Goal: Task Accomplishment & Management: Manage account settings

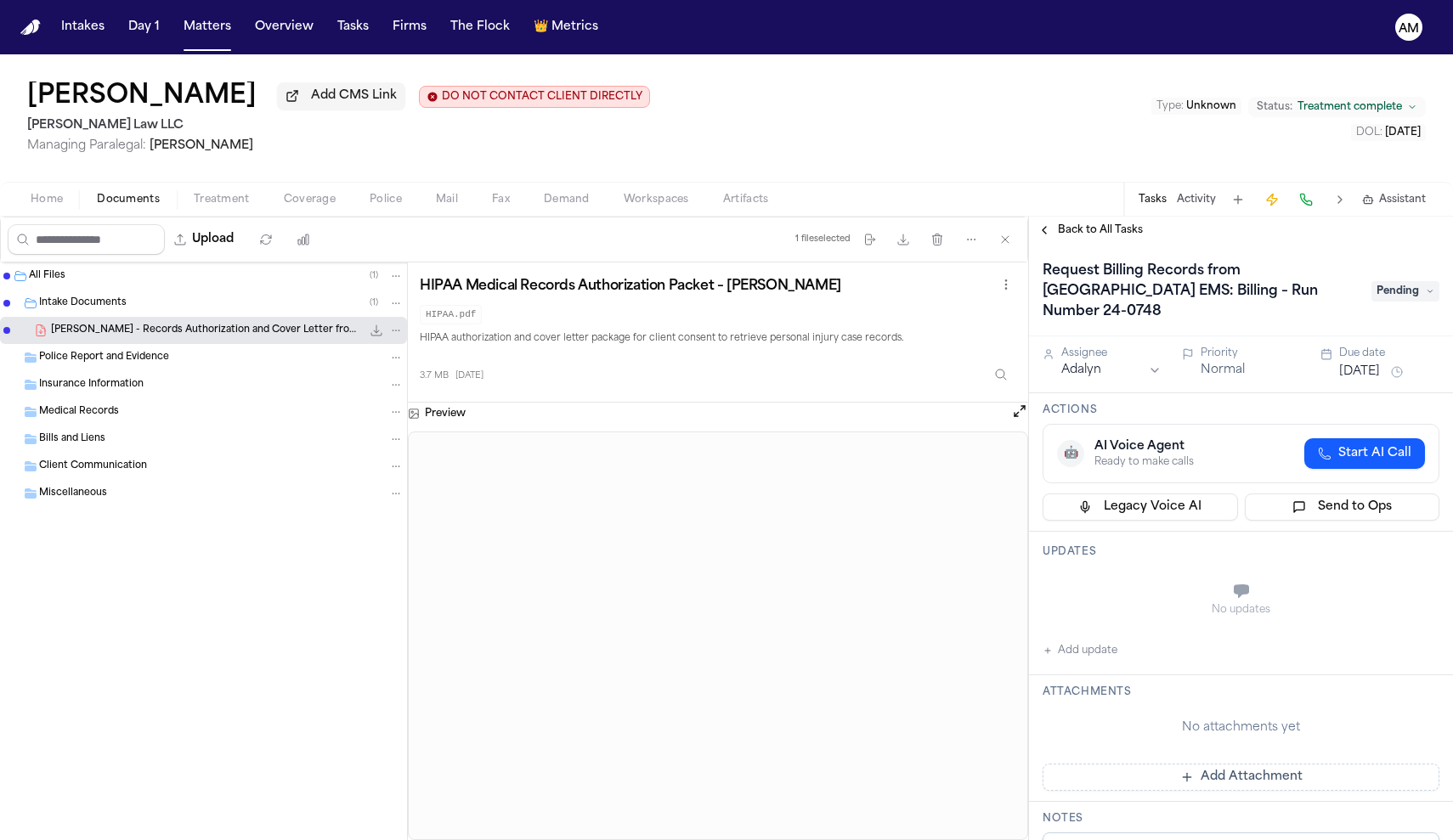
scroll to position [482, 0]
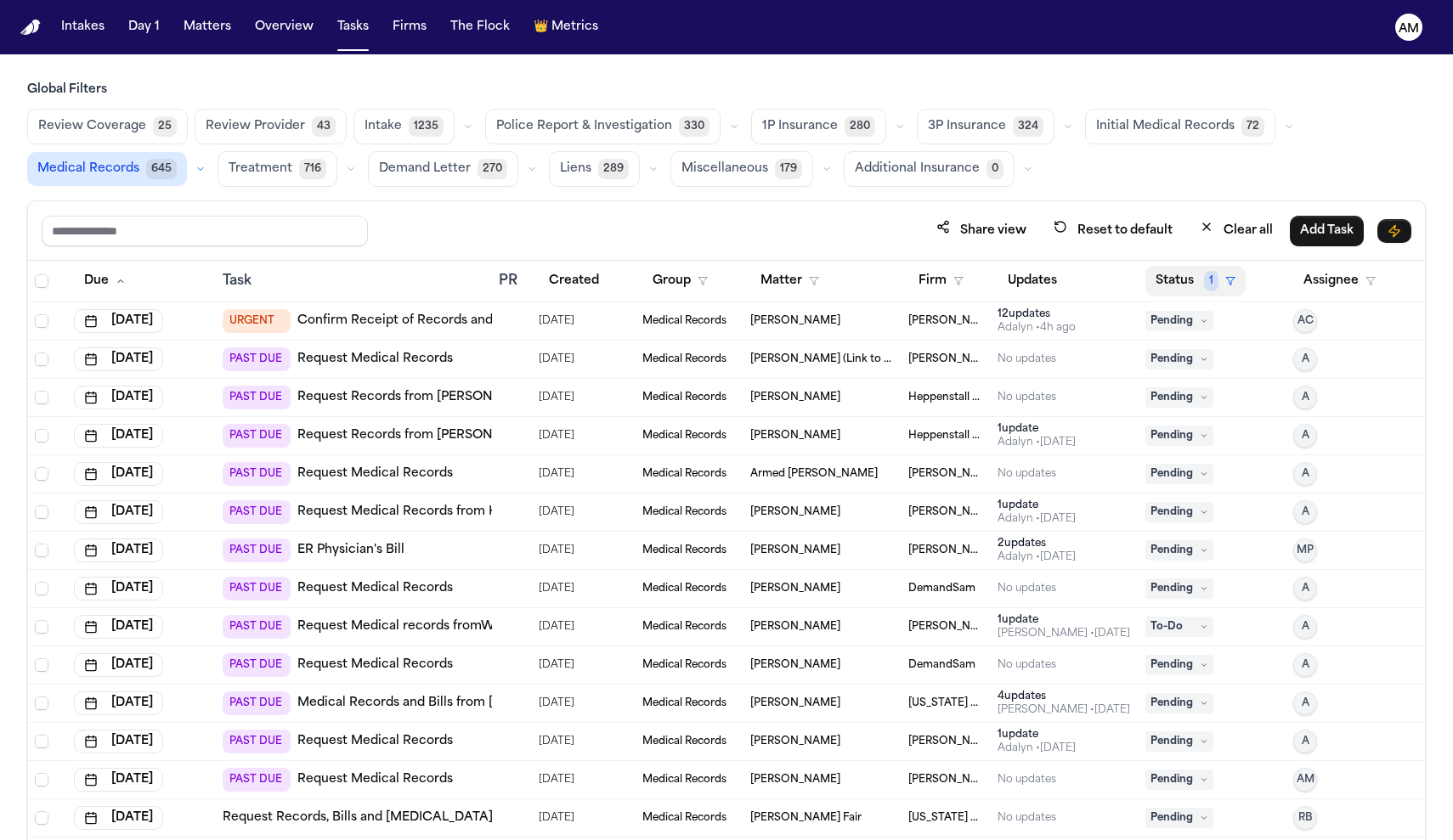
click at [1177, 279] on button "Status 1" at bounding box center [1195, 281] width 100 height 31
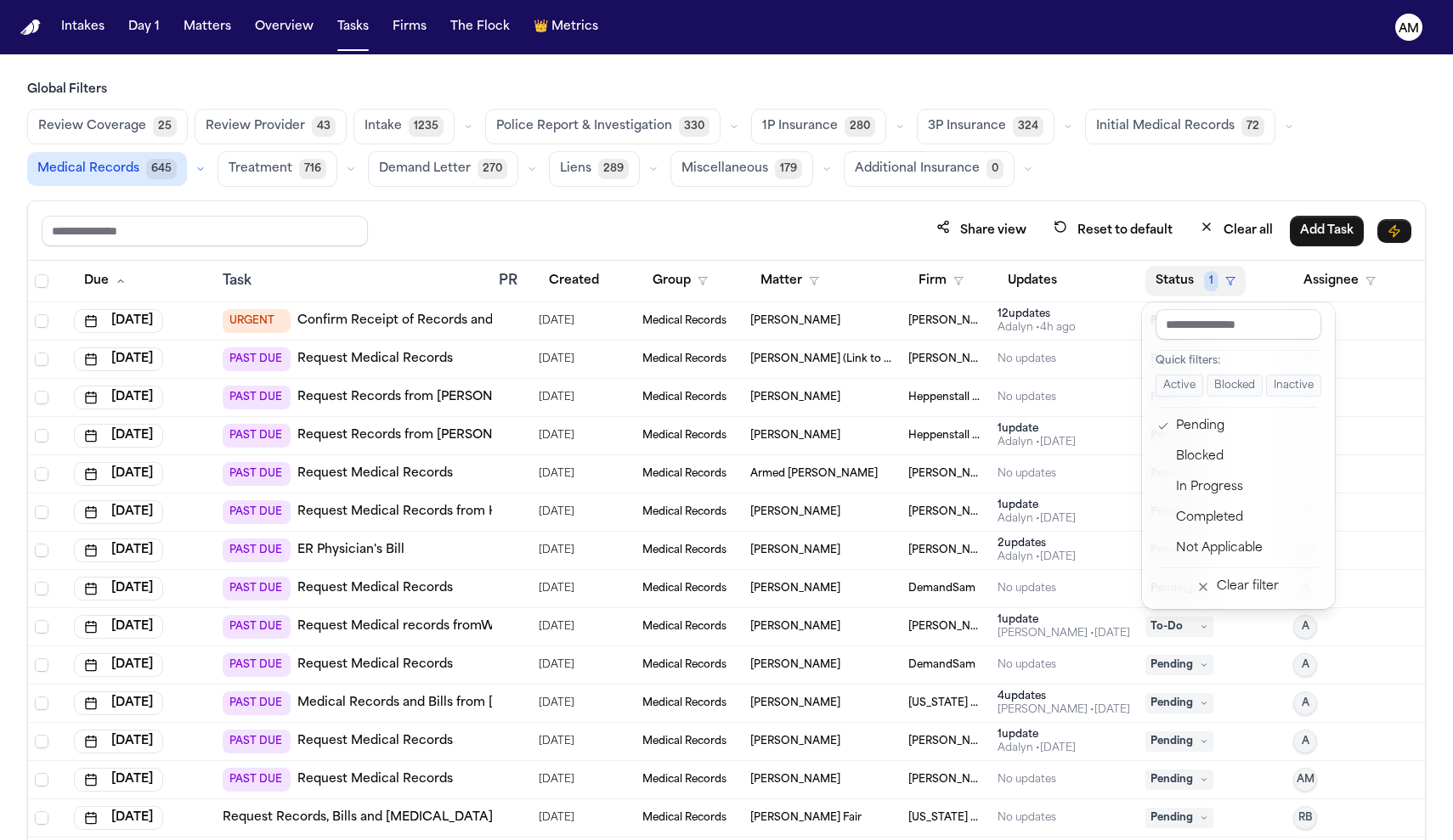
click at [1336, 281] on table "Due Task PR Created Group Matter Firm Updates Status 1 Assignee Oct 3, 2025 URG…" at bounding box center [726, 548] width 1397 height 576
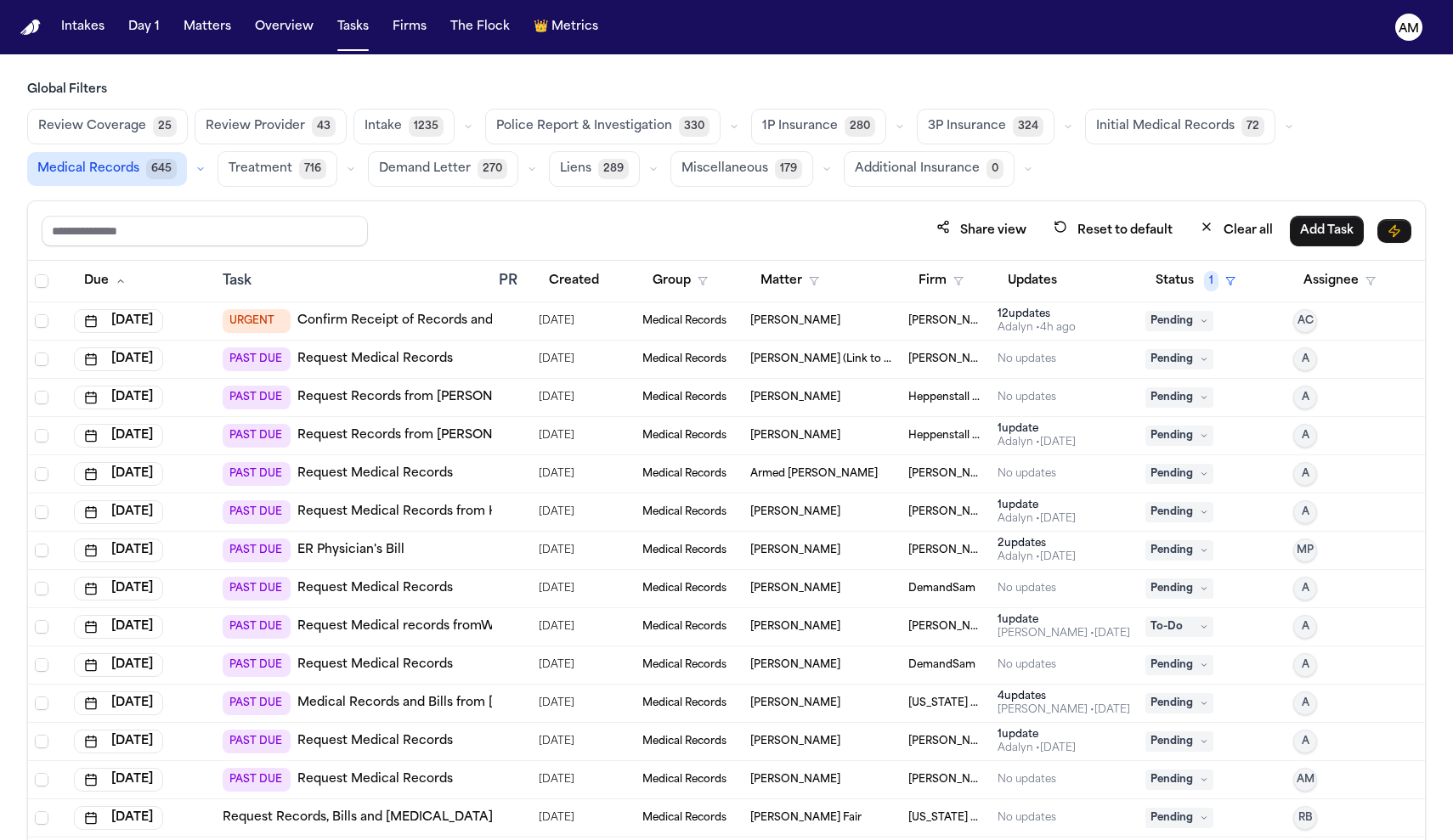
click at [1336, 281] on button "Assignee" at bounding box center [1340, 281] width 93 height 31
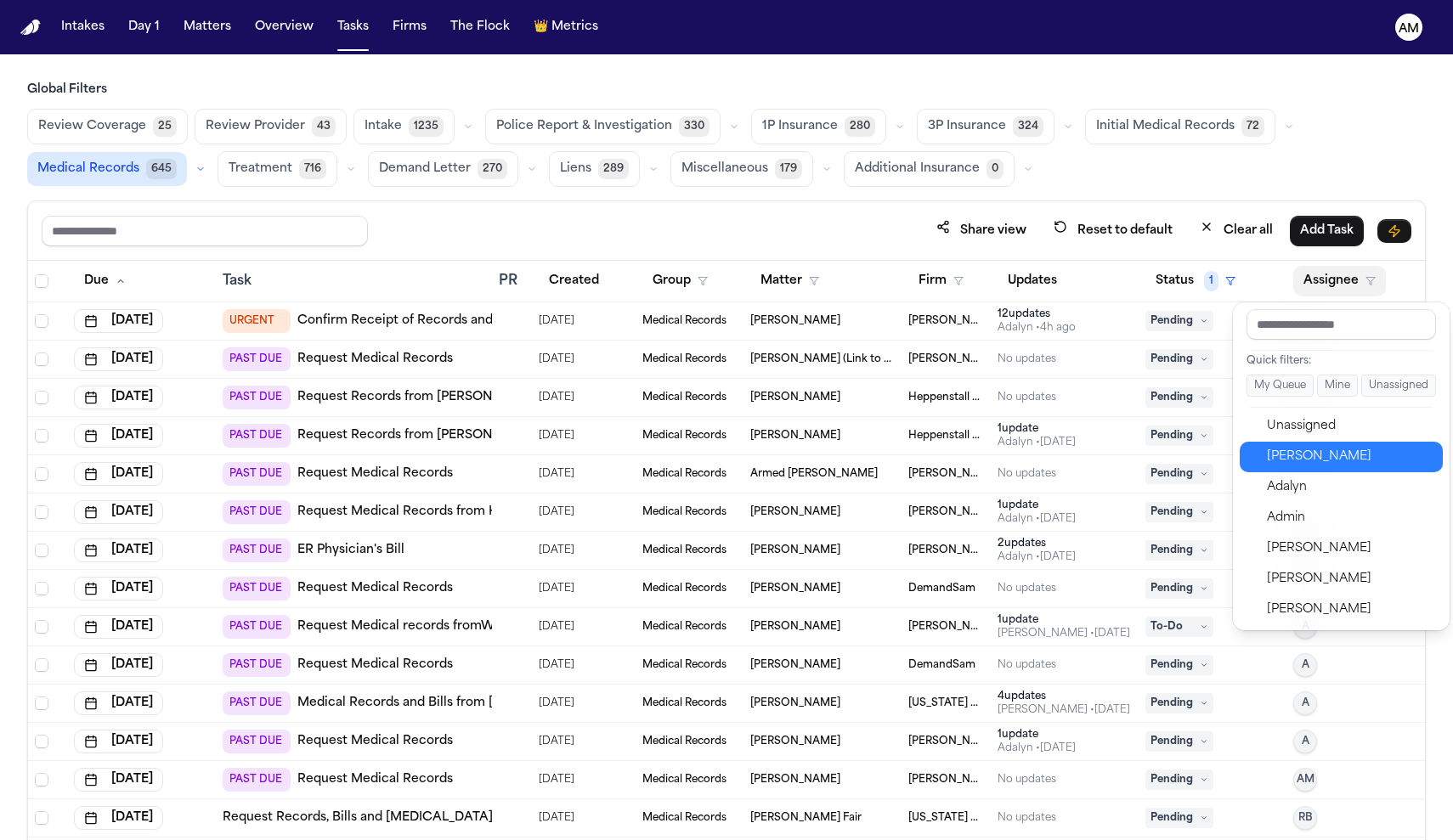
click at [1295, 445] on button "[PERSON_NAME]" at bounding box center [1342, 457] width 204 height 31
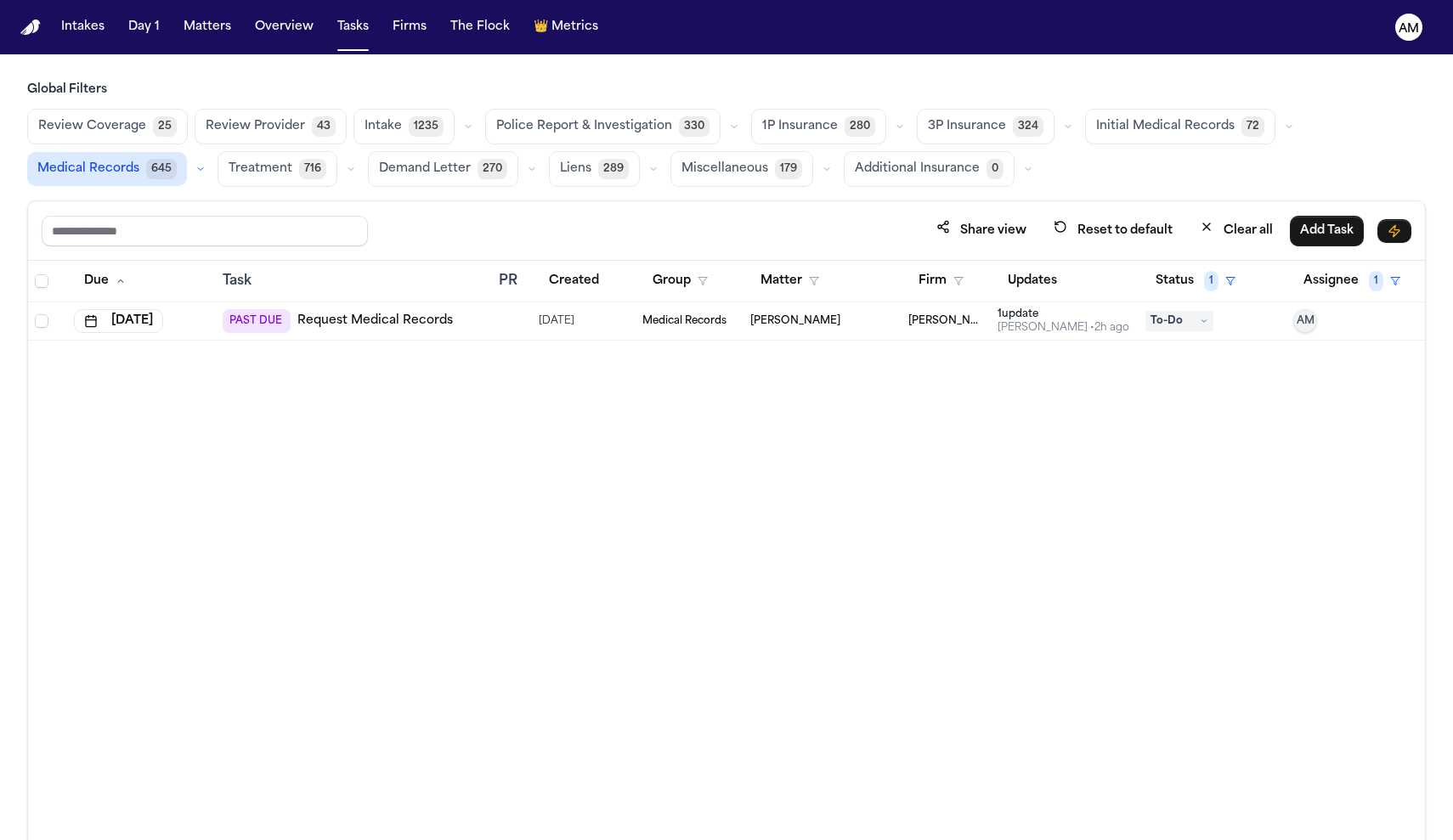
click at [842, 320] on div "[PERSON_NAME]" at bounding box center [822, 321] width 144 height 14
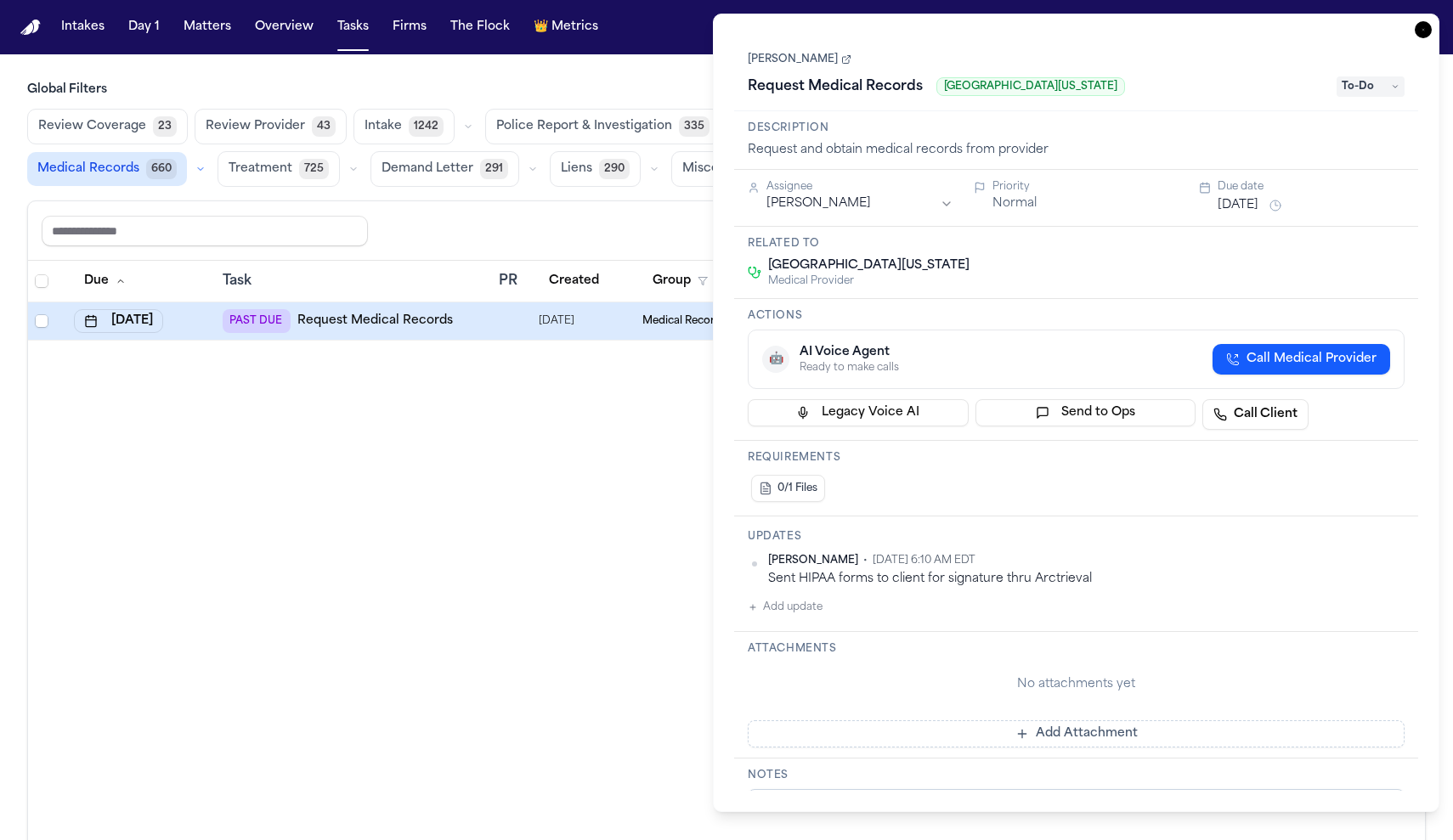
click at [416, 624] on div "Due Task PR Created Group Matter Firm Updates Status 1 Assignee 1 Sep 25, 2025 …" at bounding box center [726, 587] width 1397 height 653
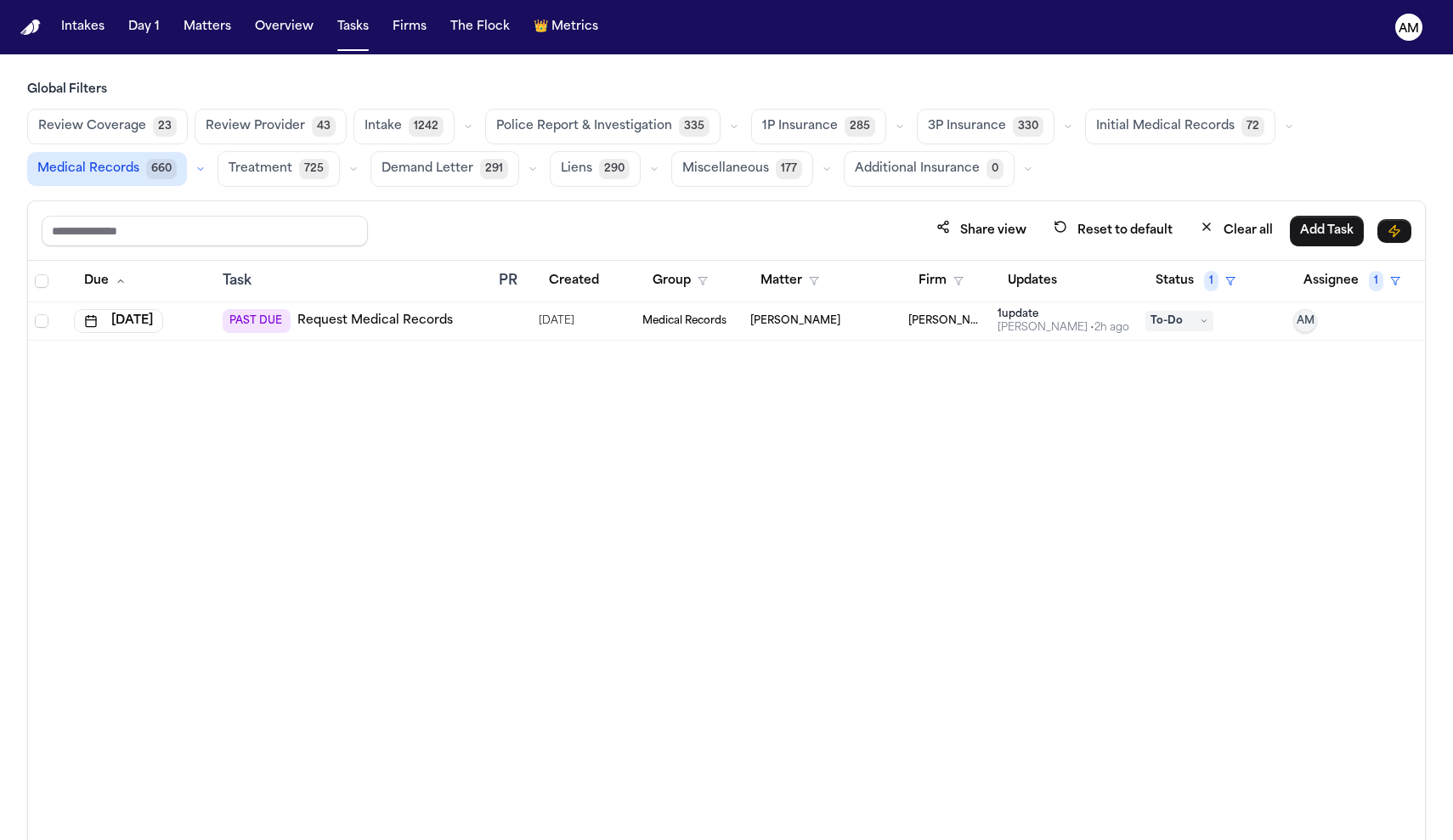
click at [1197, 327] on span "To-Do" at bounding box center [1180, 321] width 68 height 20
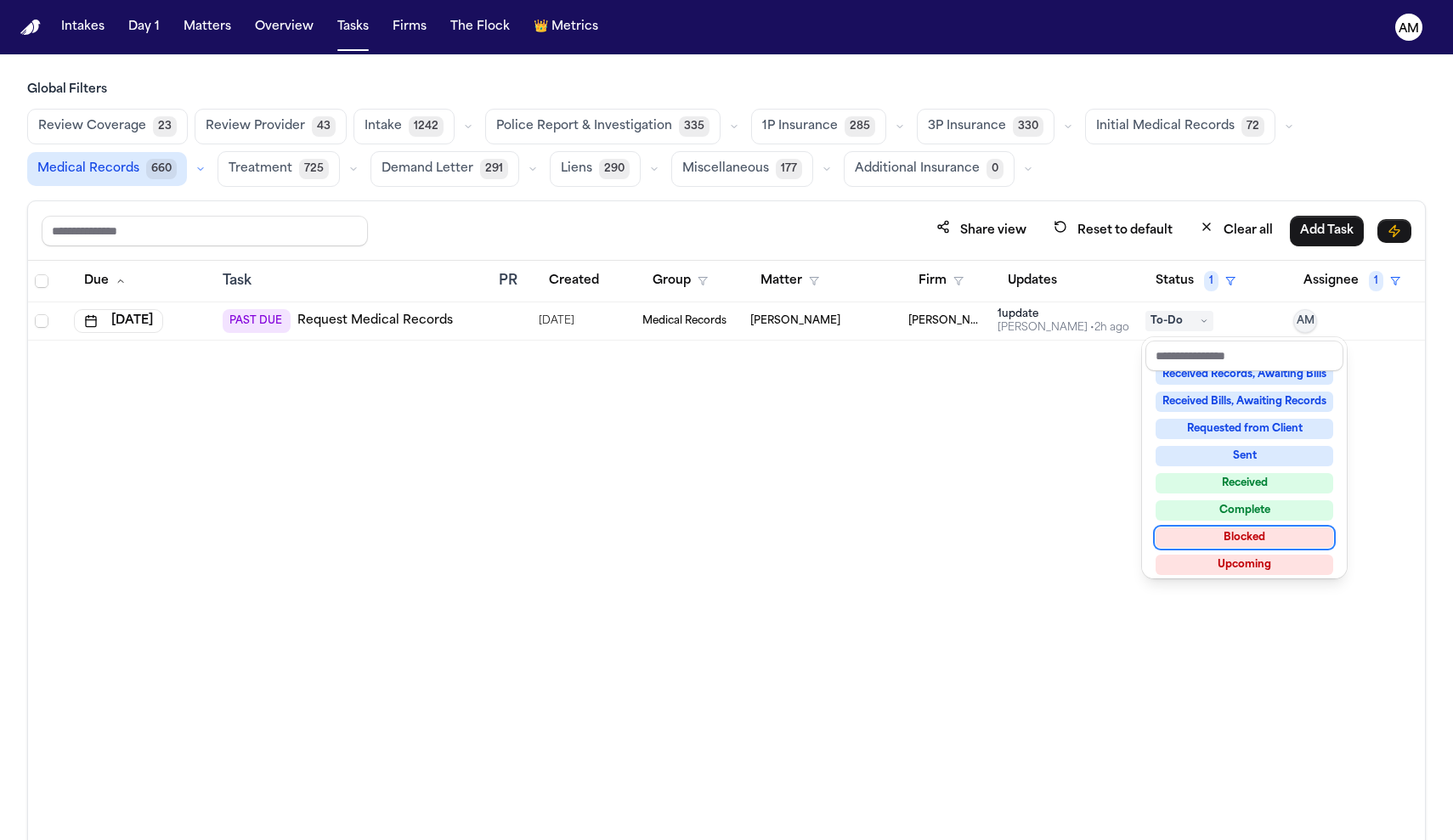
click at [1229, 533] on div "Blocked" at bounding box center [1244, 537] width 177 height 20
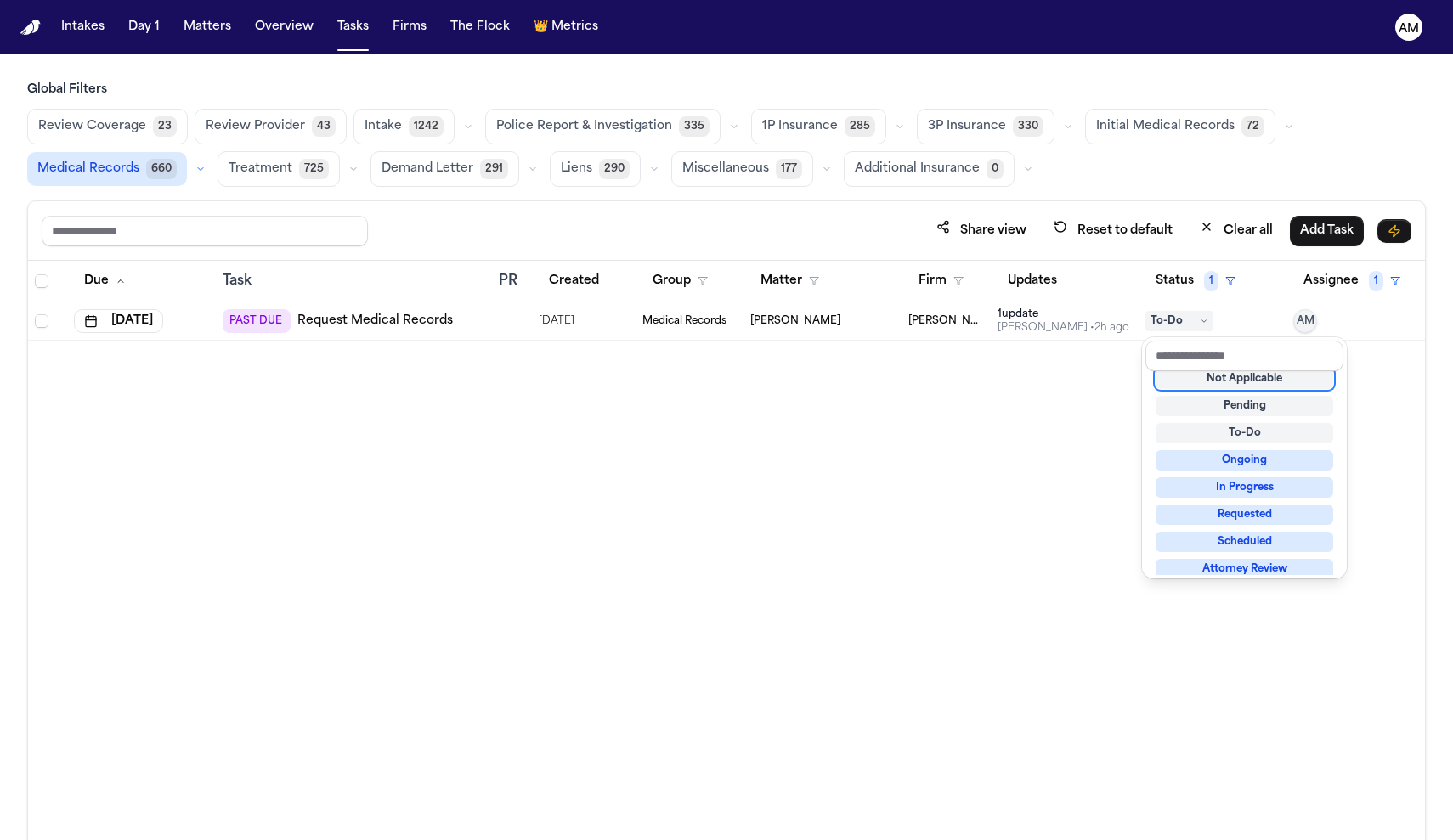
scroll to position [7, 0]
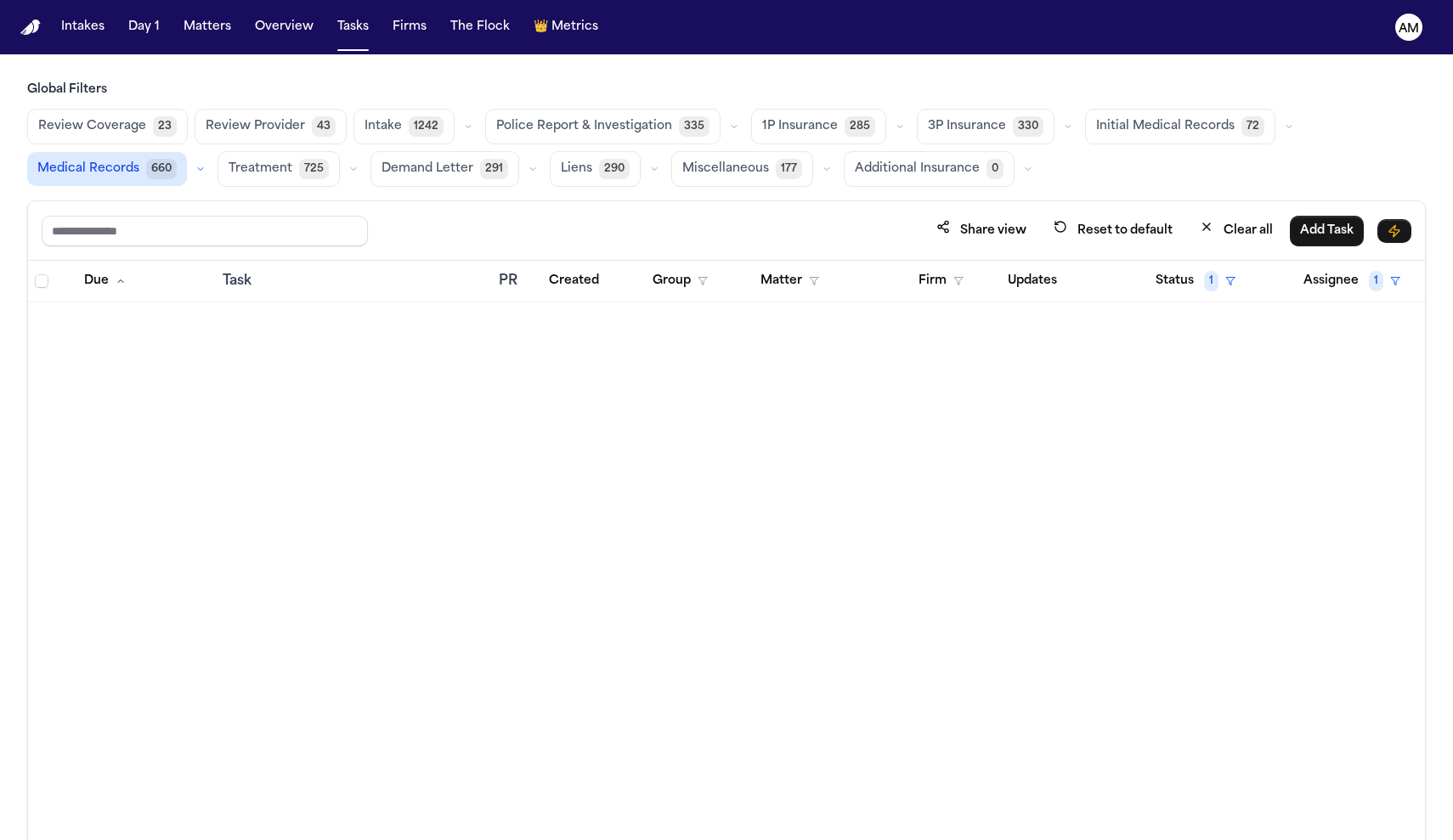
click at [963, 489] on div "Due Task PR Created Group Matter Firm Updates Status 1 Assignee 1" at bounding box center [726, 587] width 1397 height 653
click at [1248, 230] on button "Clear all" at bounding box center [1236, 231] width 93 height 31
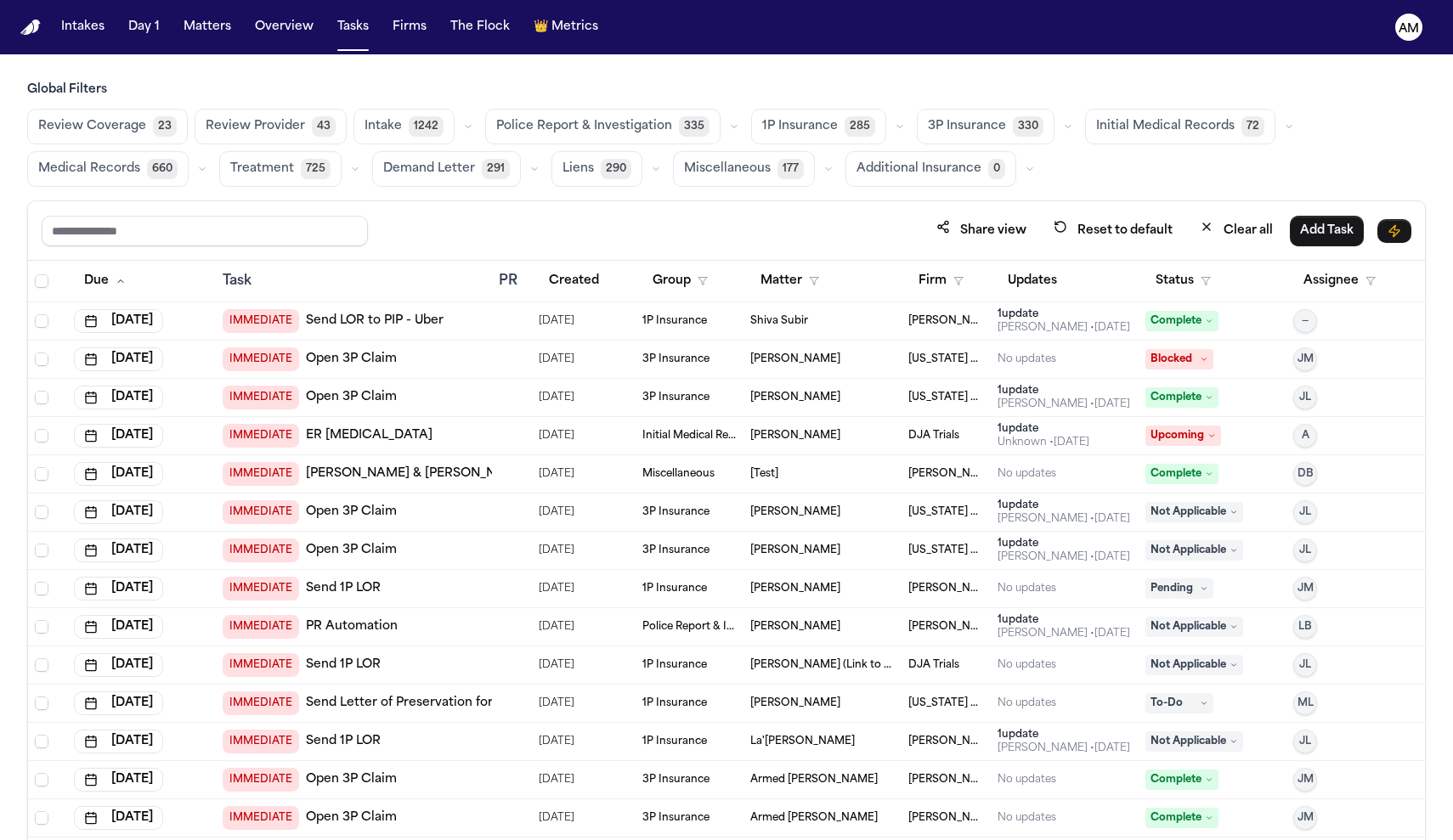
click at [138, 186] on button "Medical Records 660" at bounding box center [108, 169] width 162 height 36
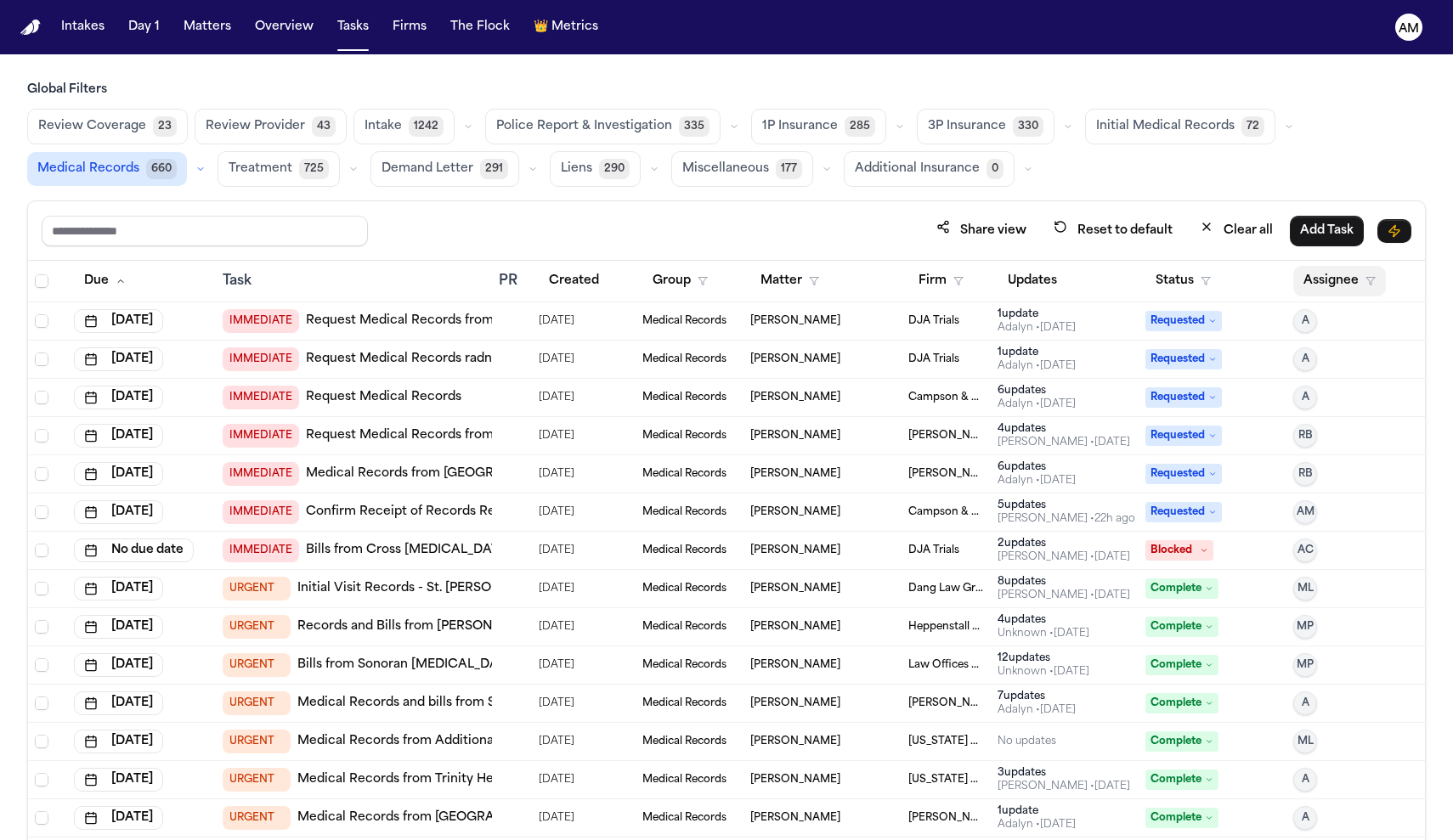
click at [1352, 282] on button "Assignee" at bounding box center [1340, 281] width 93 height 31
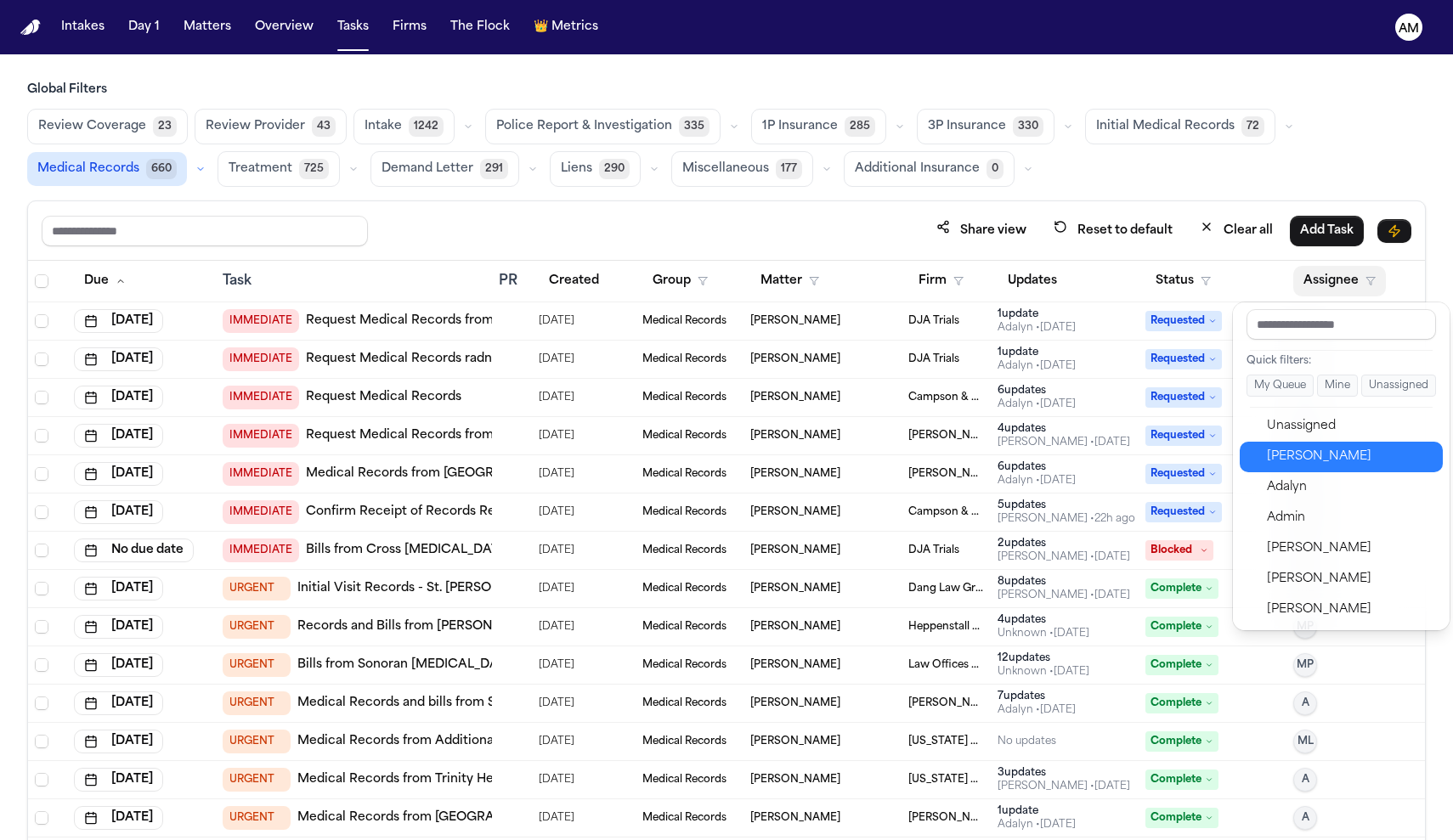
click at [1297, 466] on div "[PERSON_NAME]" at bounding box center [1349, 456] width 166 height 20
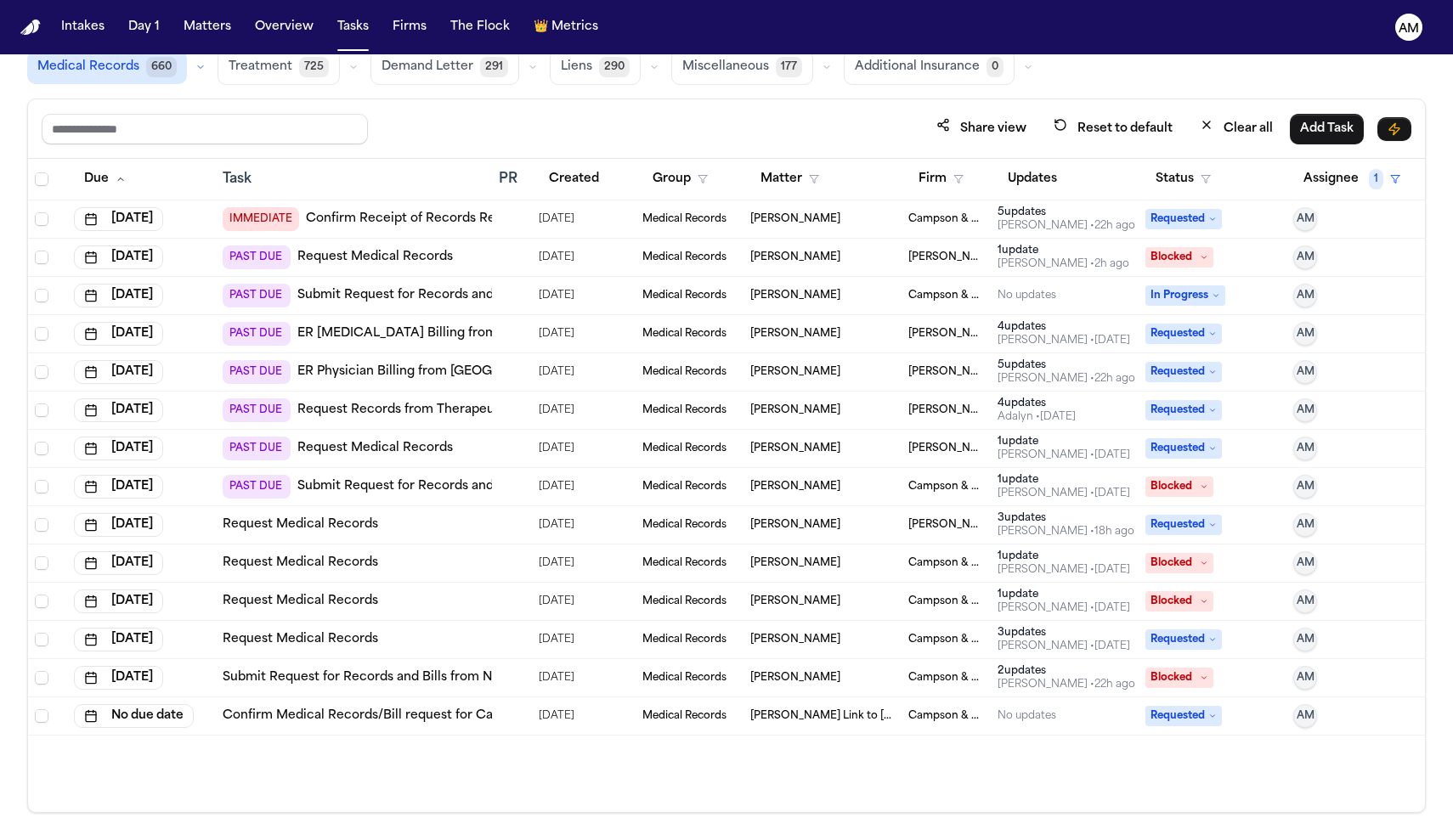
scroll to position [101, 0]
click at [278, 126] on input "text" at bounding box center [205, 130] width 327 height 31
click at [197, 25] on button "Matters" at bounding box center [206, 27] width 61 height 31
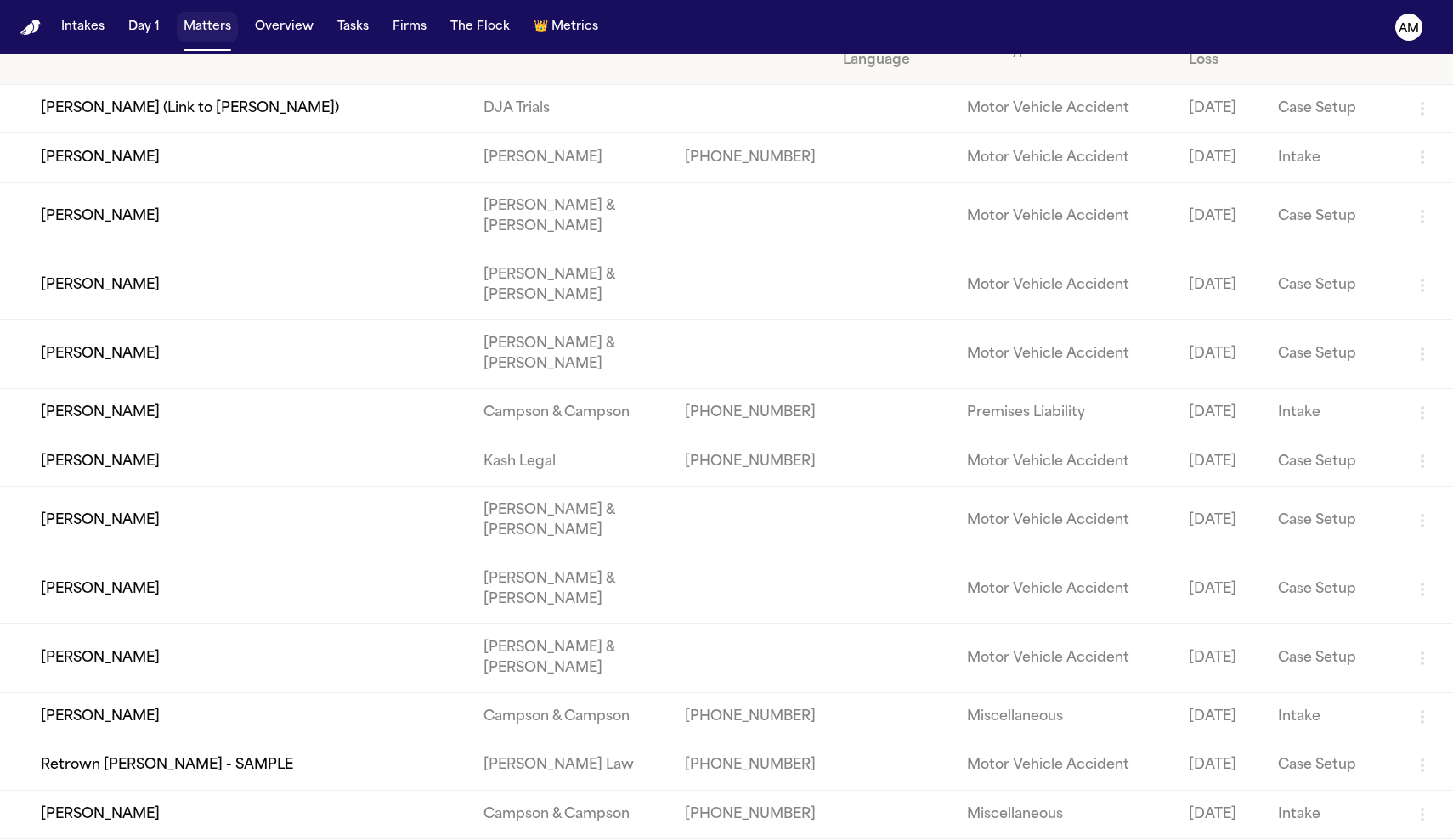
click at [197, 25] on button "Matters" at bounding box center [206, 27] width 61 height 31
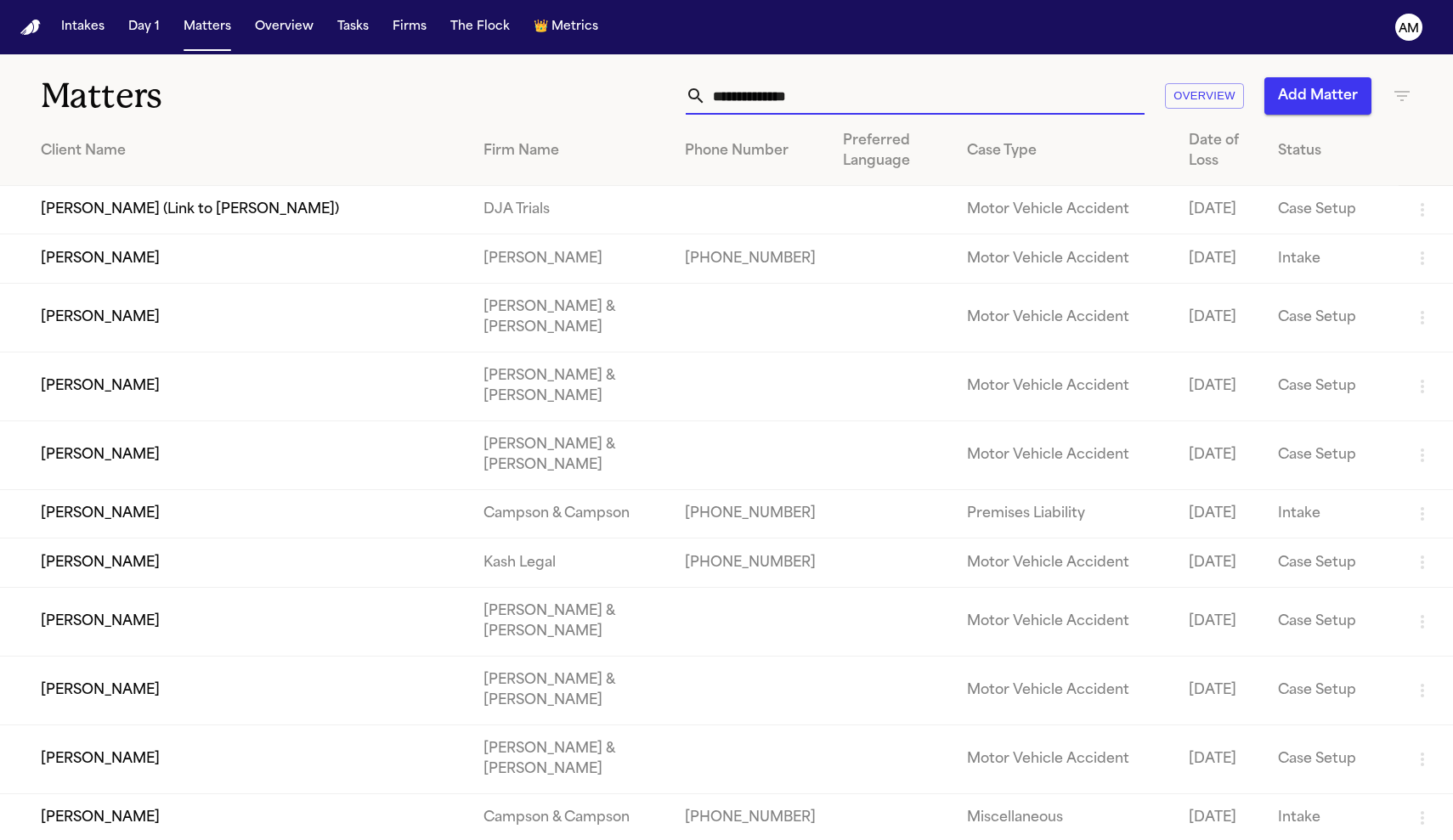
click at [983, 102] on input "text" at bounding box center [926, 96] width 438 height 38
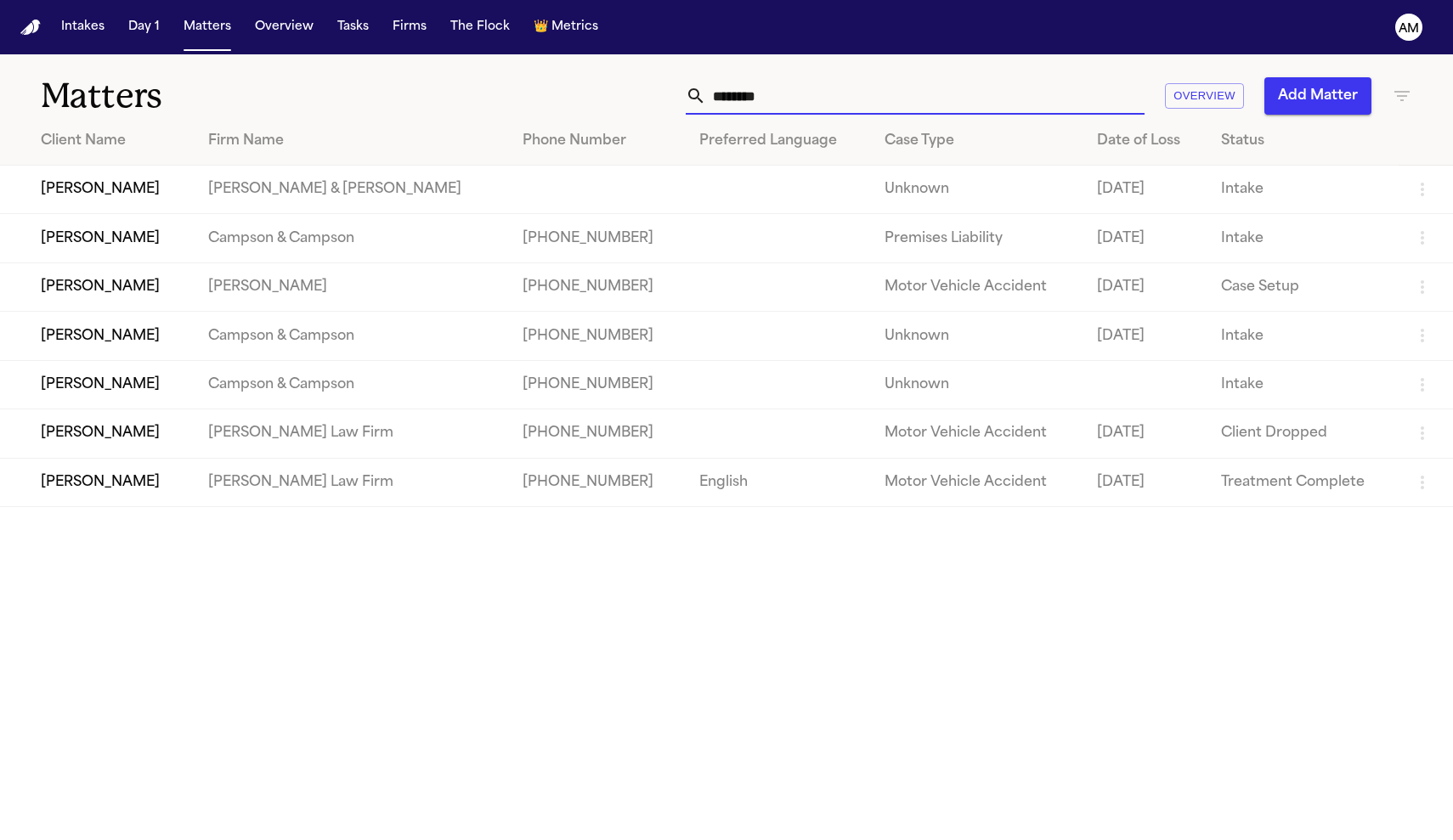
type input "*******"
click at [231, 501] on td "[PERSON_NAME] Law Firm" at bounding box center [352, 482] width 314 height 48
click at [440, 487] on td "[PERSON_NAME] Law Firm" at bounding box center [352, 482] width 314 height 48
click at [102, 503] on td "[PERSON_NAME]" at bounding box center [97, 482] width 195 height 48
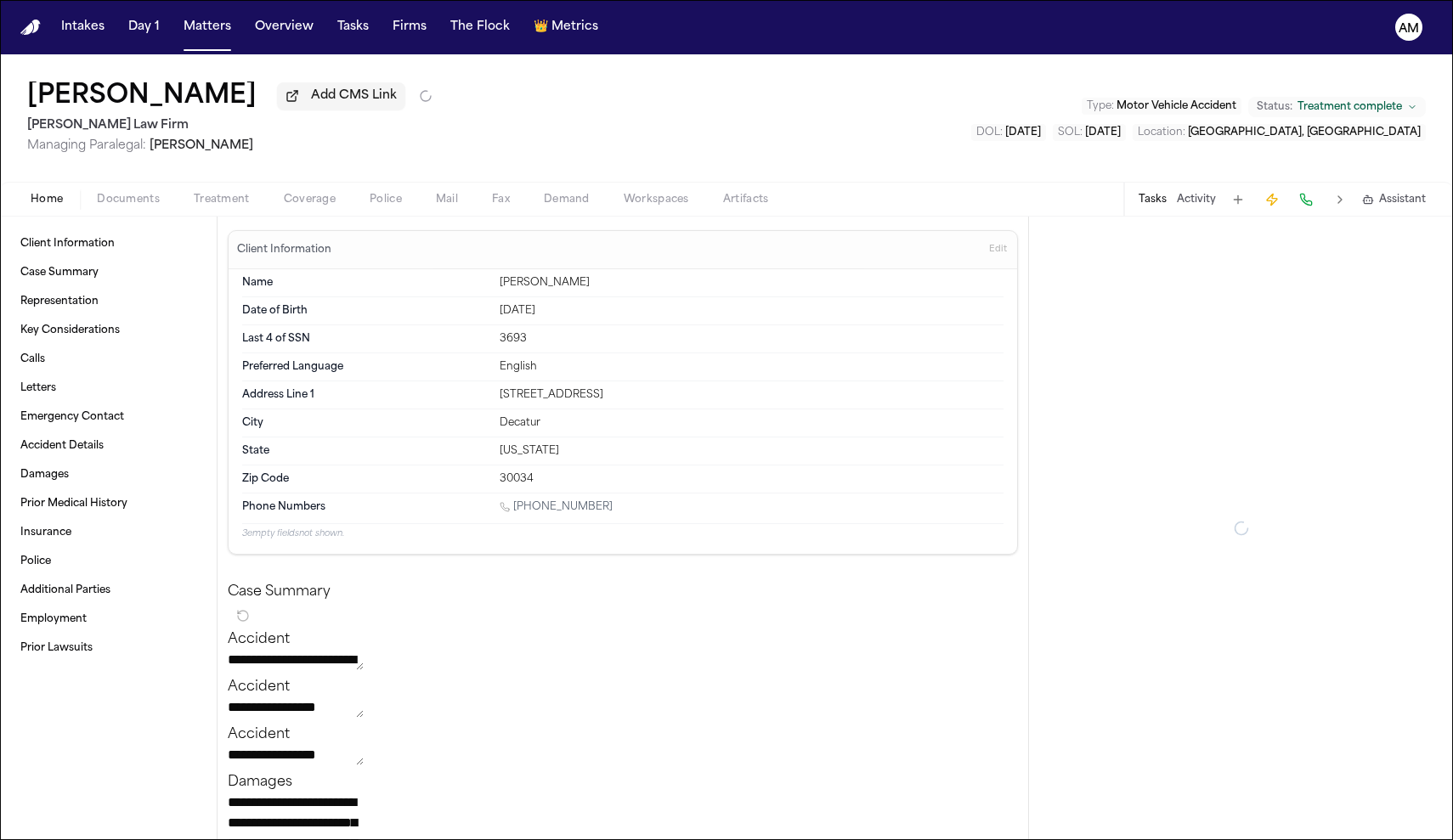
type textarea "*"
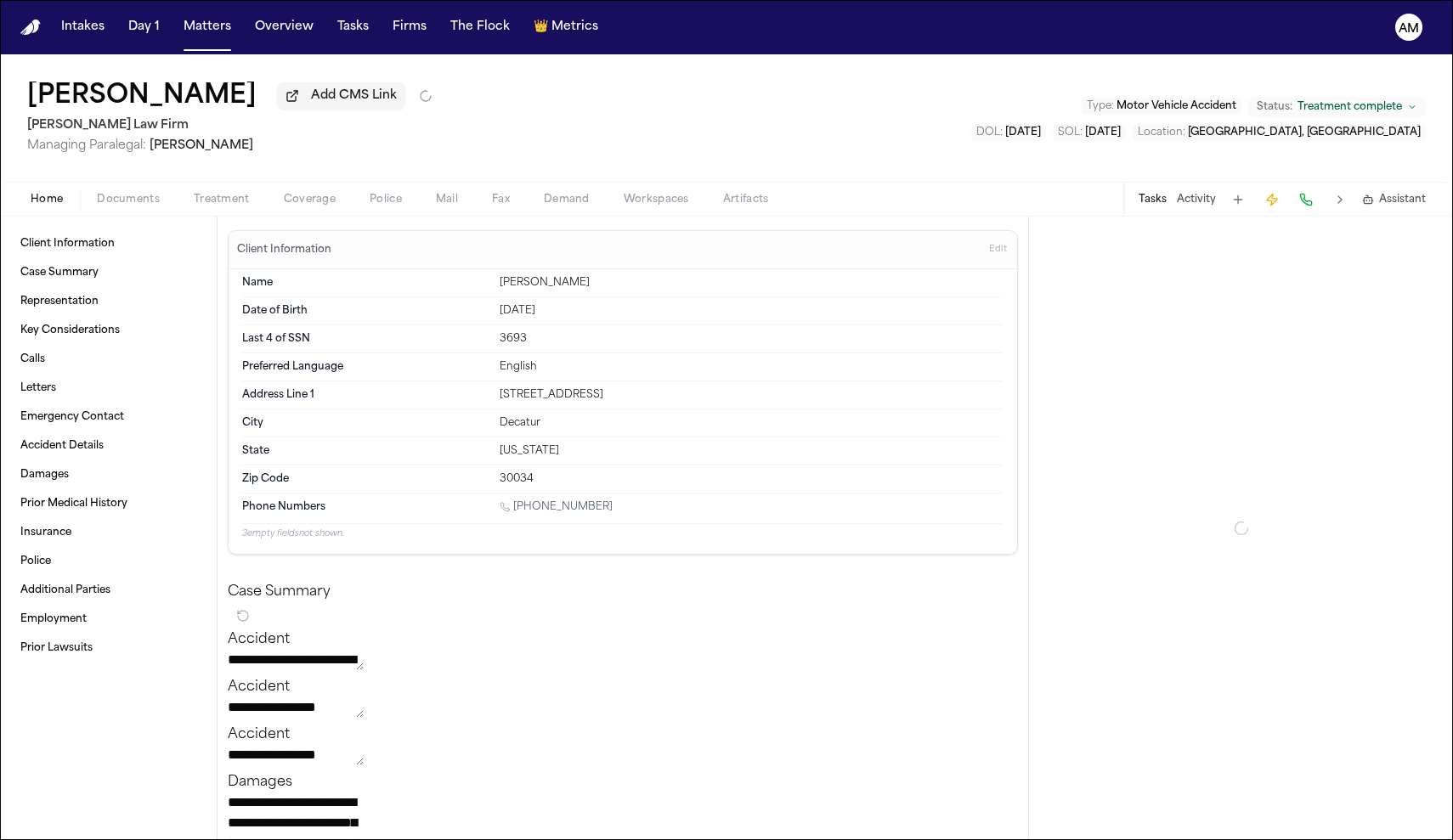
type textarea "*"
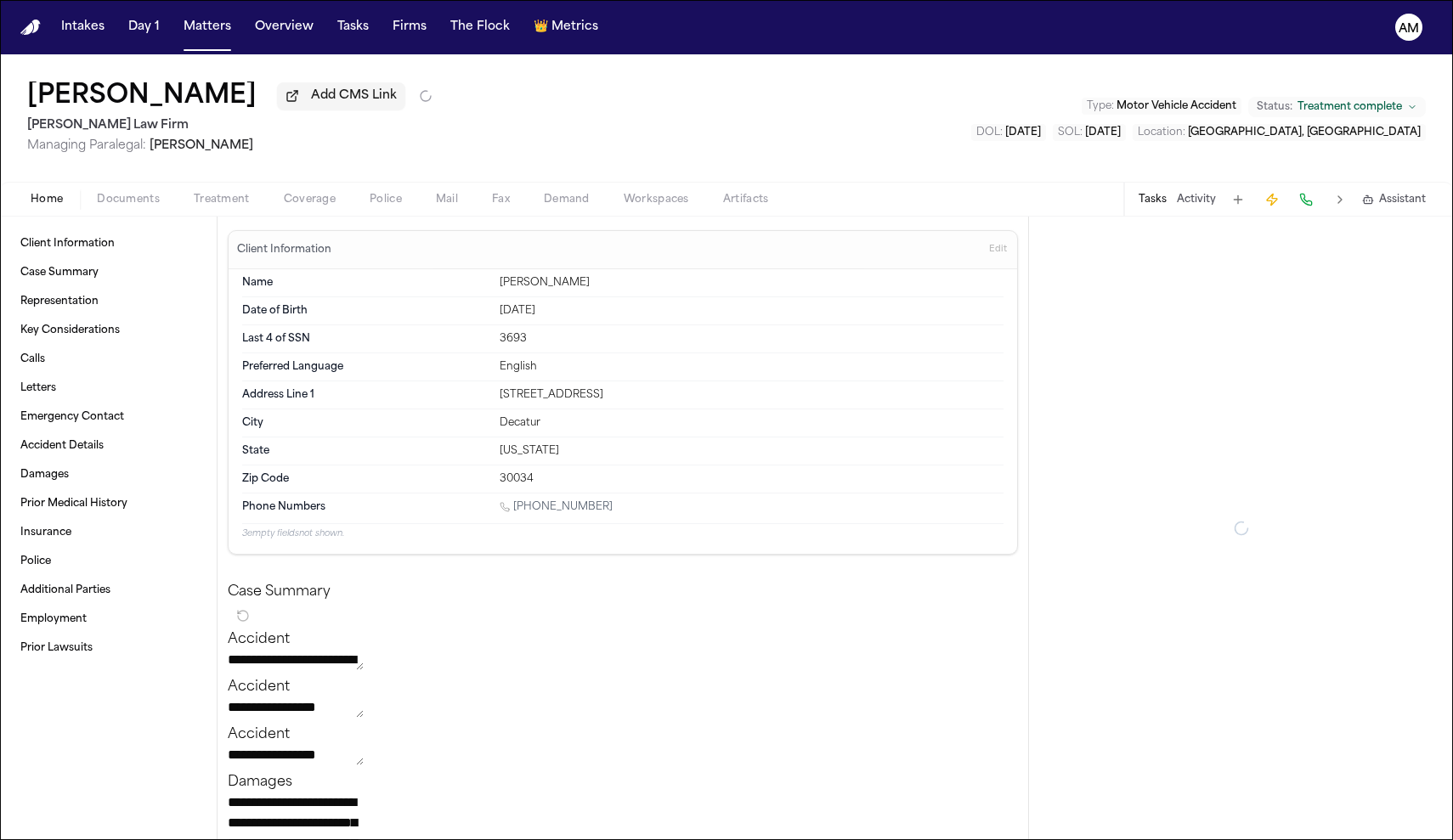
type textarea "*"
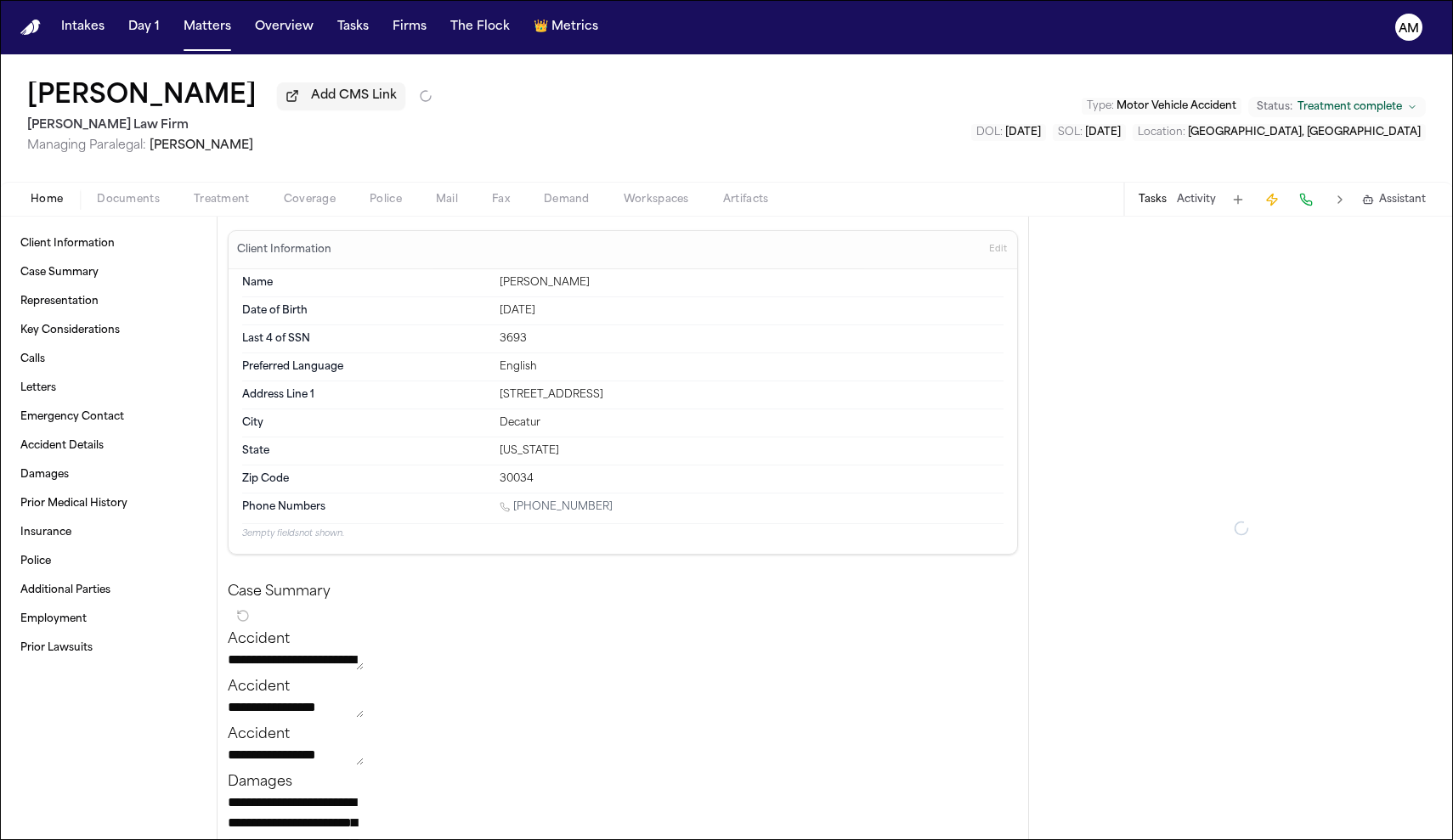
type textarea "*"
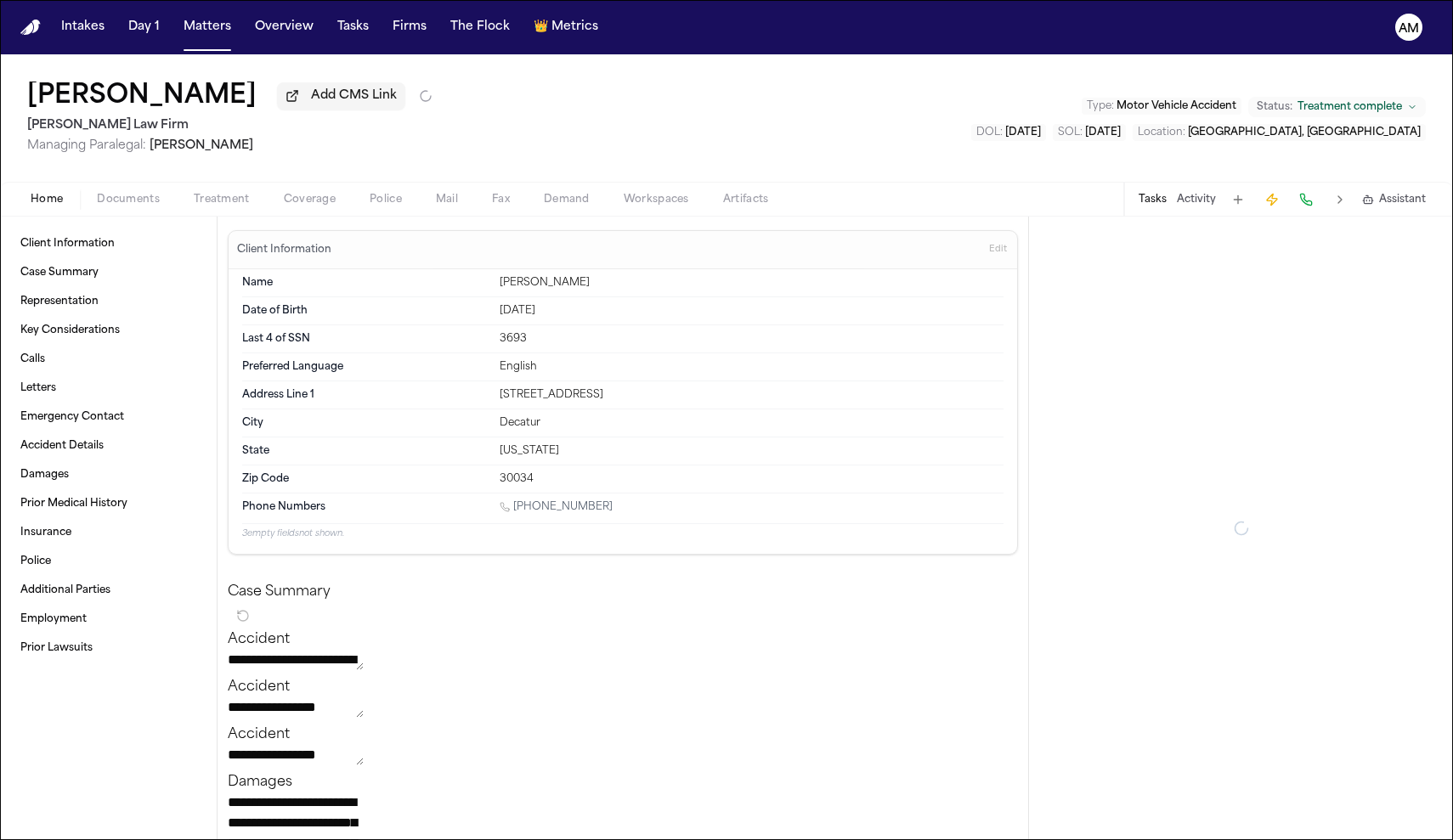
type textarea "*"
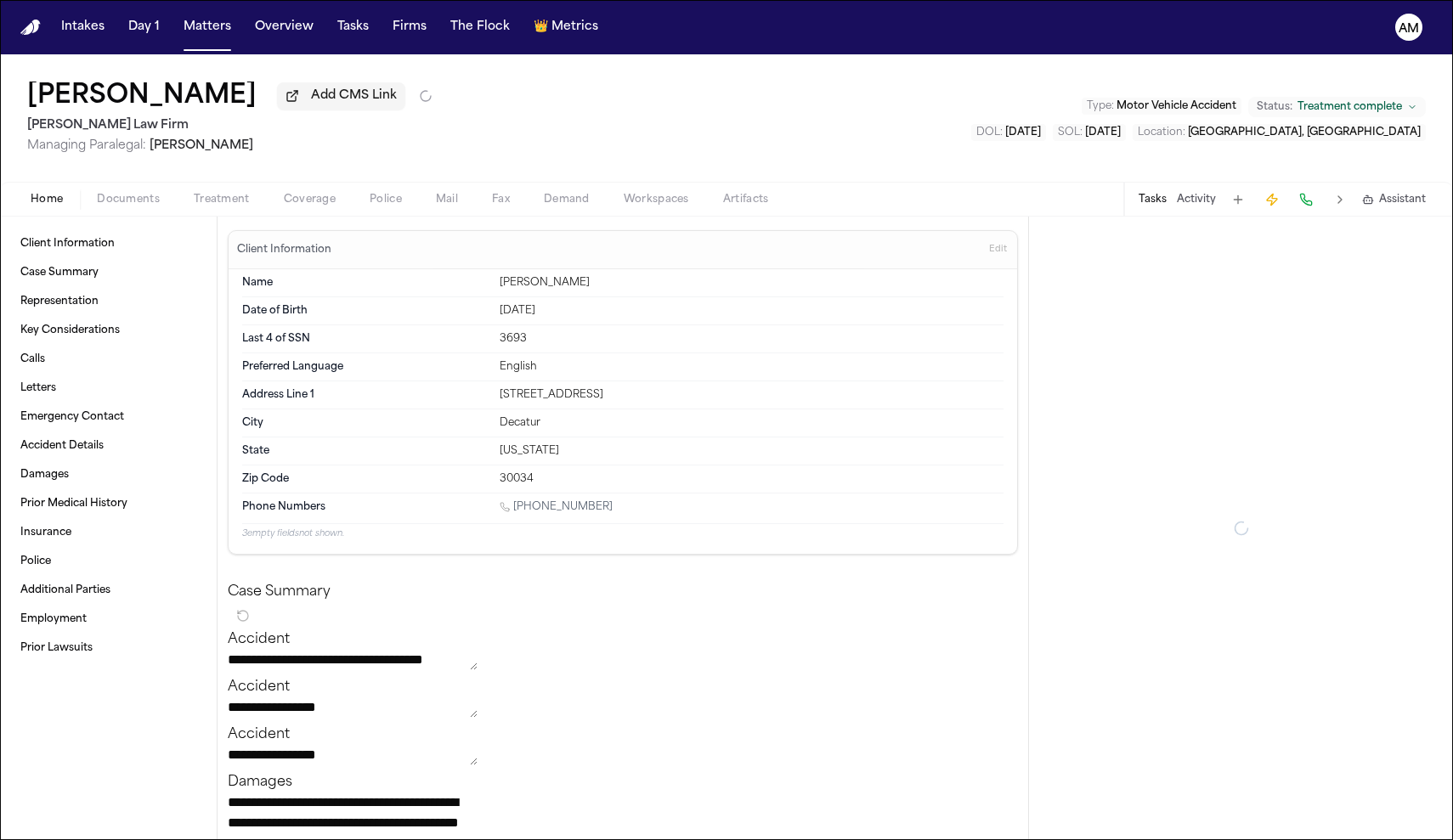
type textarea "*"
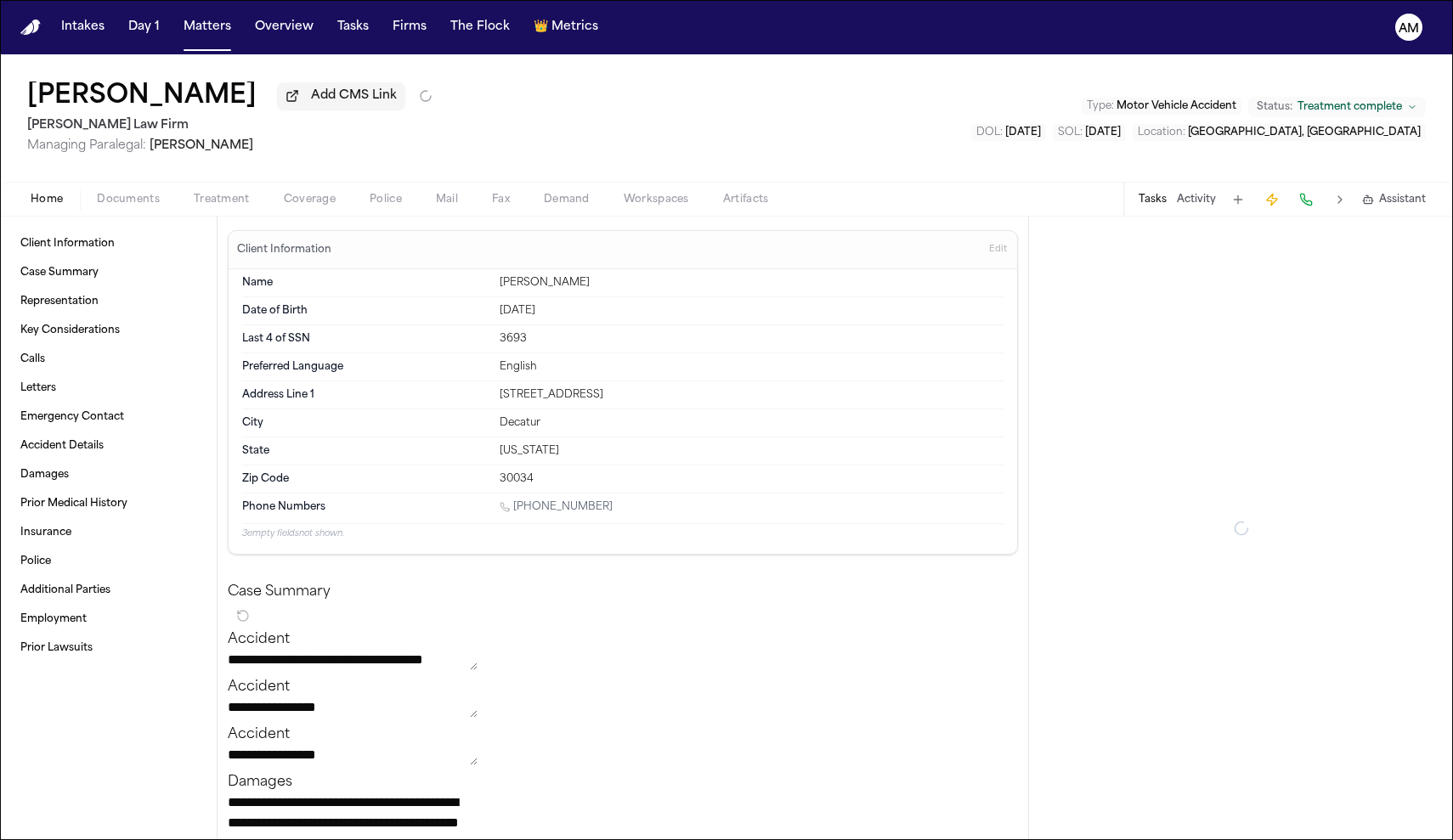
type textarea "*"
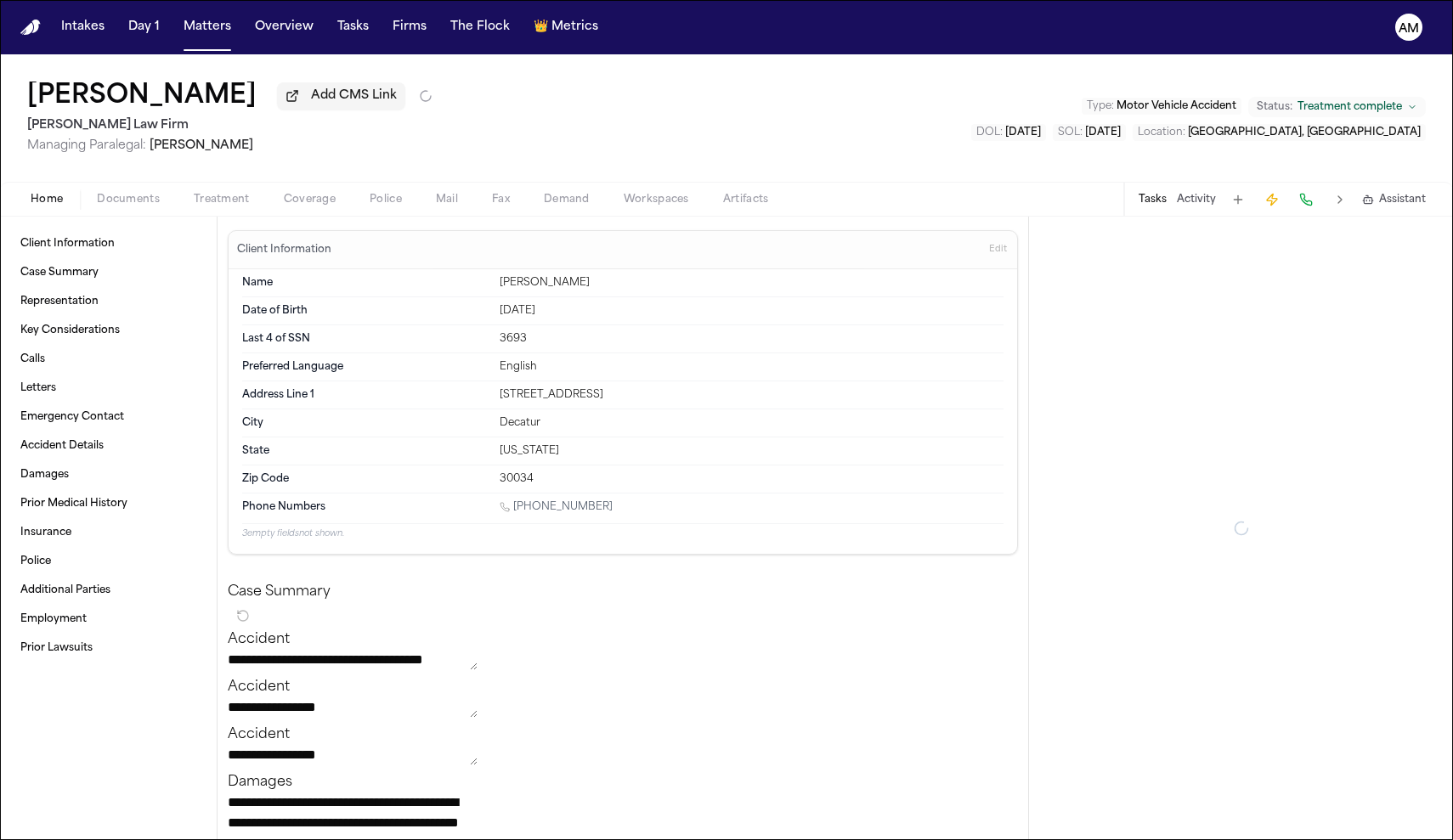
type textarea "*"
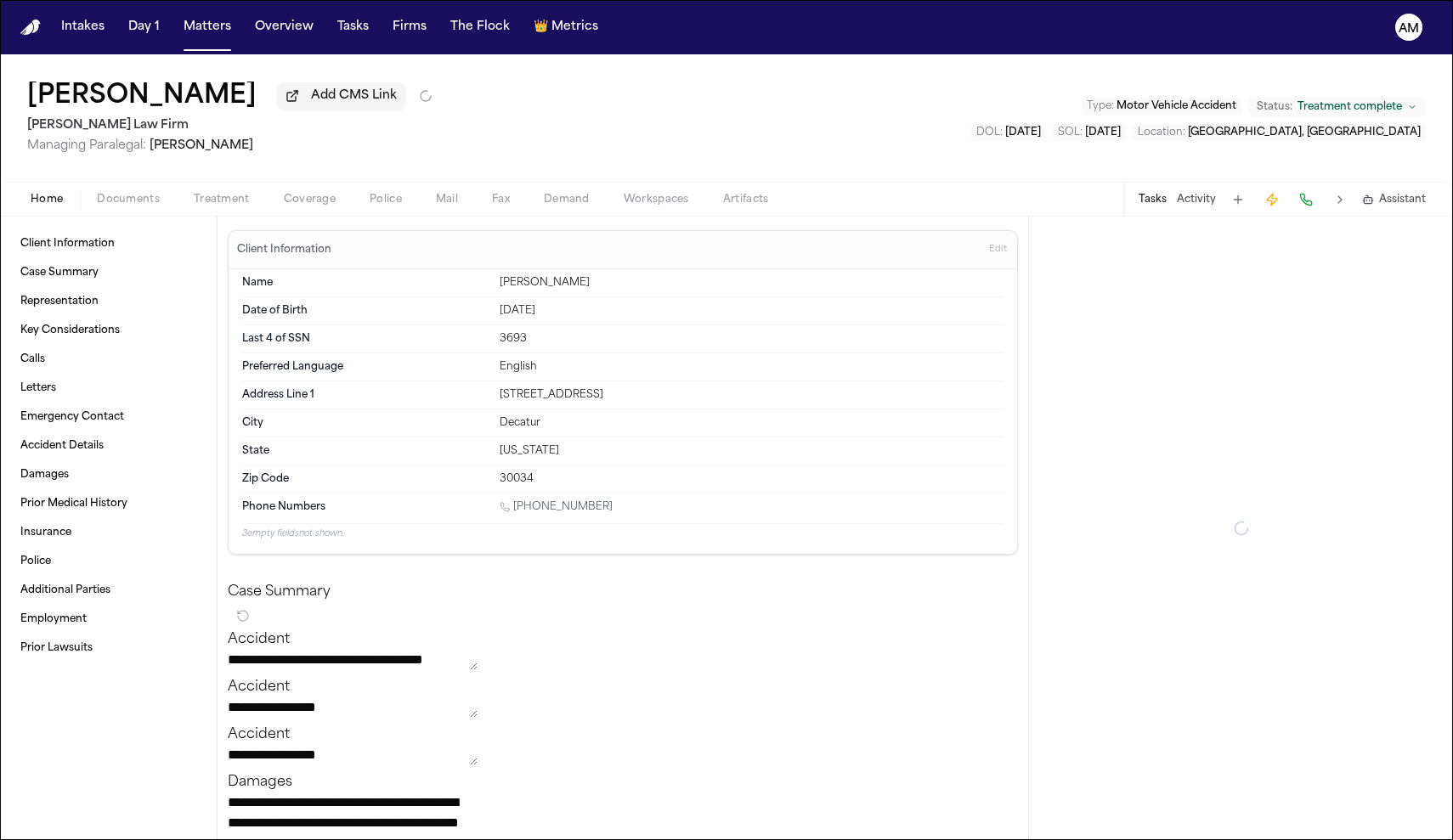
type textarea "*"
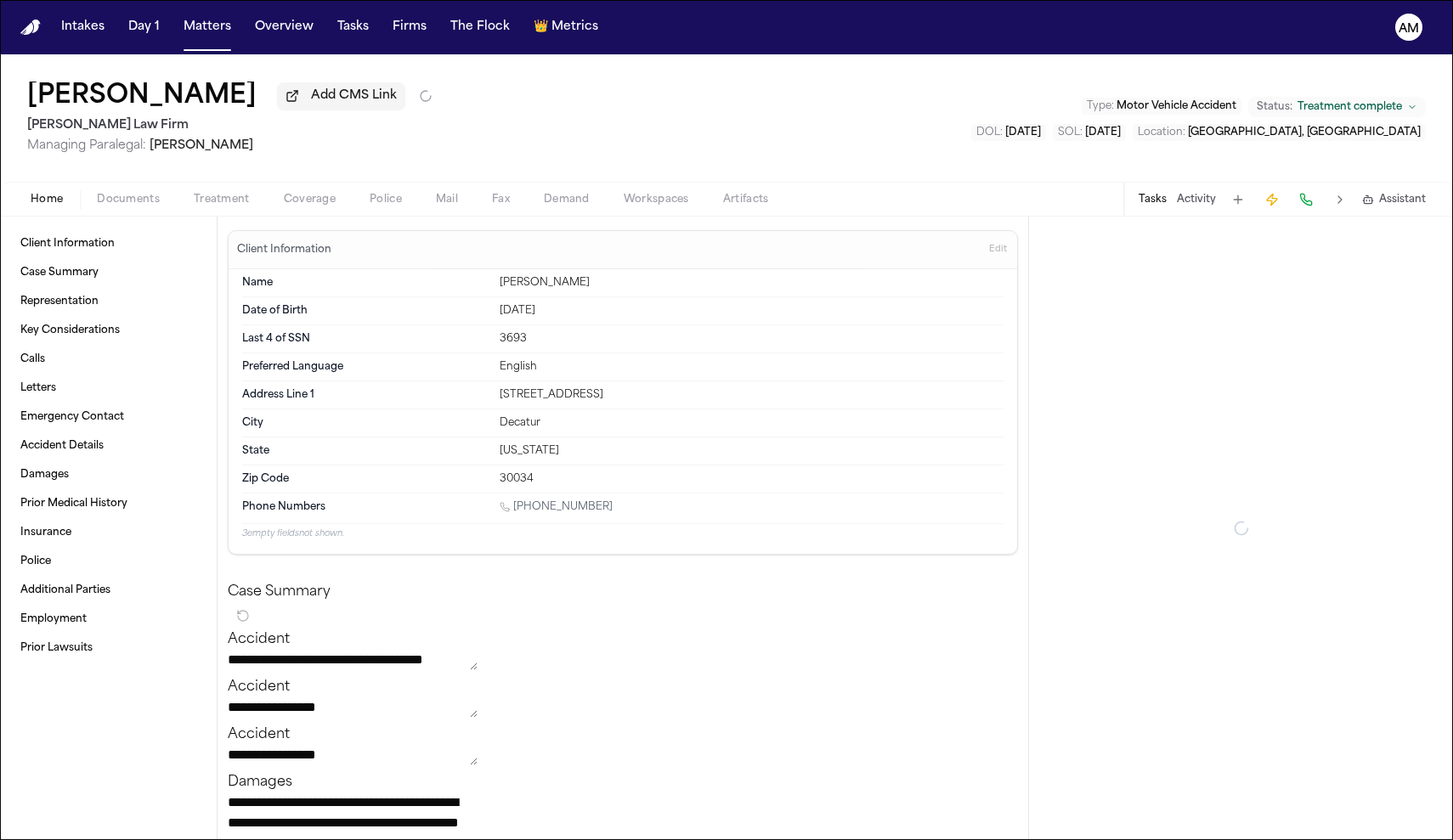
type textarea "*"
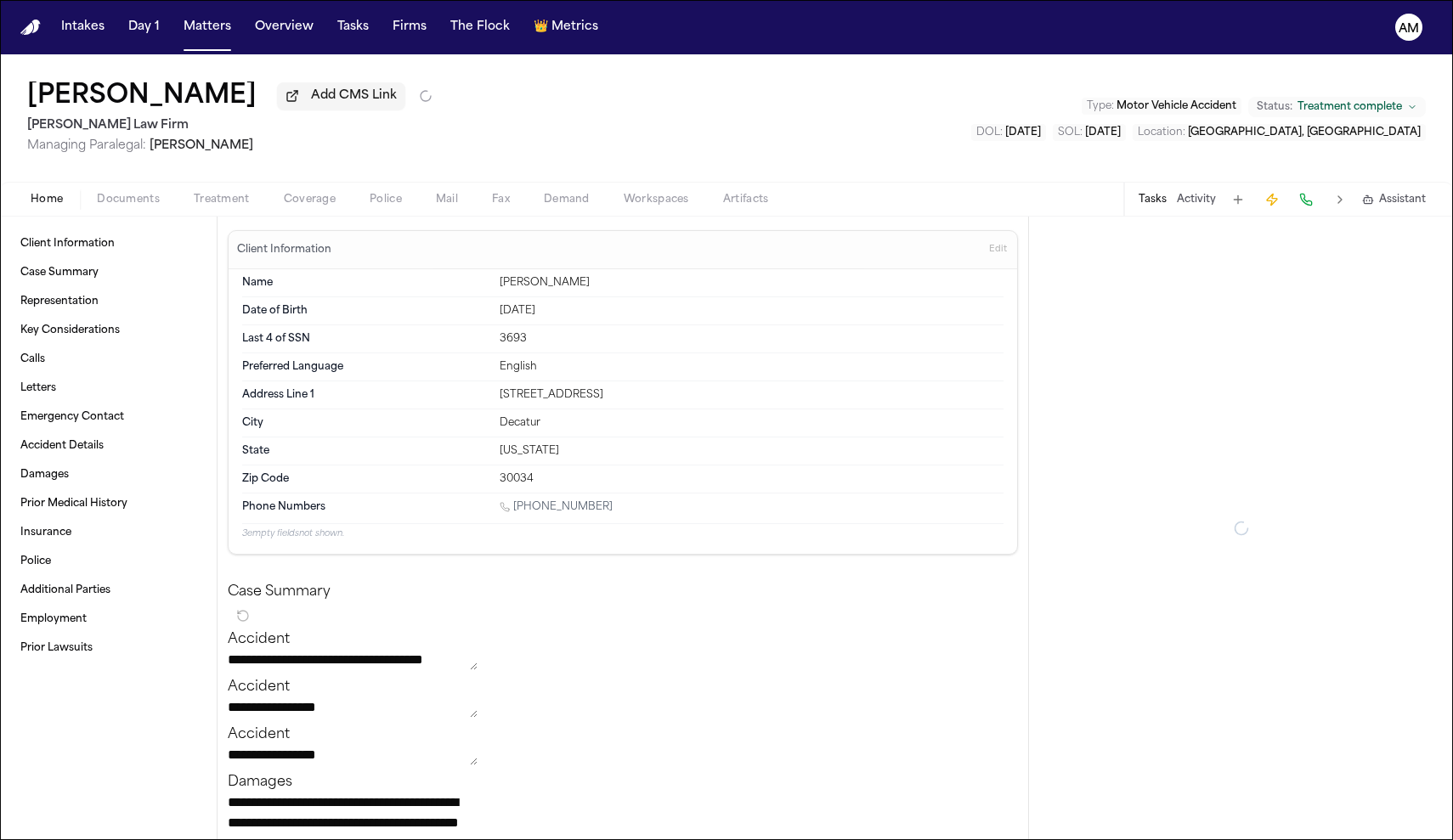
type textarea "*"
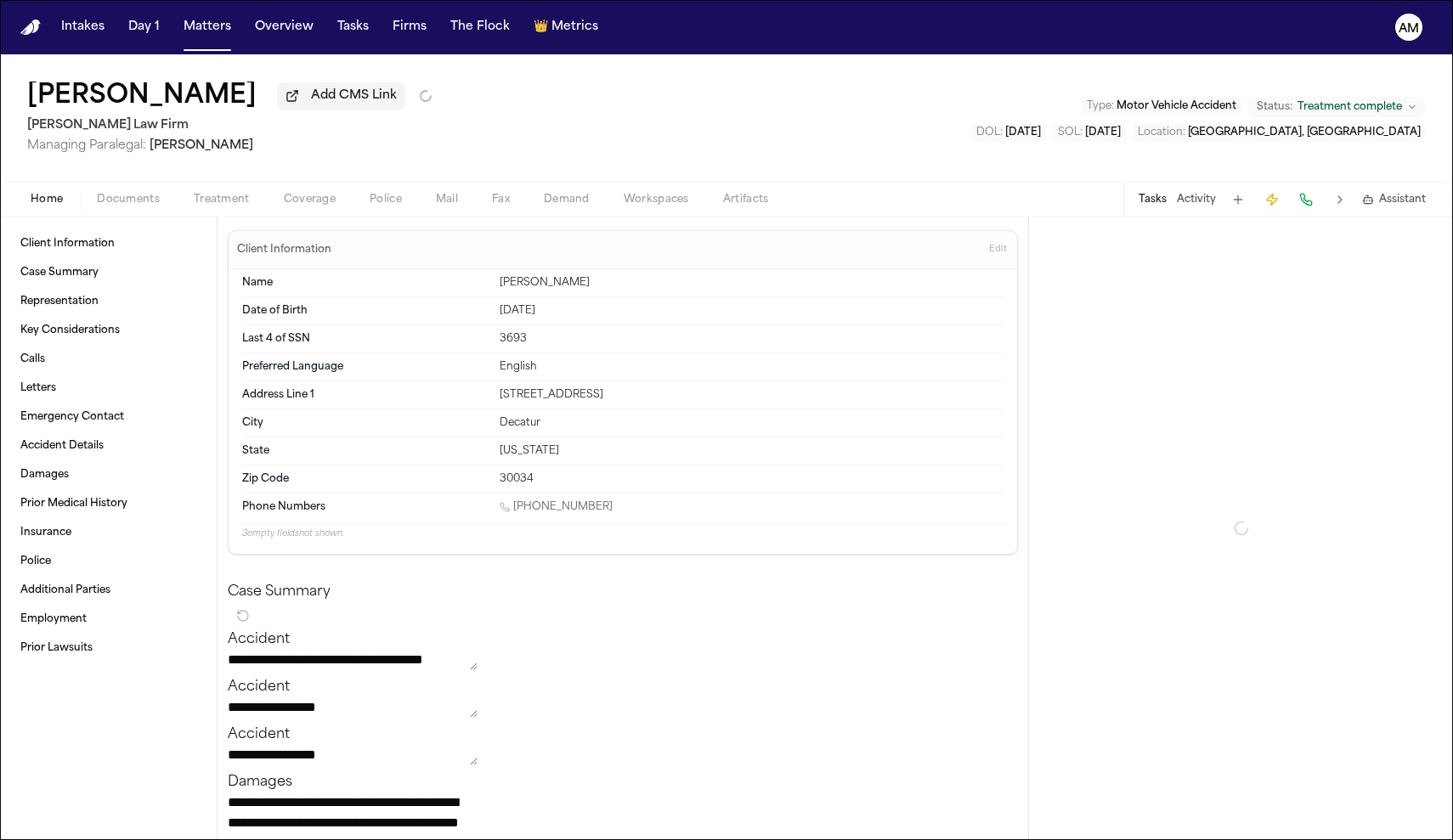
type textarea "*"
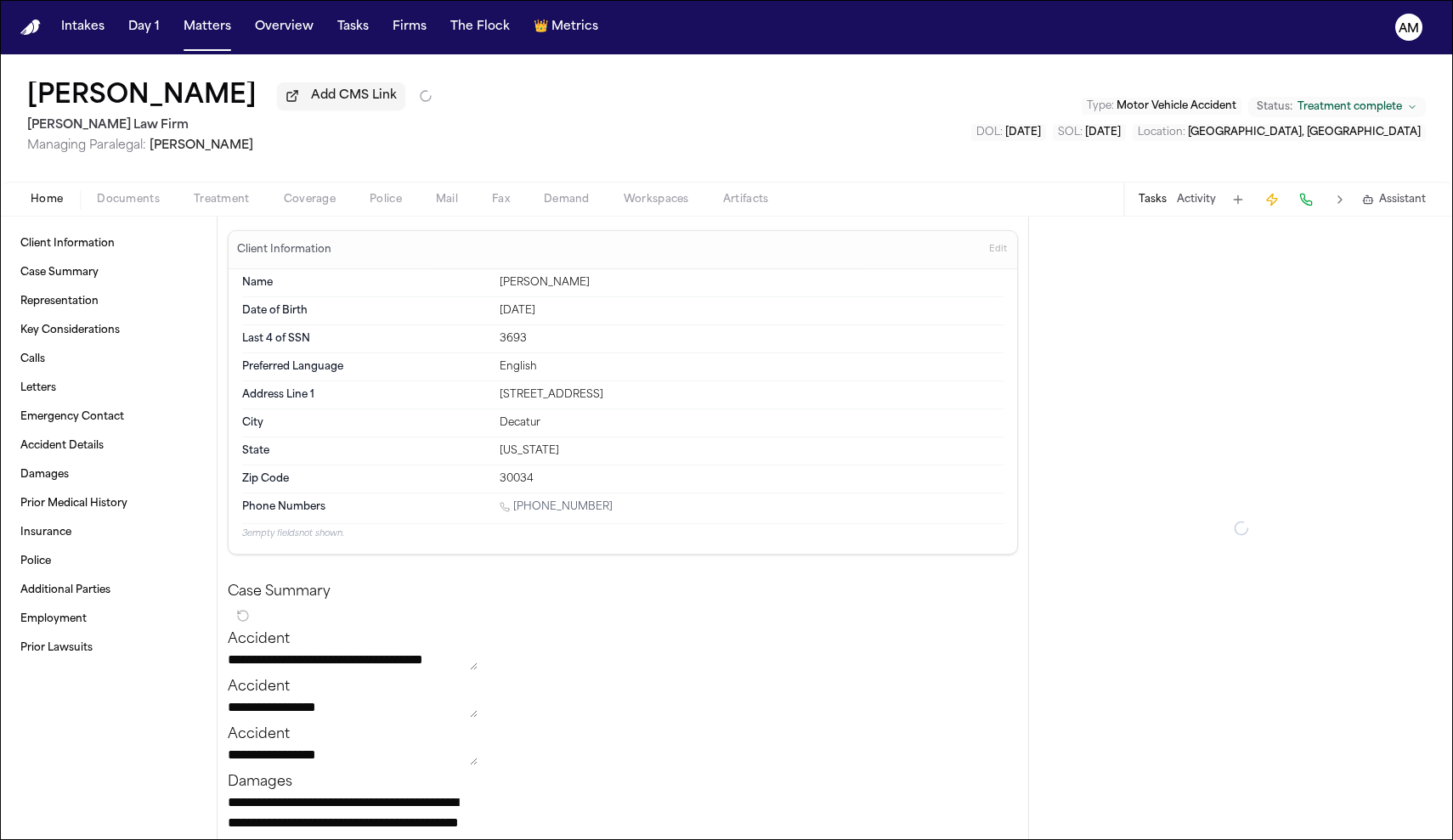
type textarea "*"
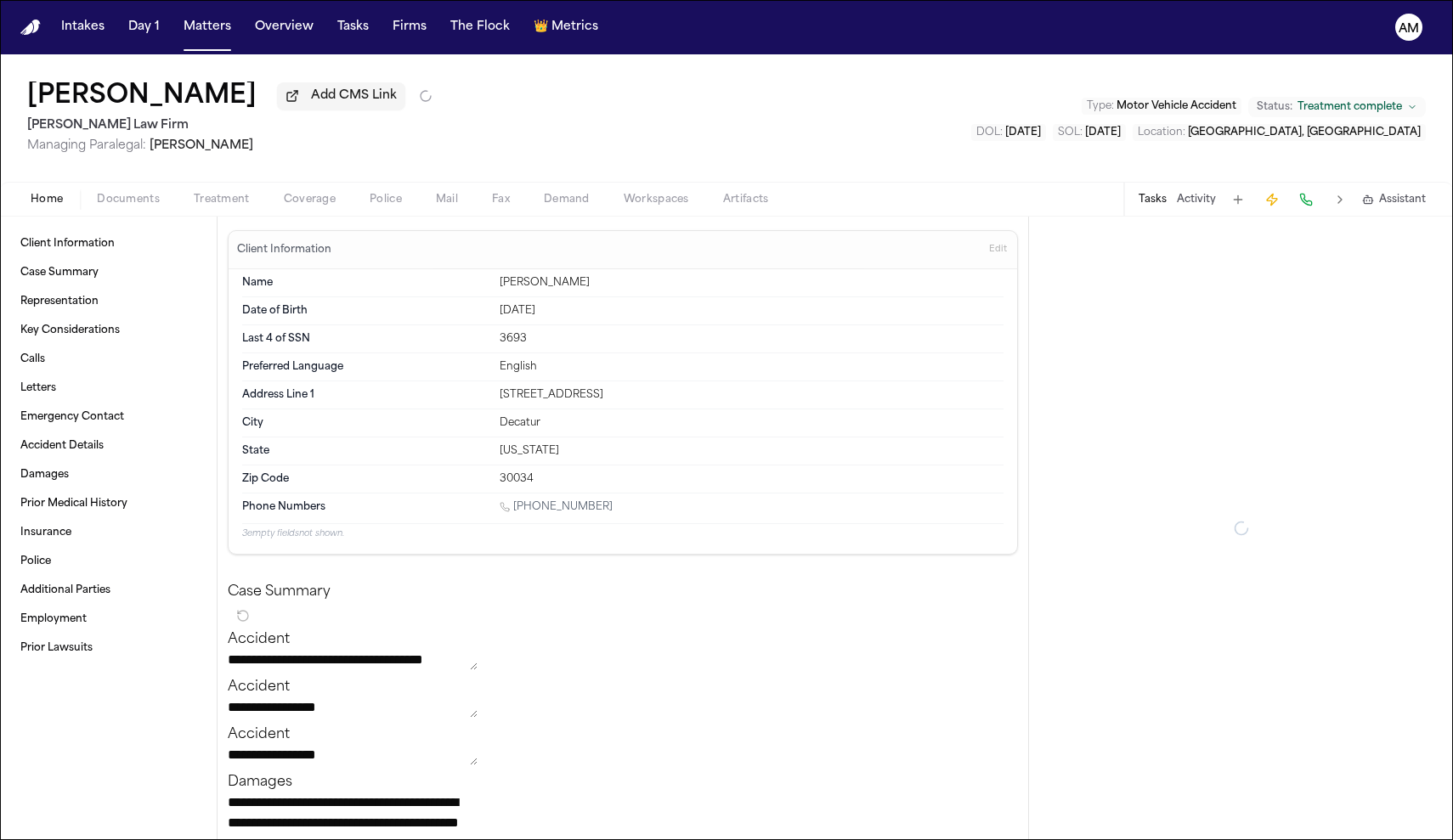
type textarea "*"
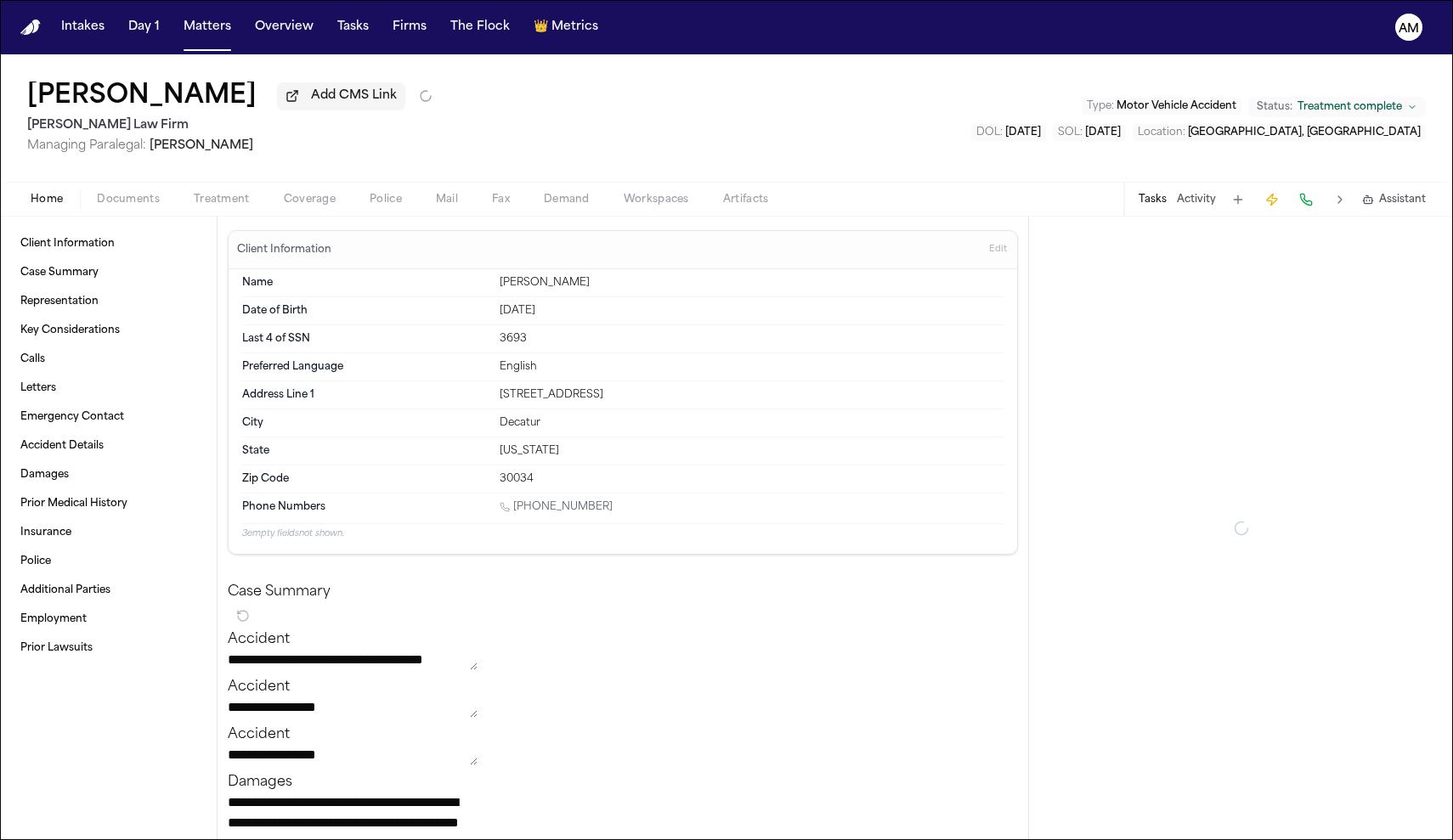
type textarea "*"
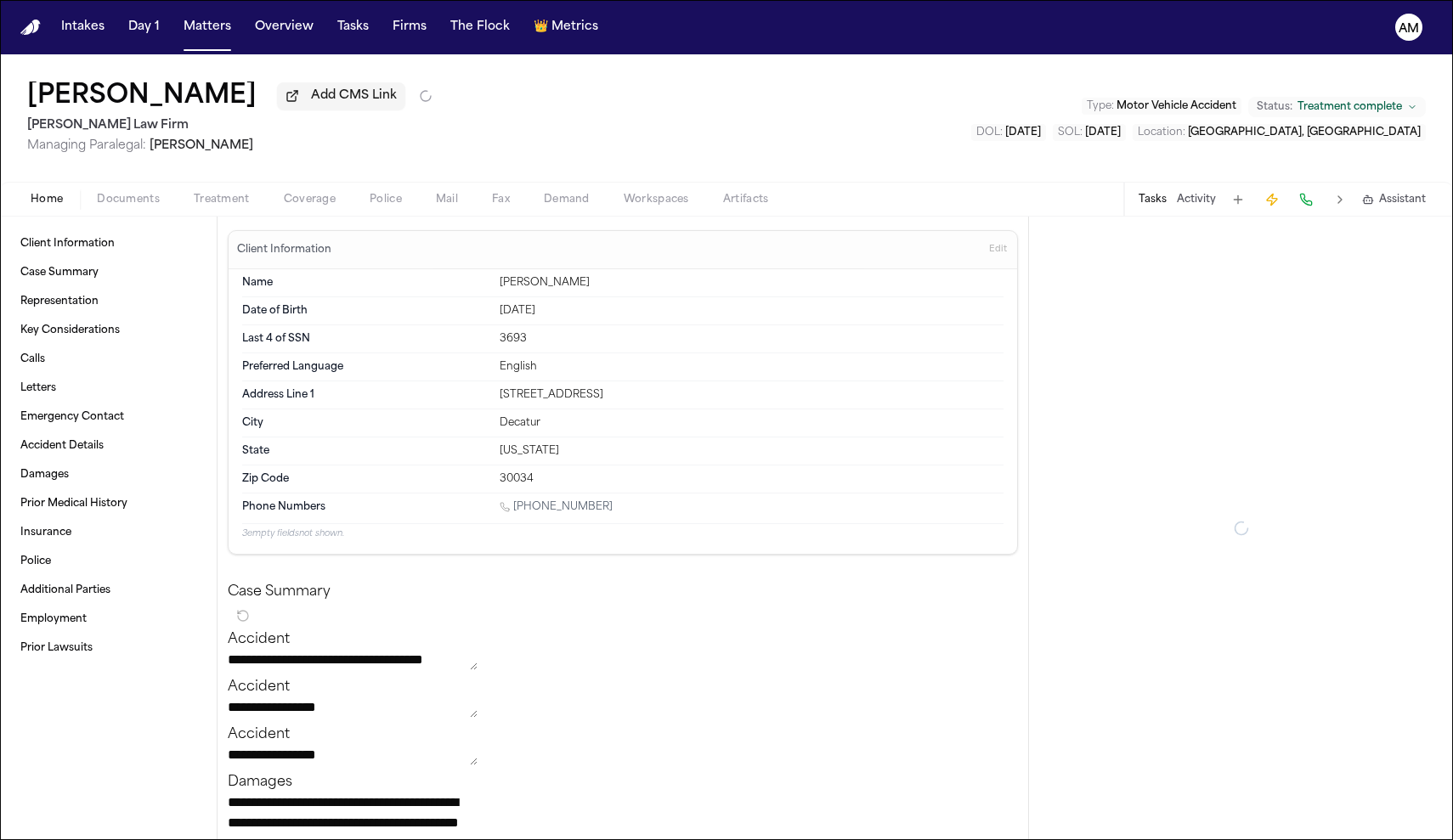
type textarea "*"
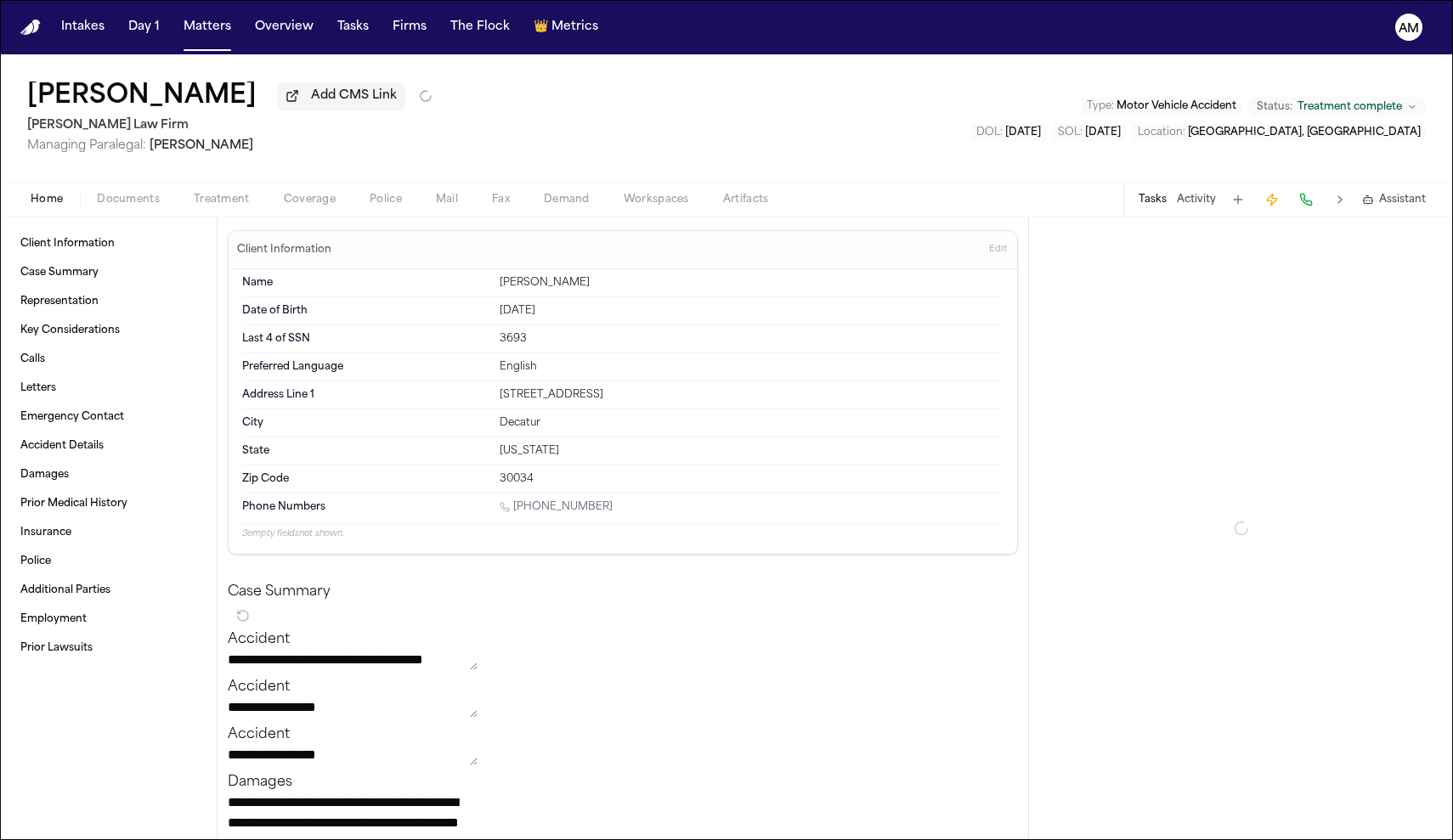
type textarea "*"
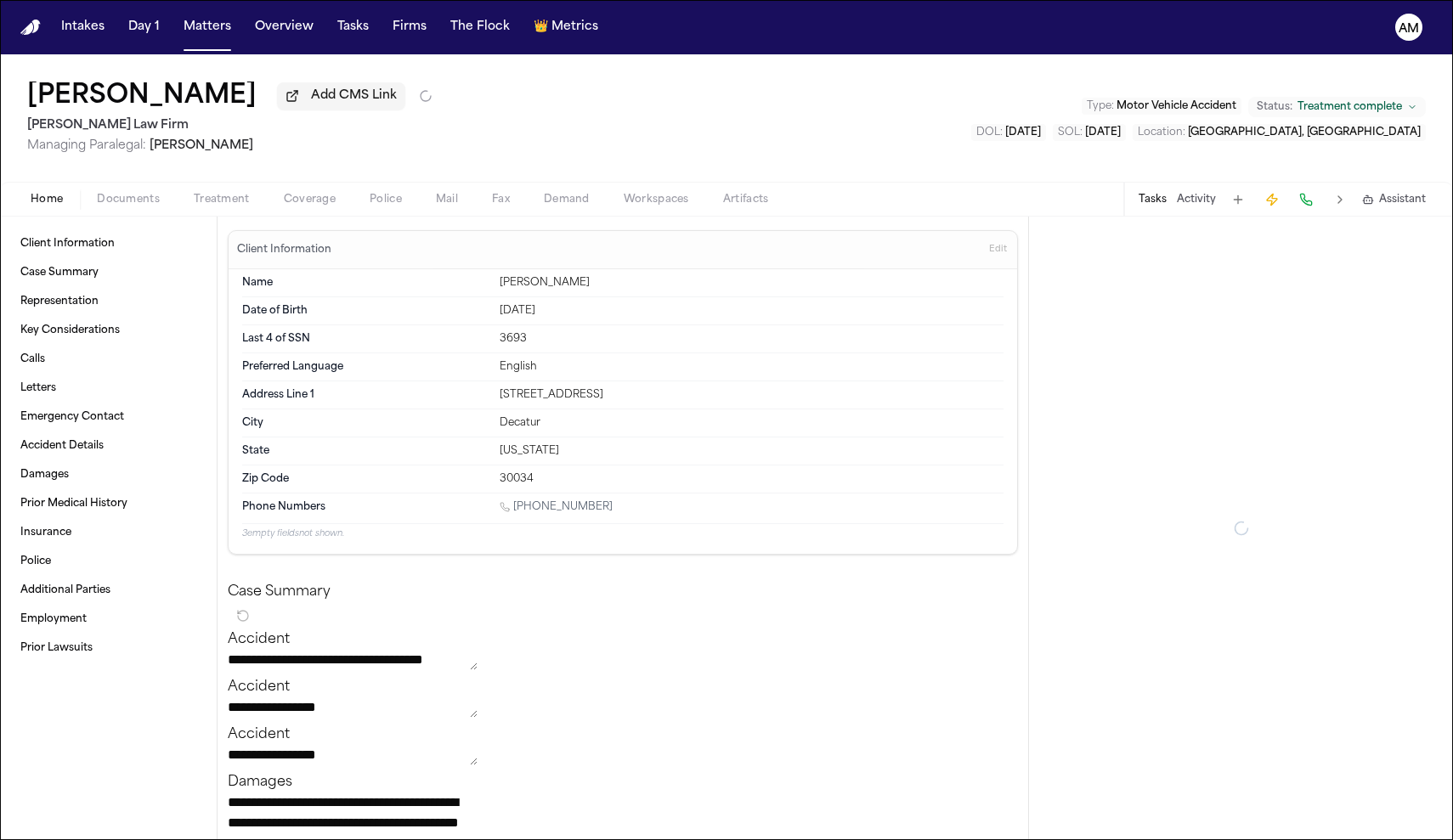
type textarea "*"
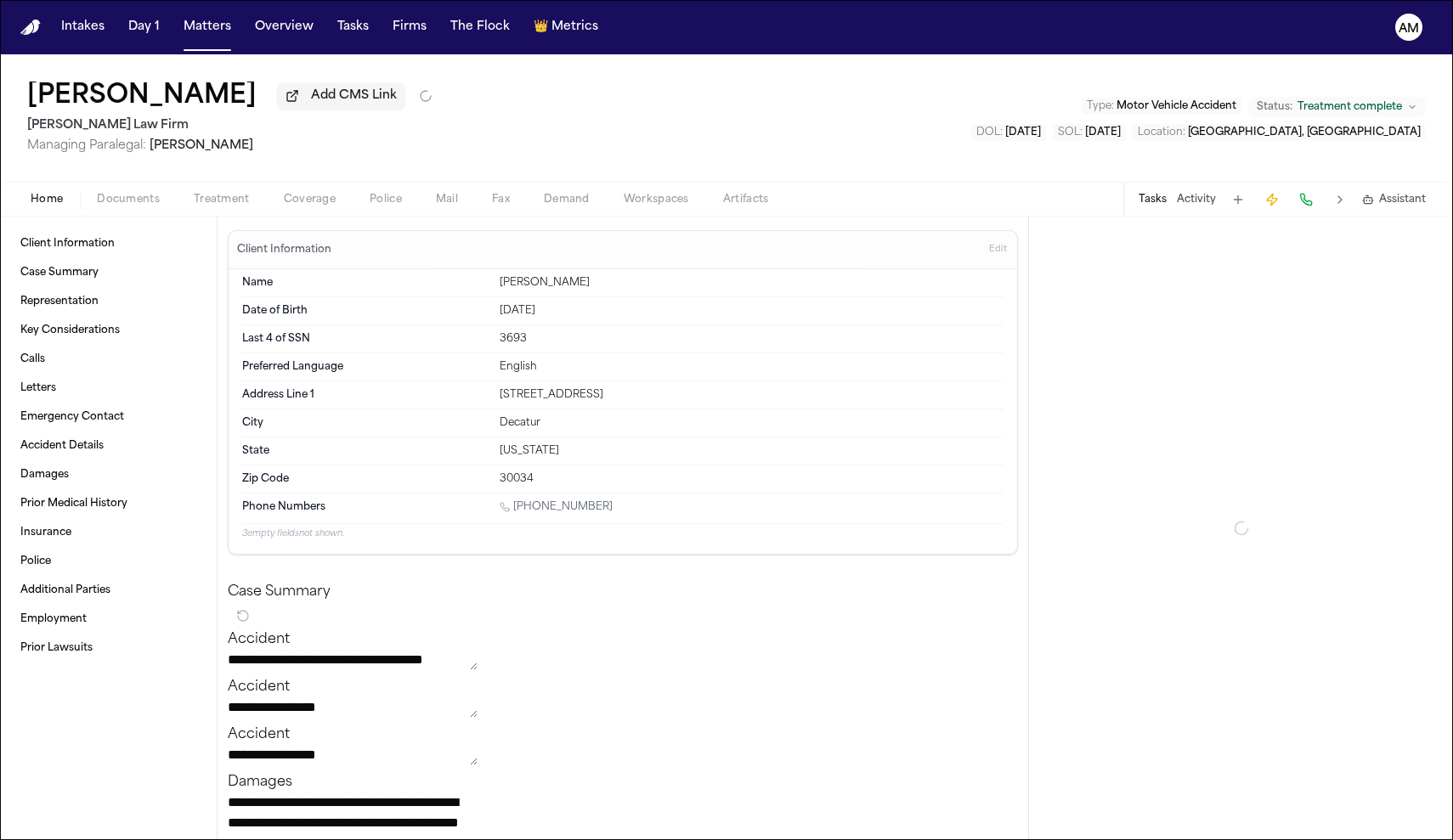
type textarea "*"
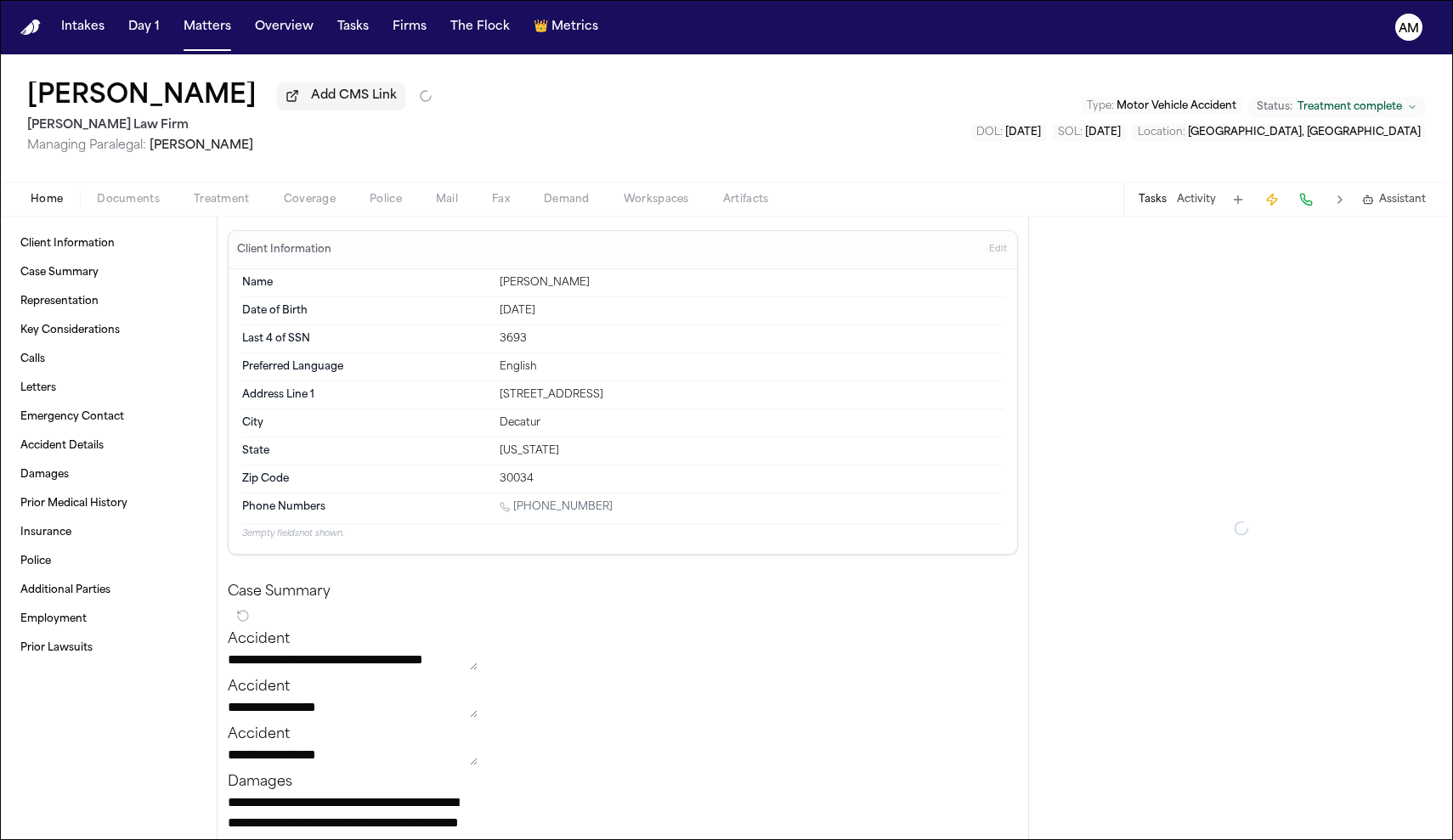
type textarea "*"
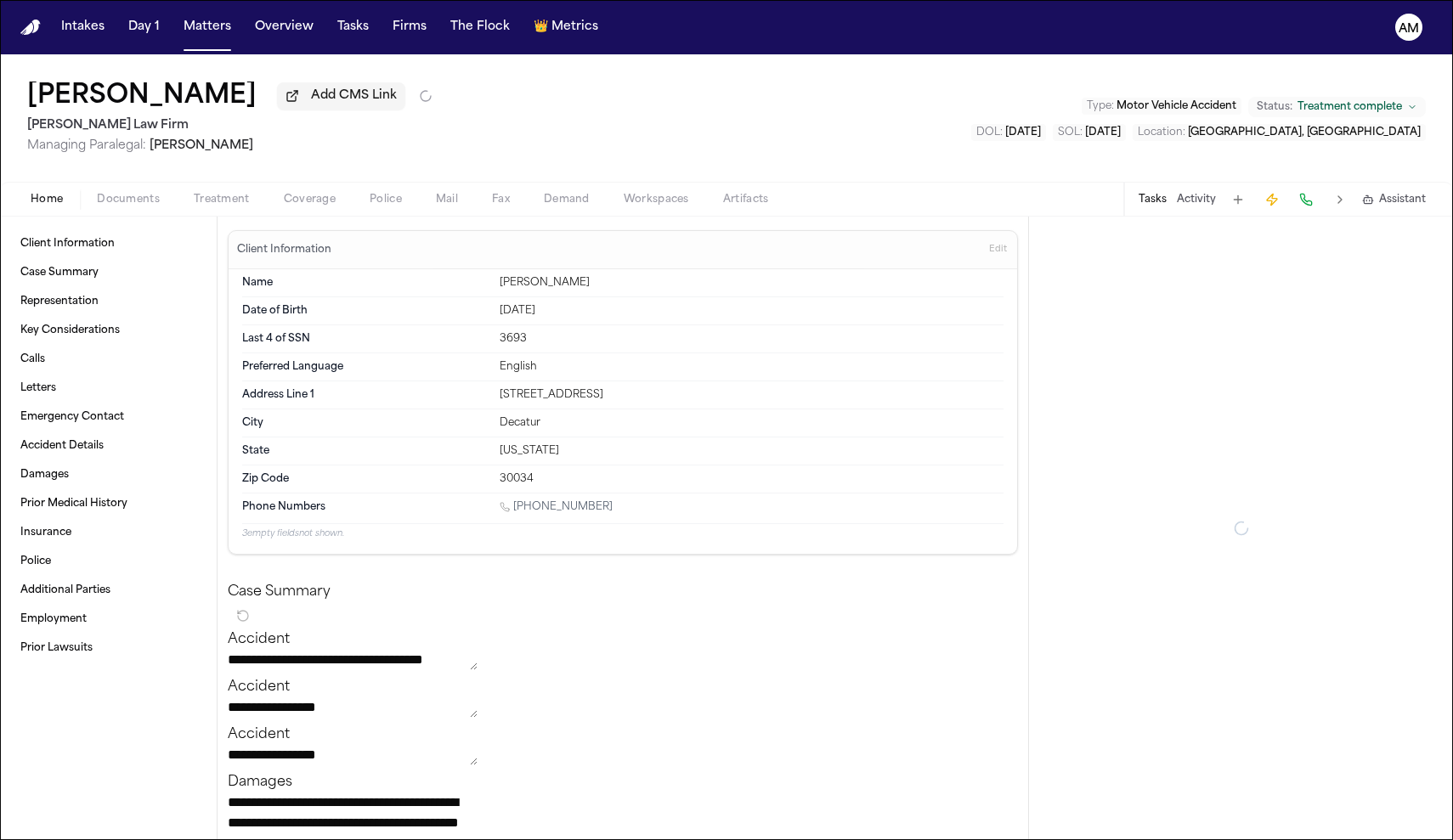
type textarea "*"
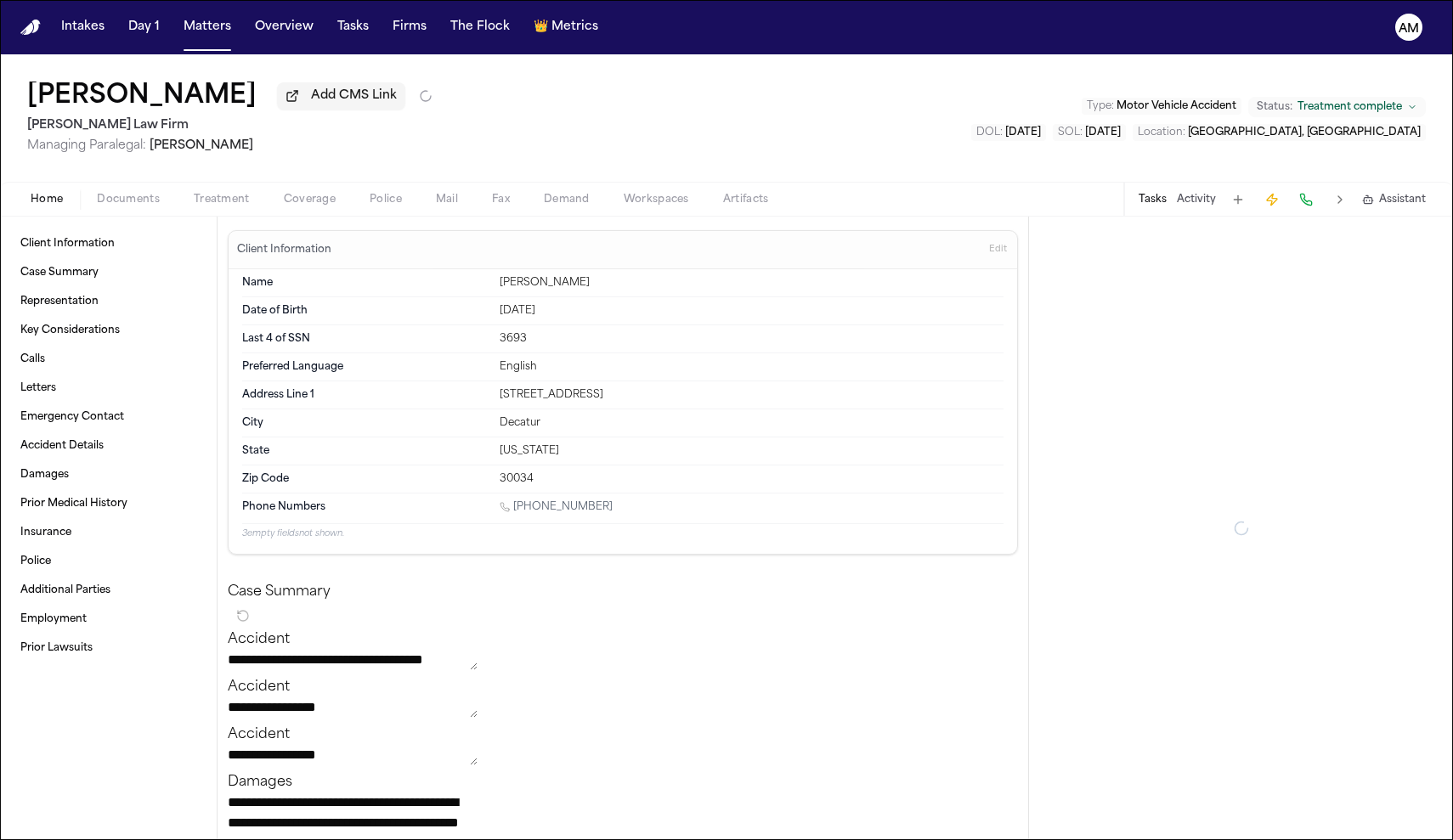
type textarea "*"
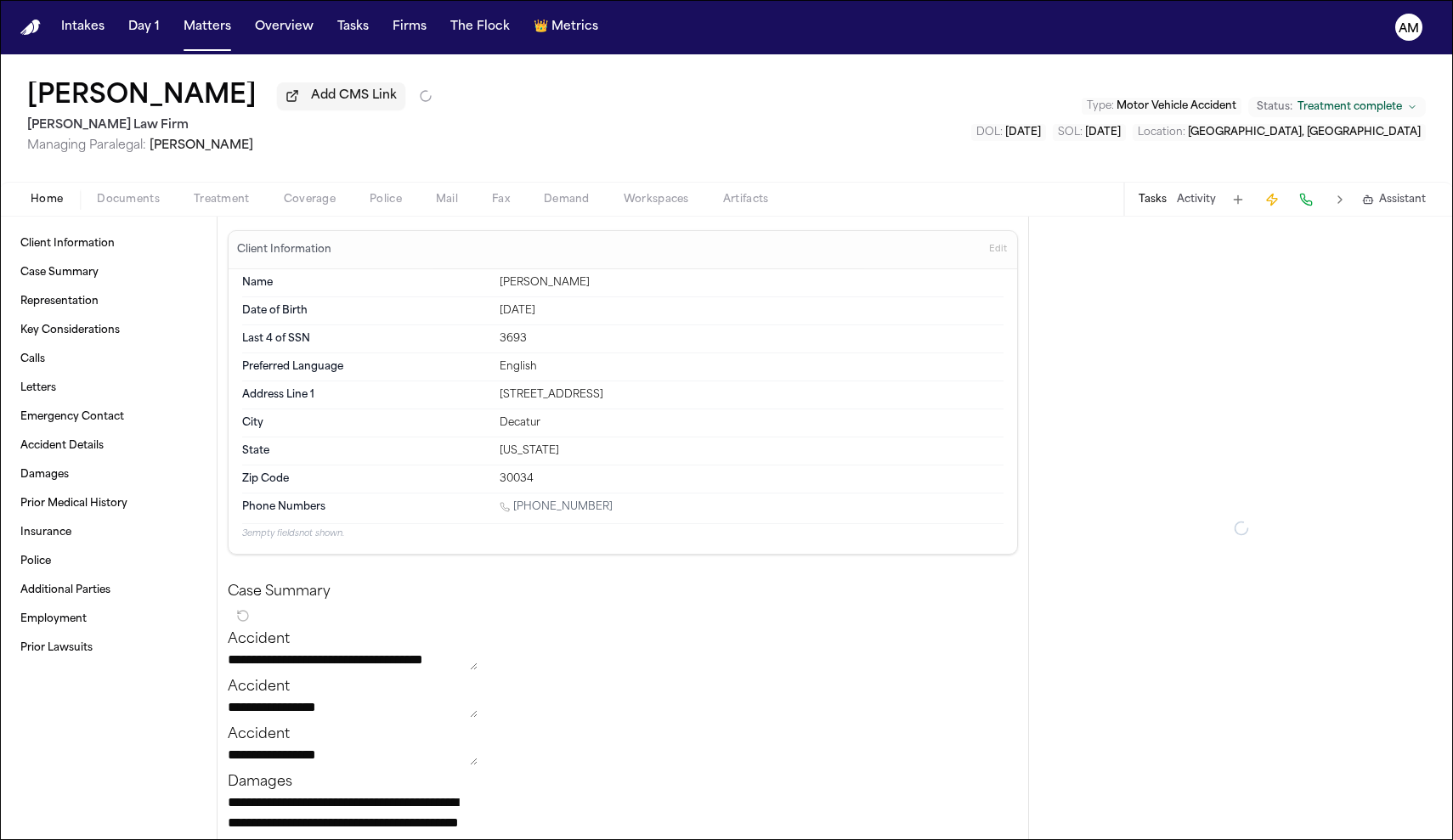
type textarea "*"
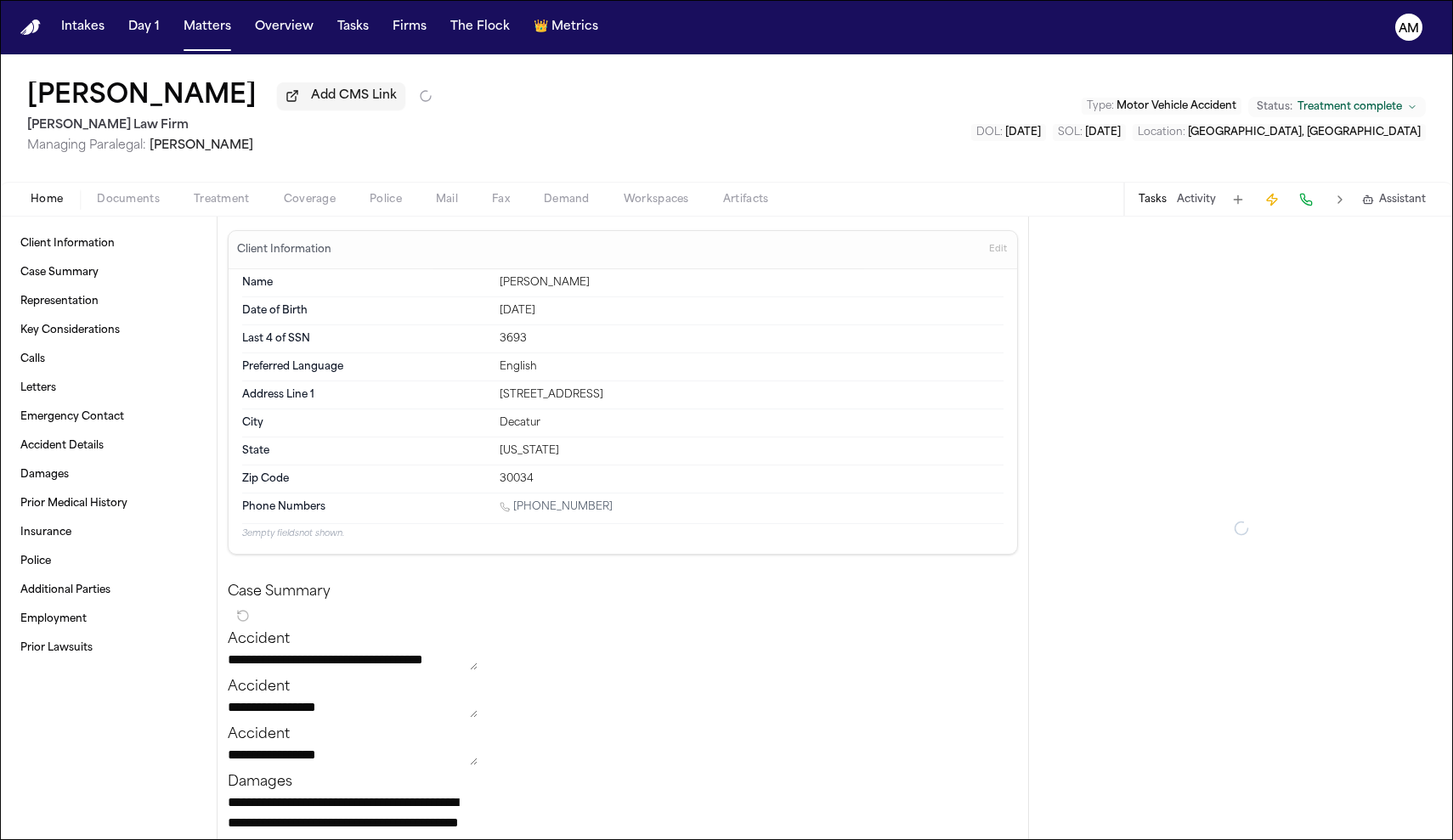
type textarea "*"
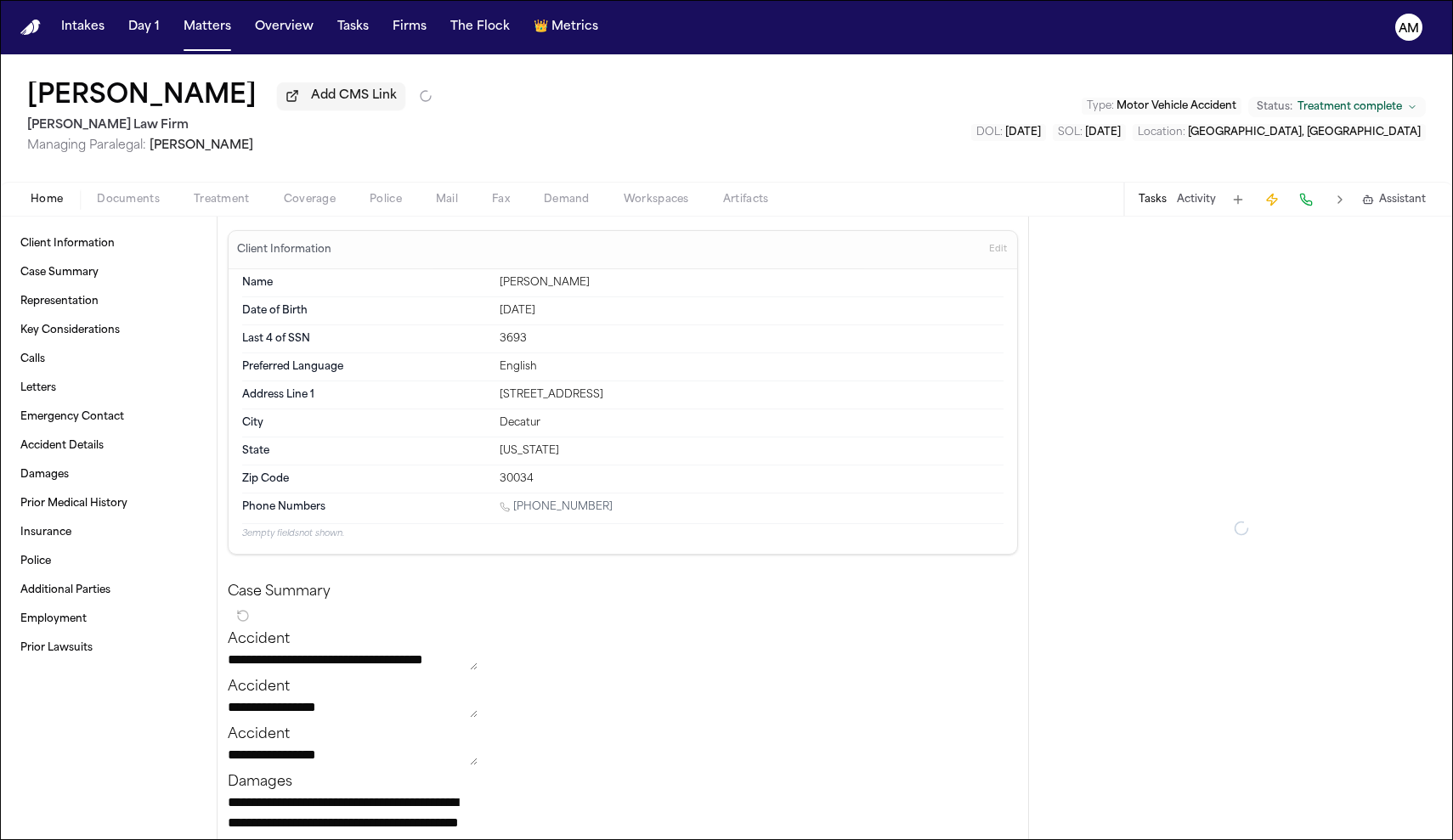
type textarea "*"
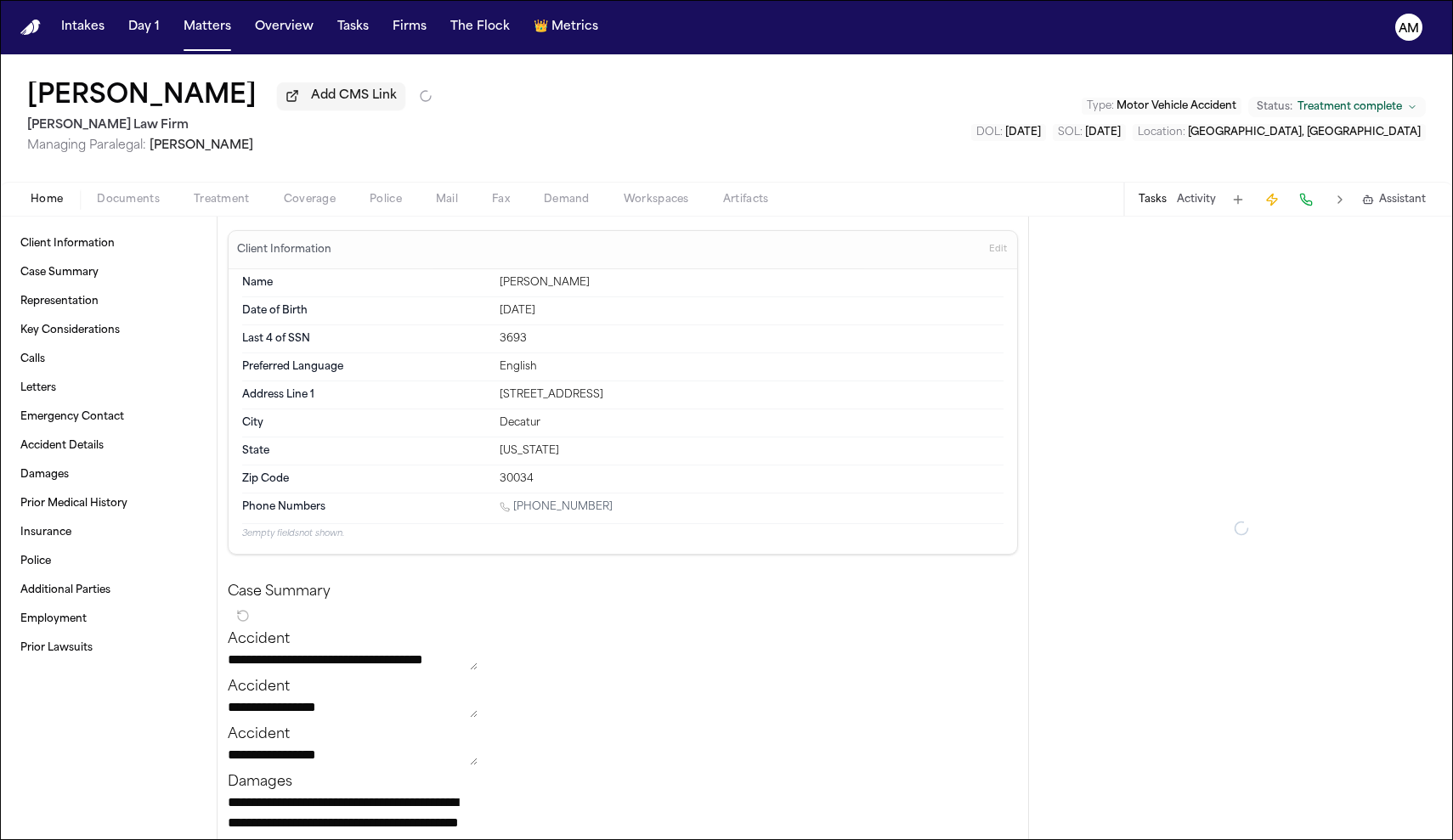
type textarea "*"
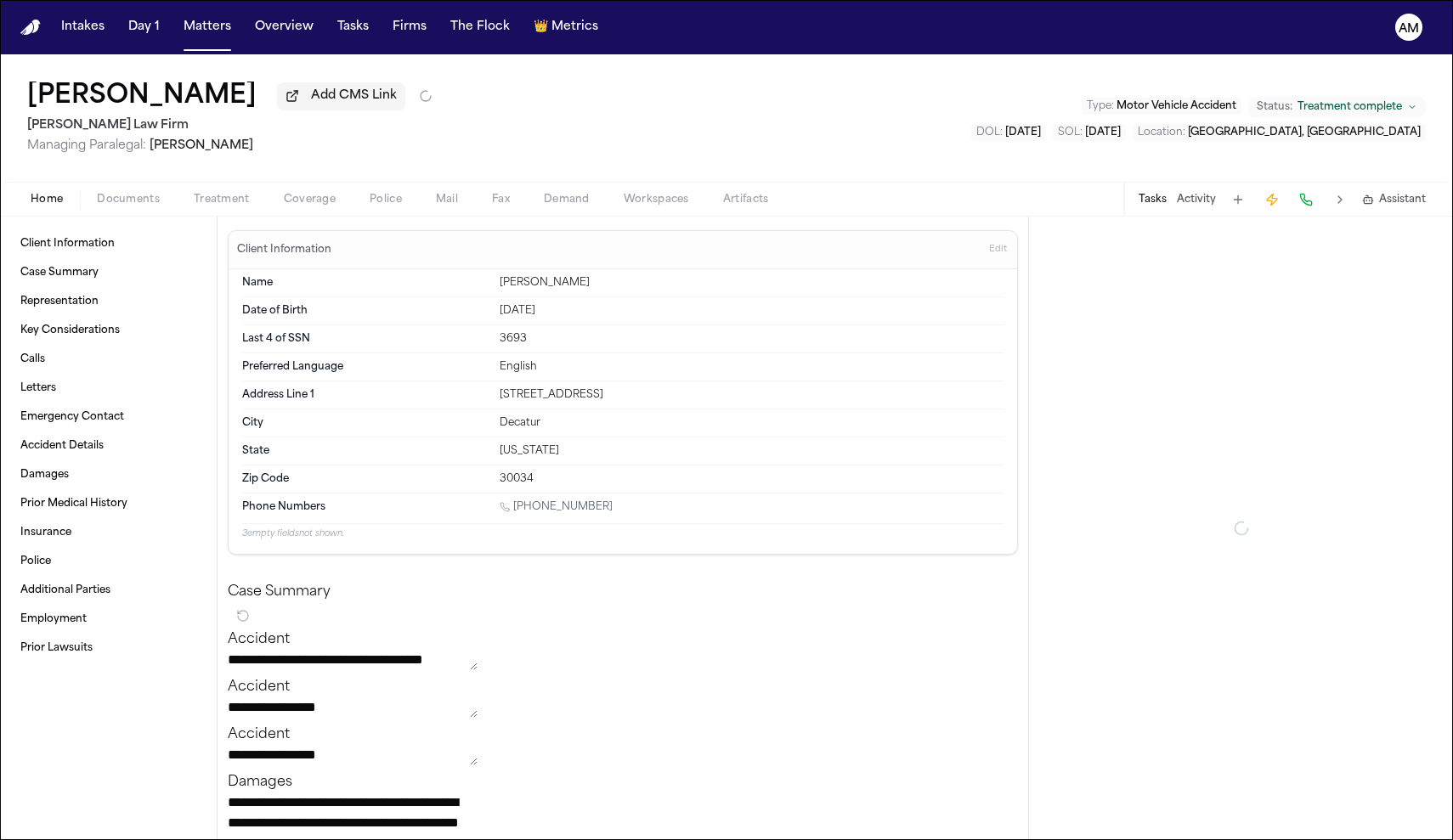
type textarea "*"
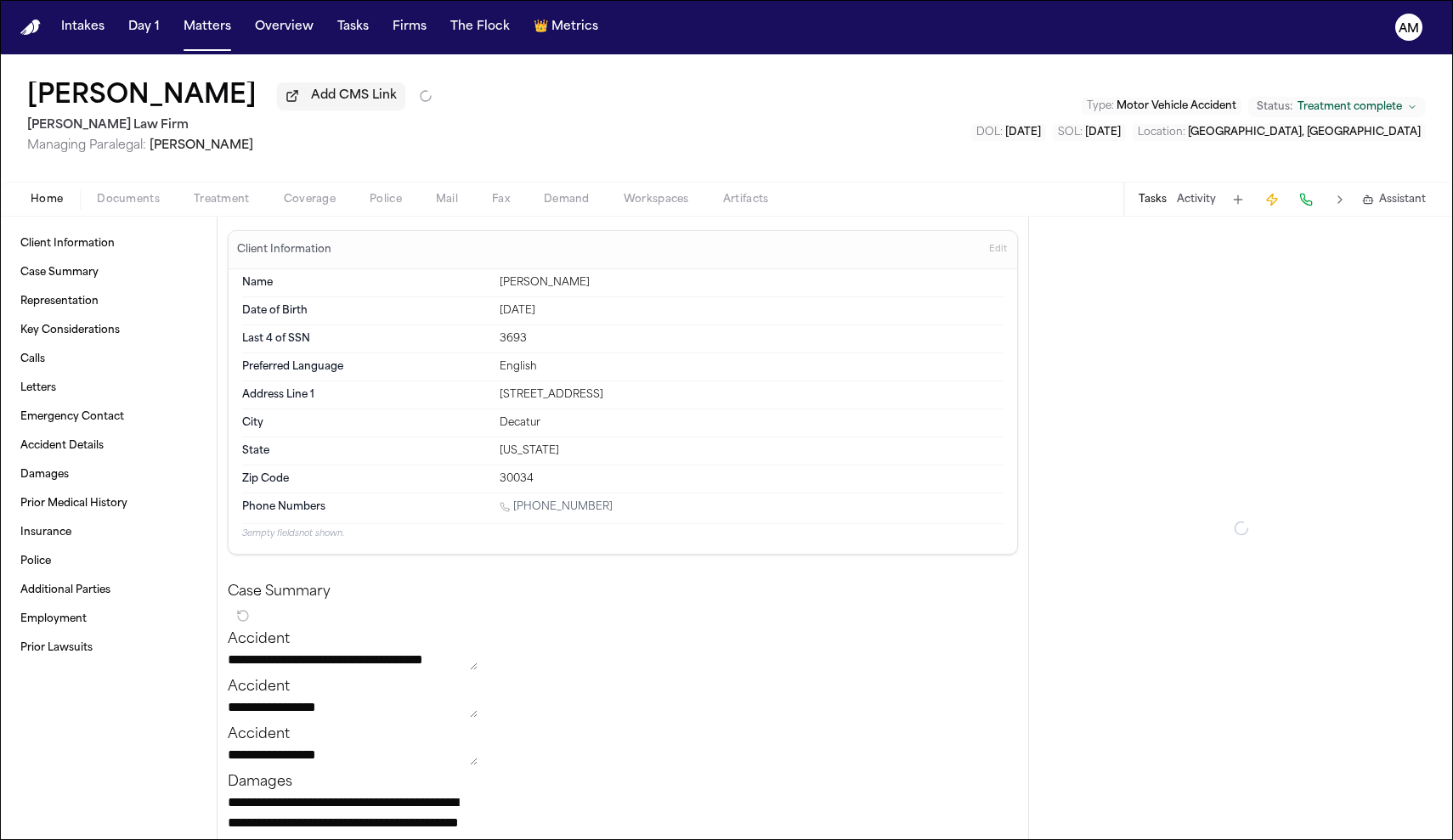
type textarea "*"
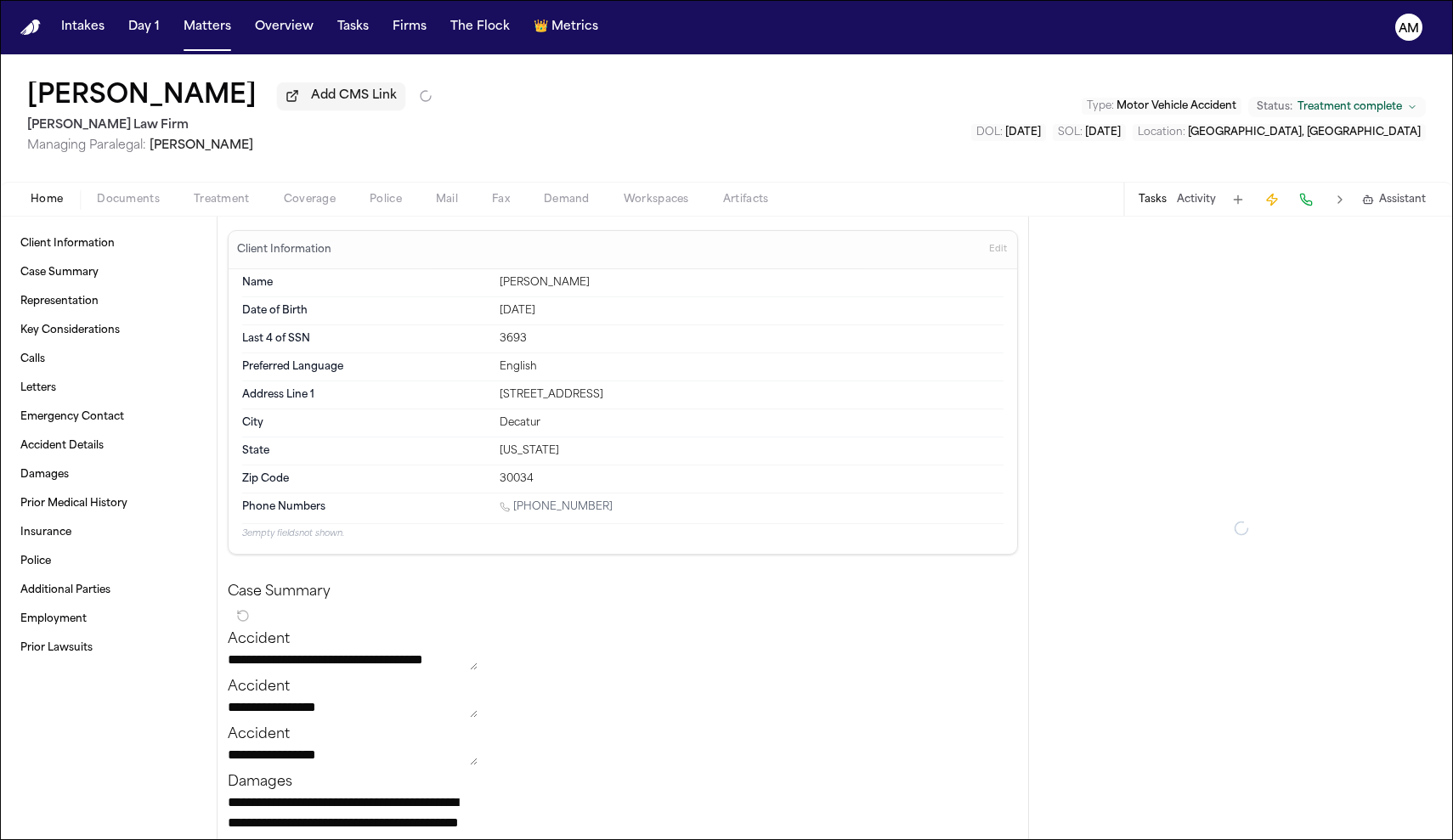
type textarea "*"
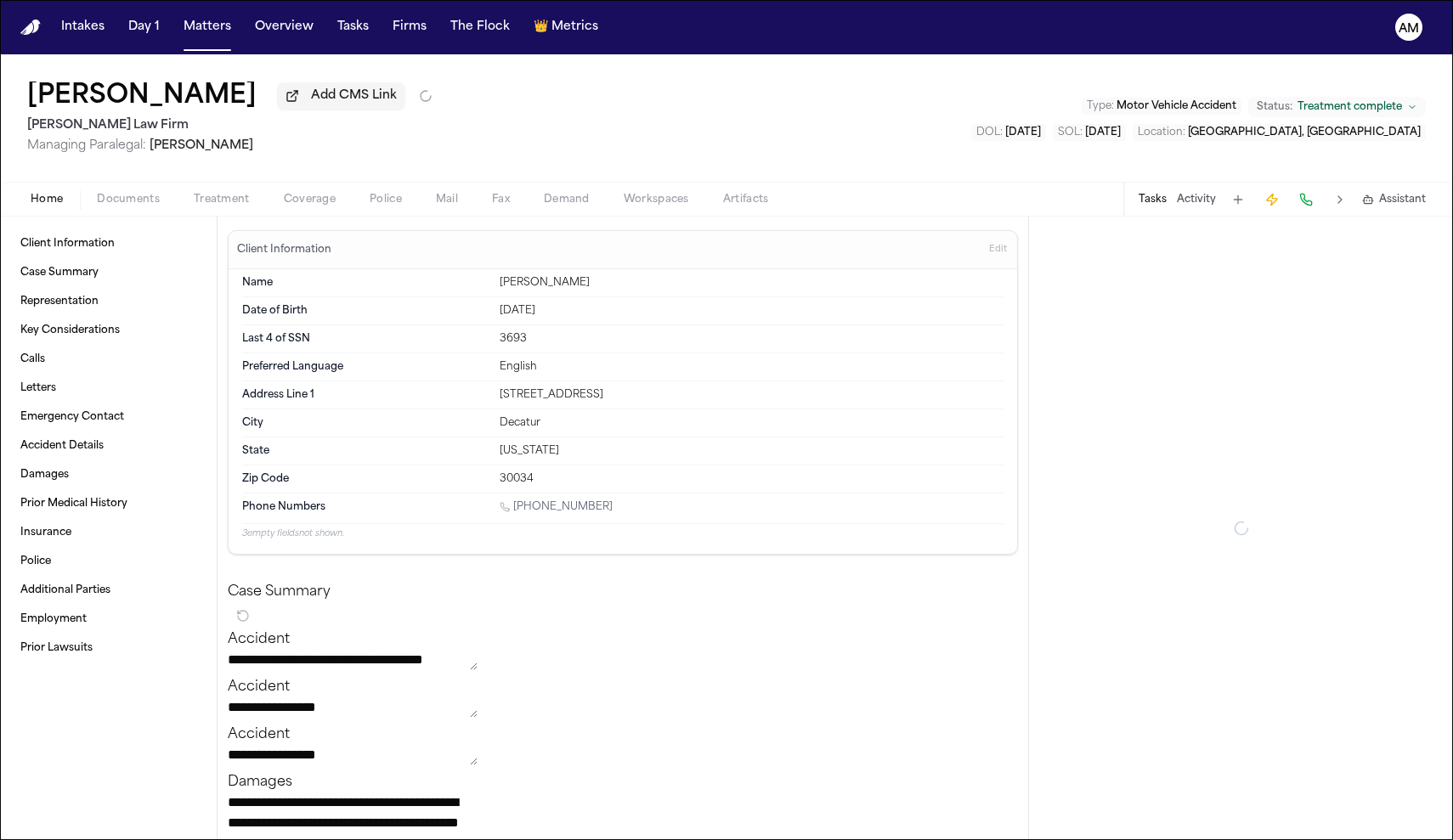
type textarea "*"
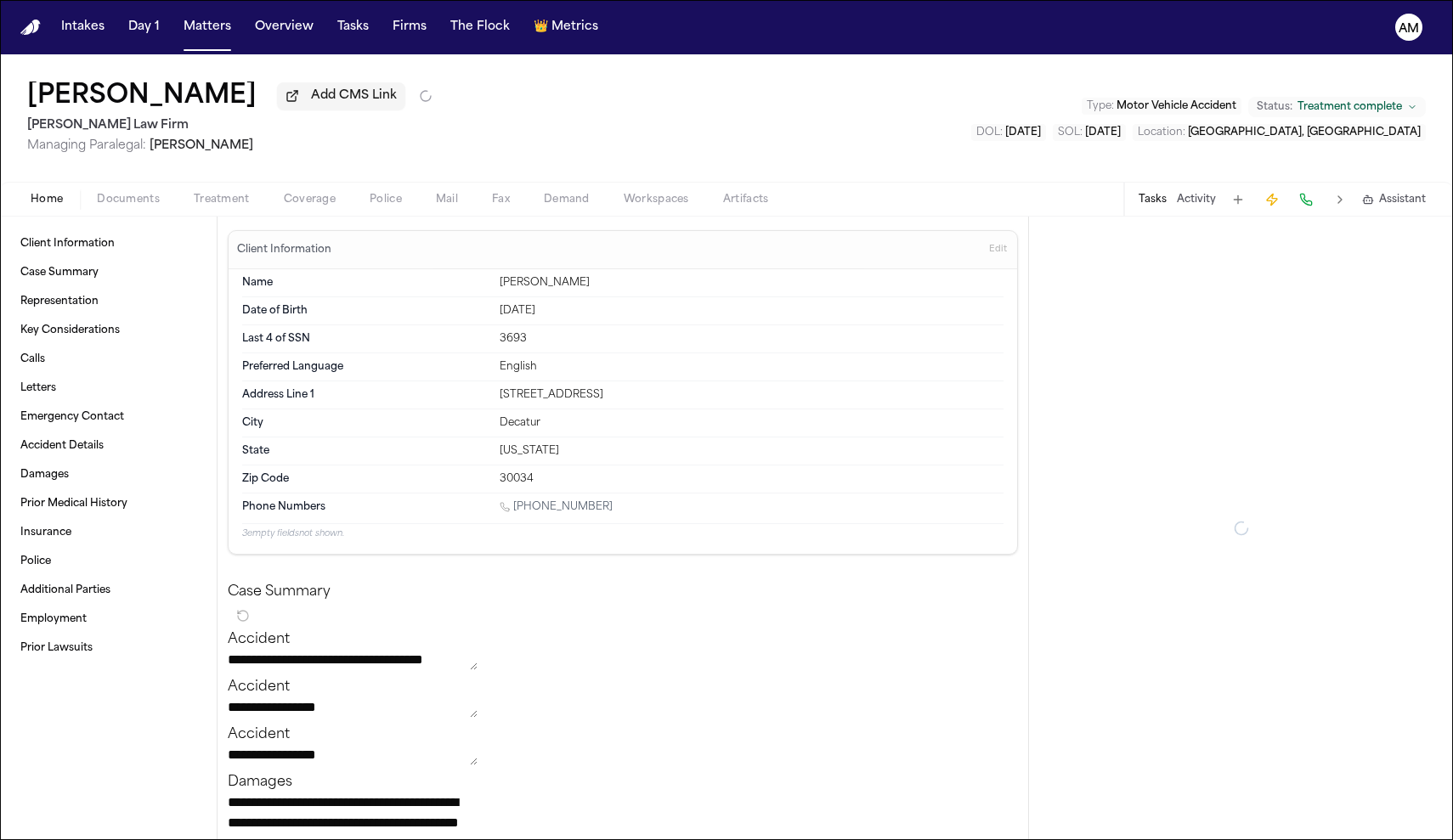
type textarea "*"
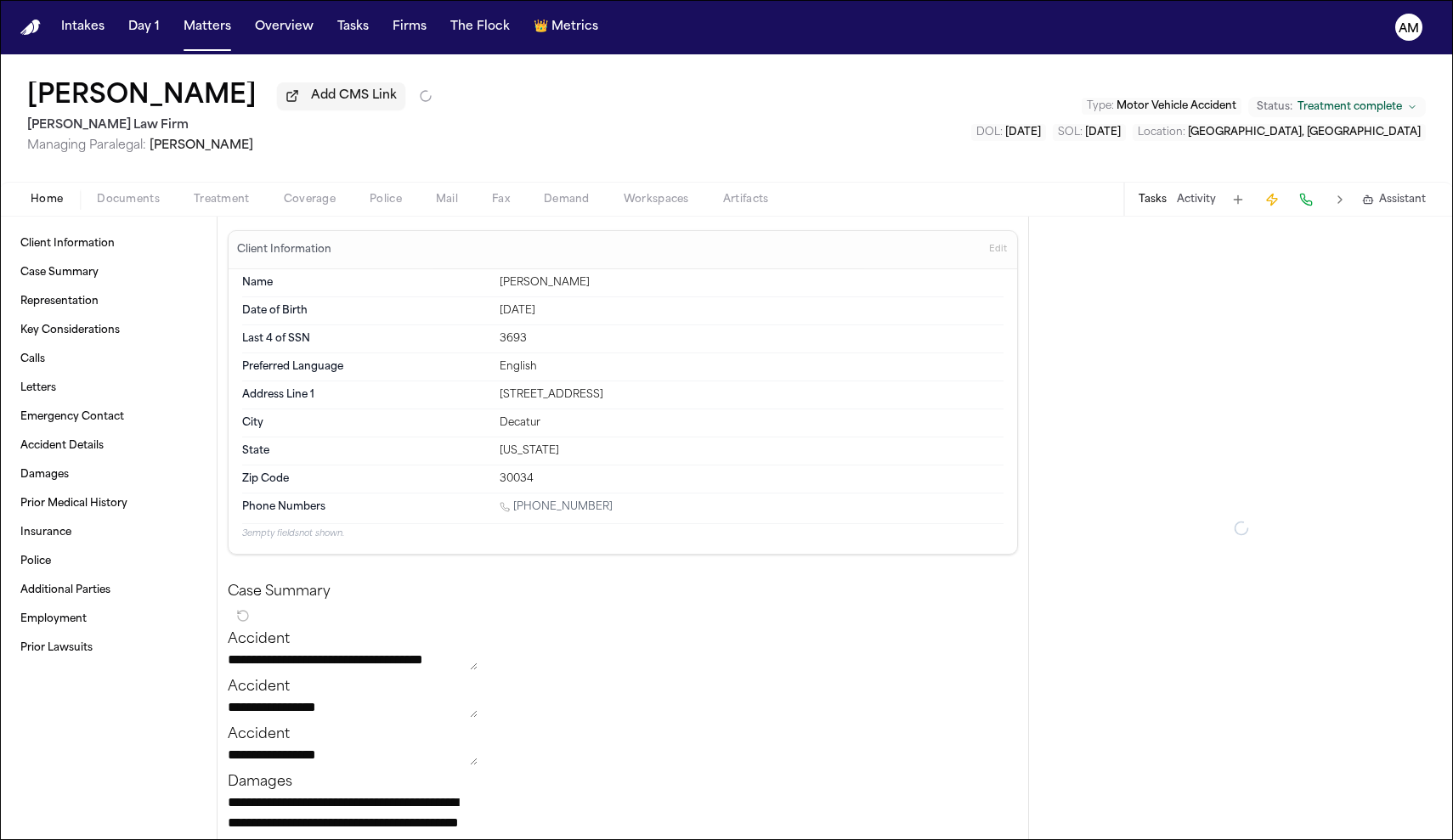
type textarea "*"
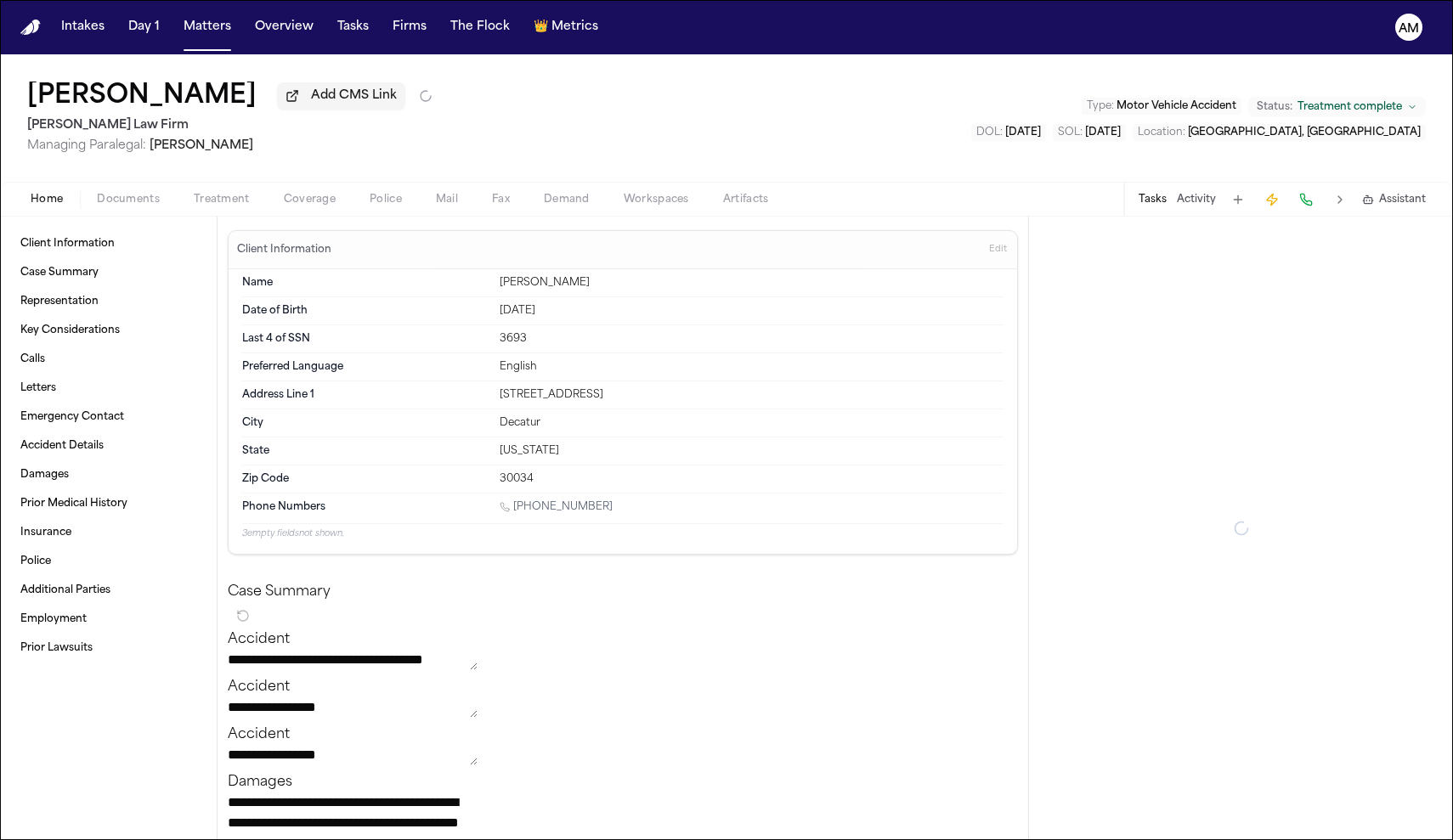
type textarea "*"
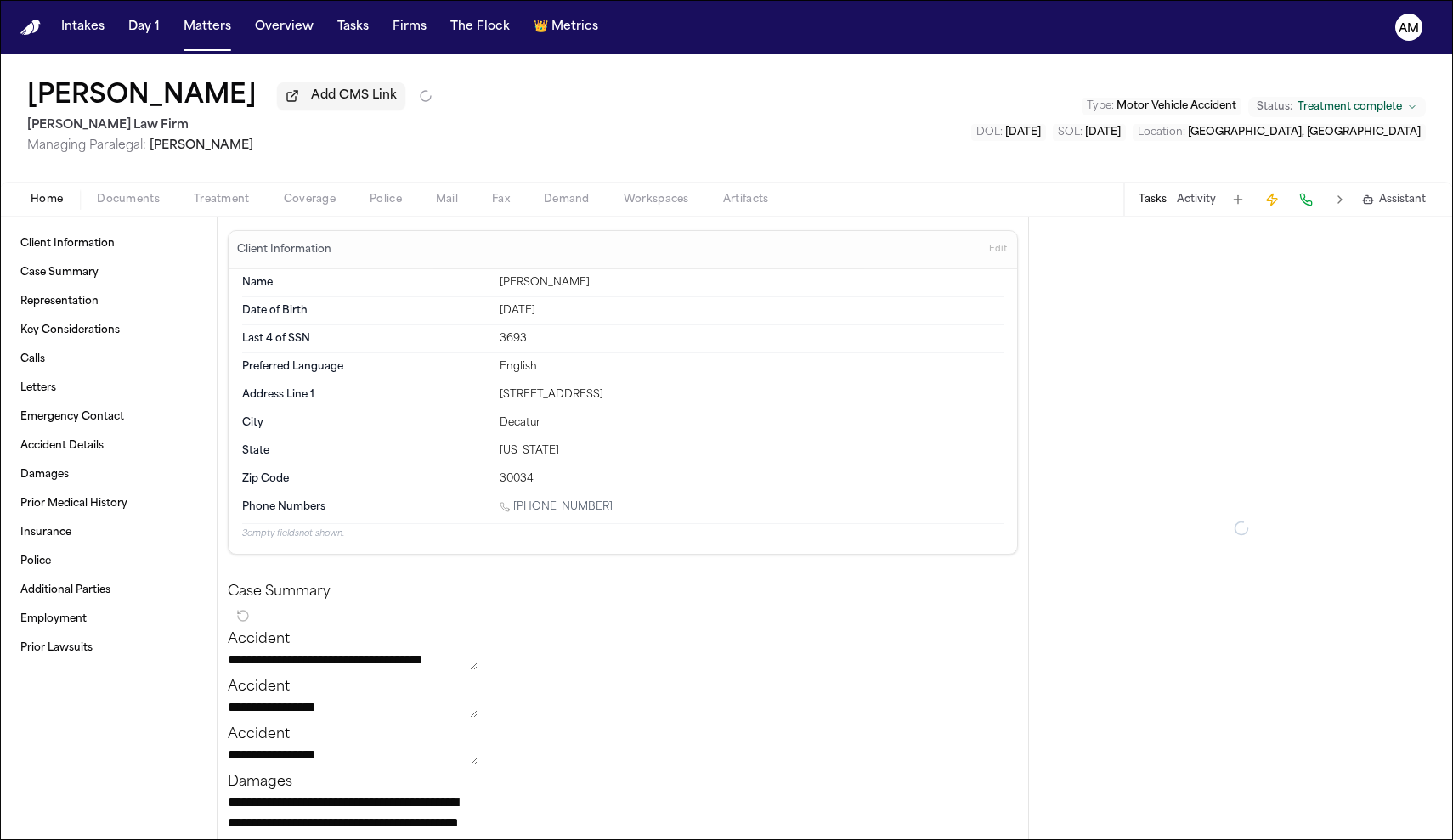
type textarea "*"
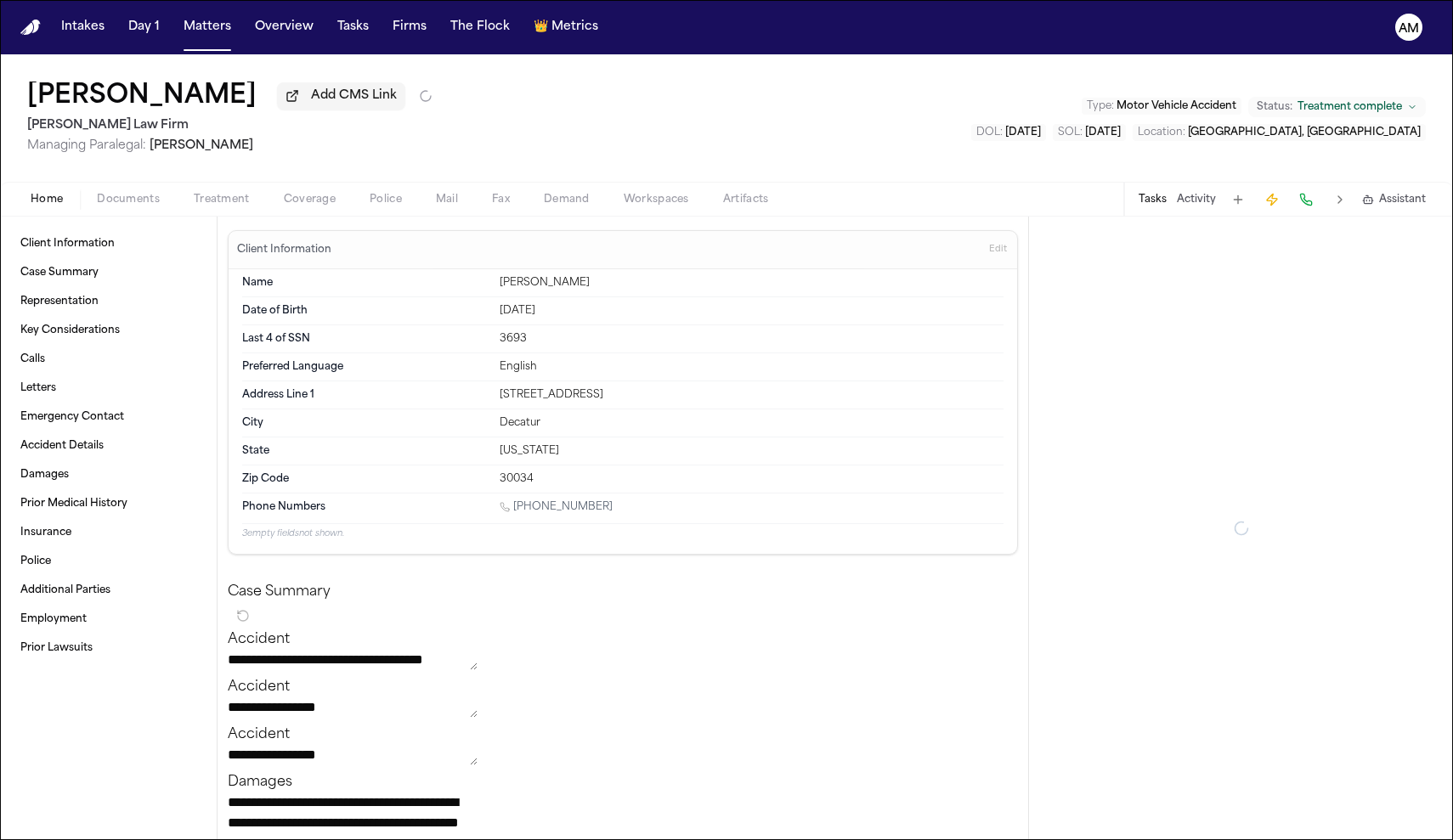
type textarea "*"
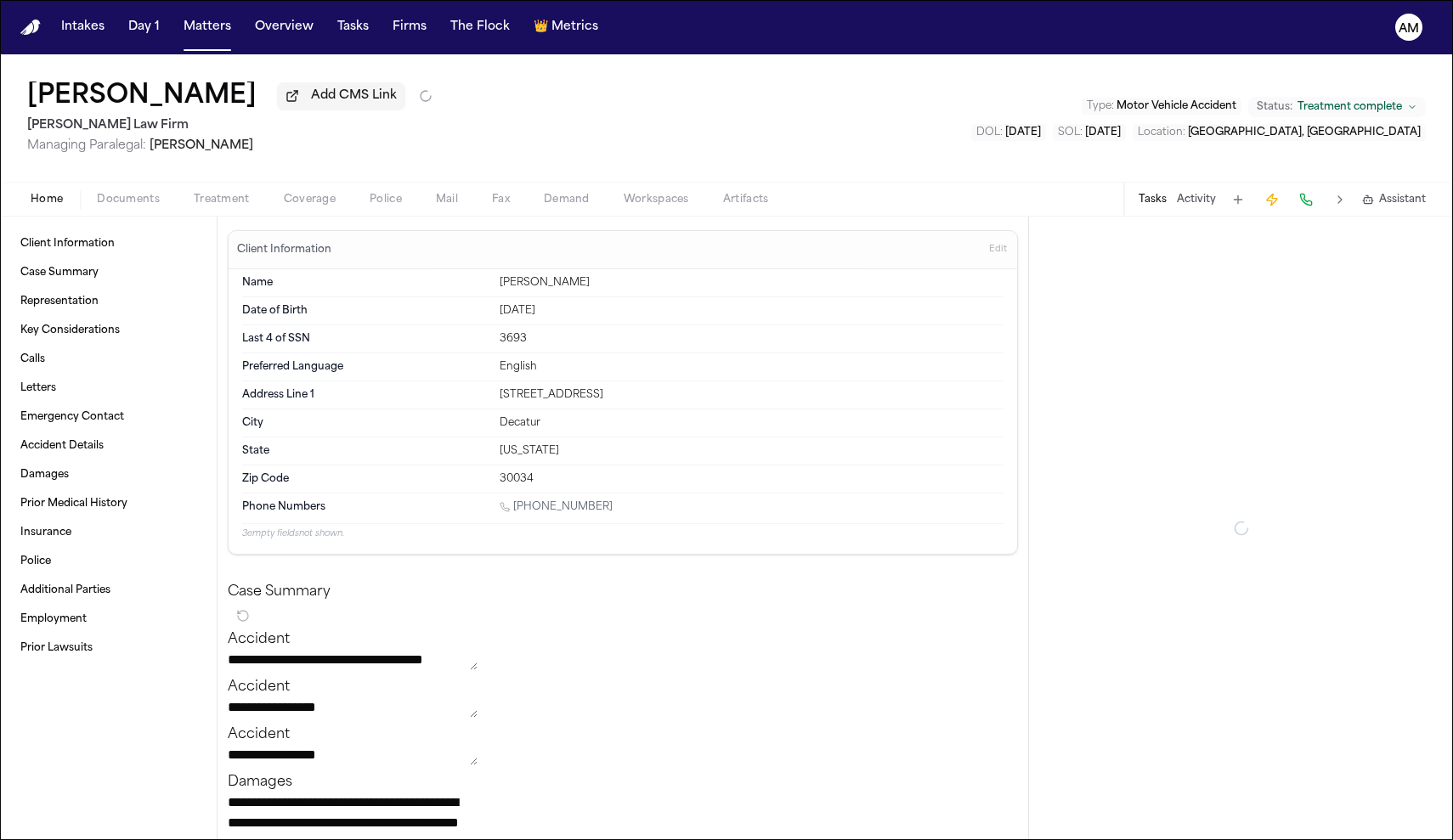
type textarea "*"
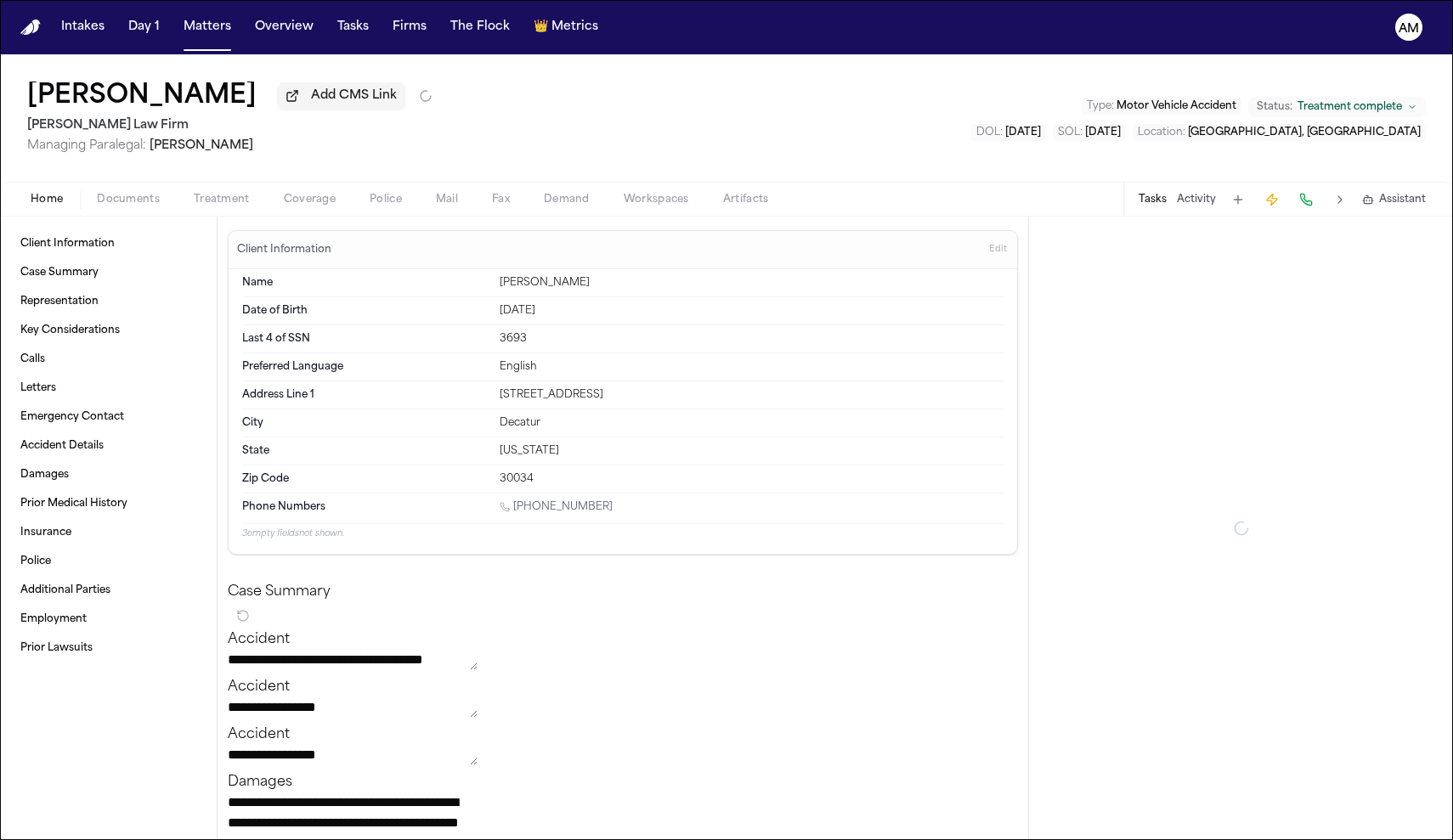
type textarea "*"
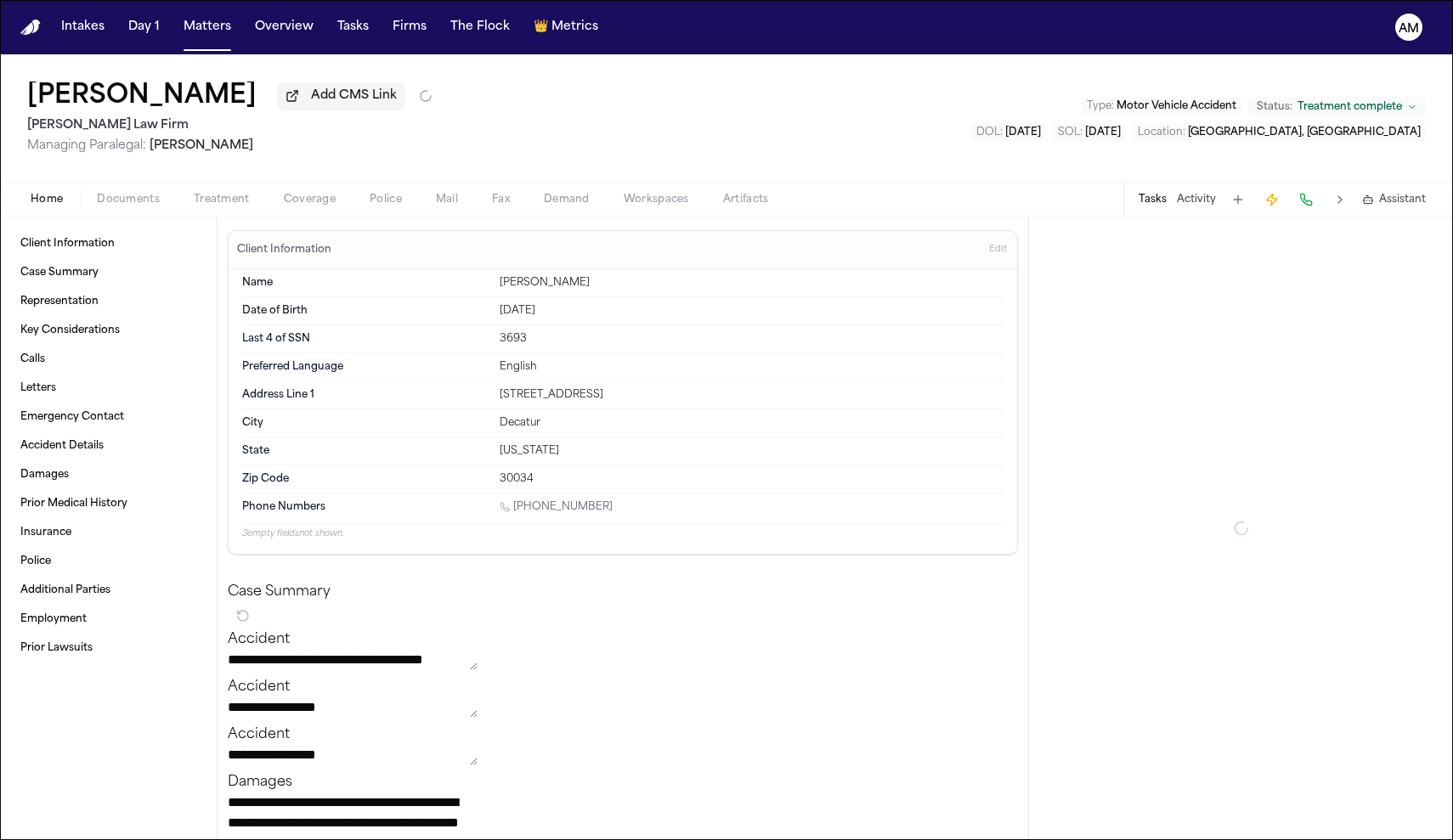
type textarea "*"
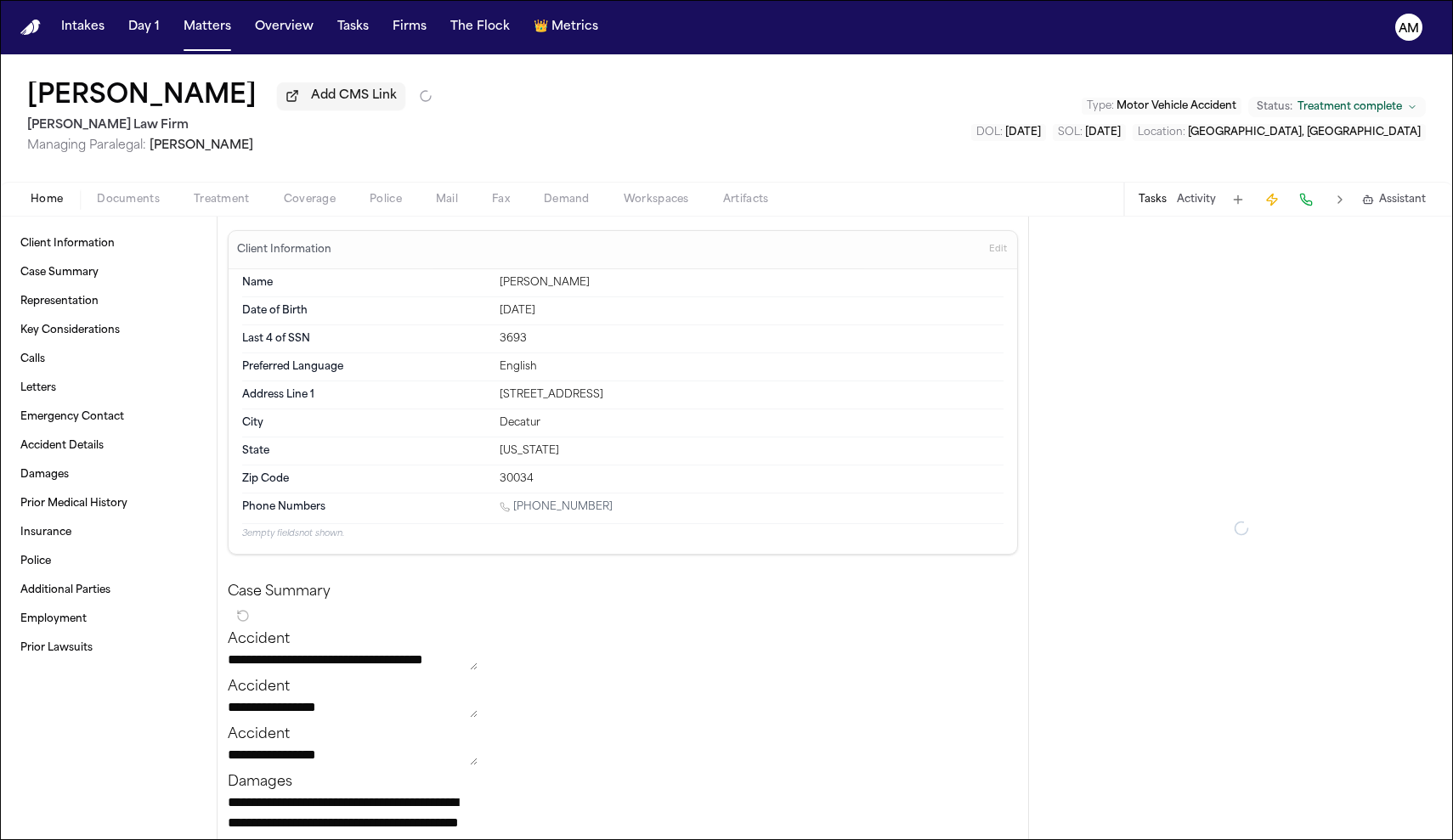
type textarea "*"
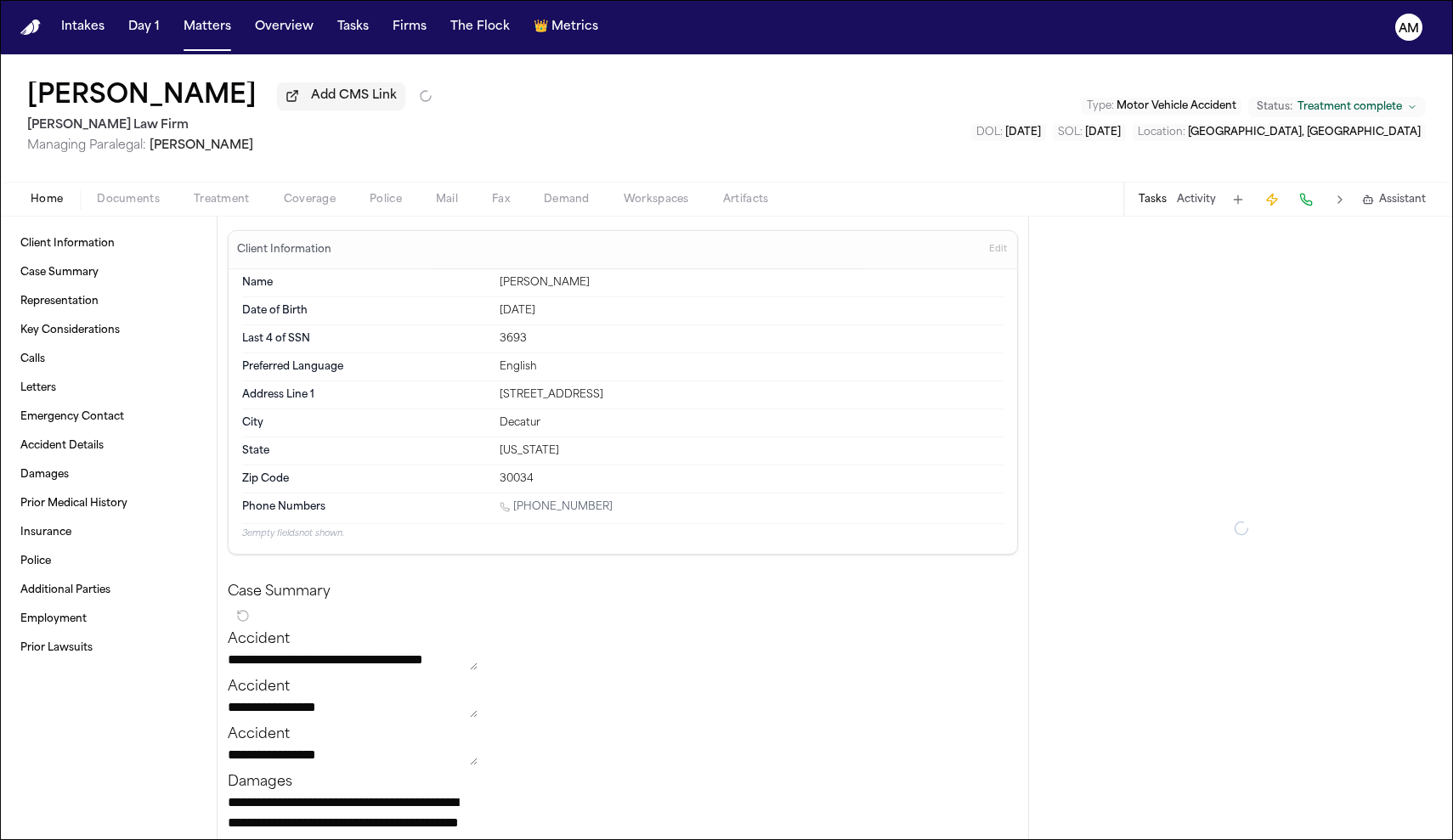
type textarea "*"
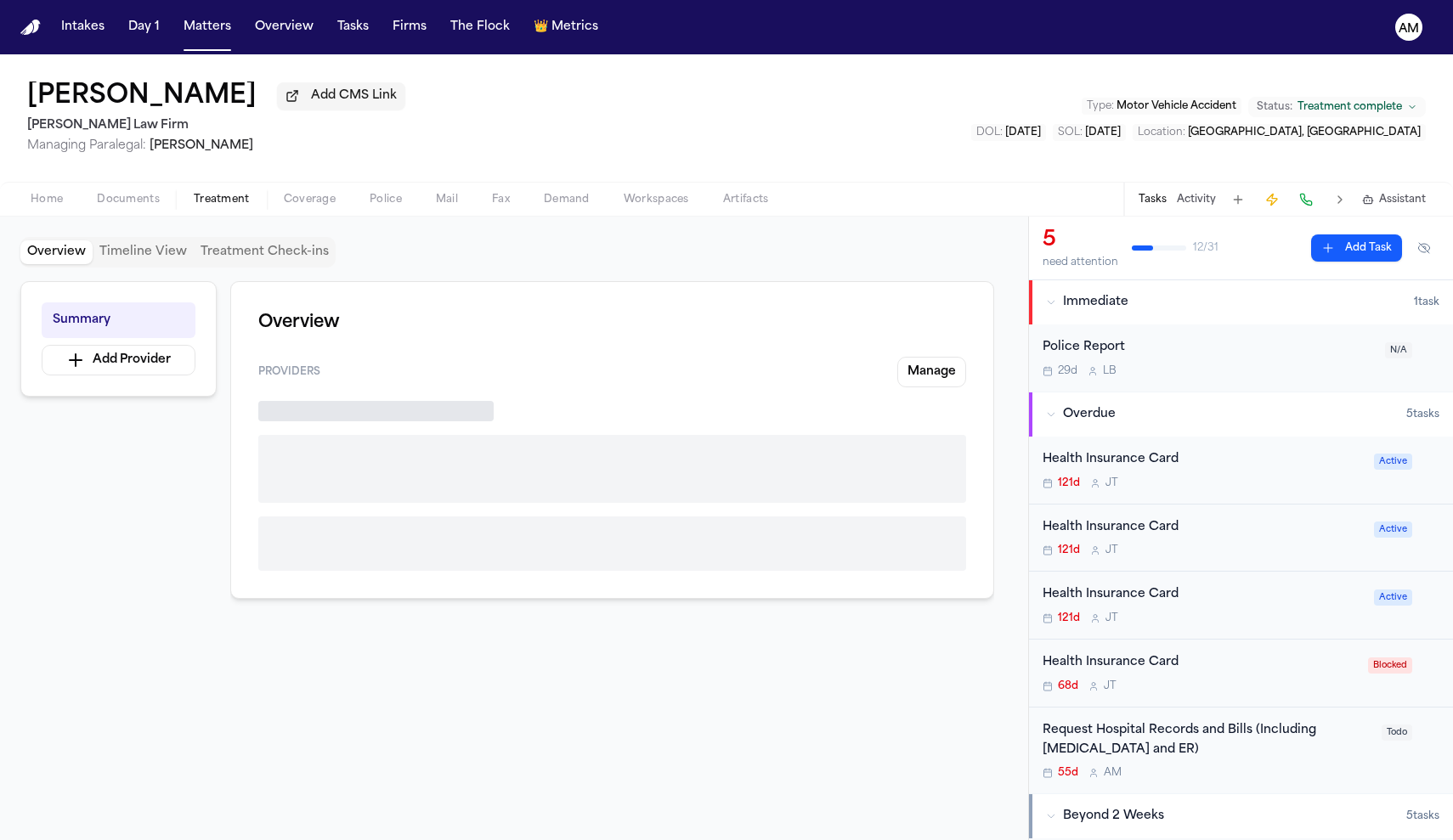
click at [209, 204] on span "Treatment" at bounding box center [222, 200] width 56 height 14
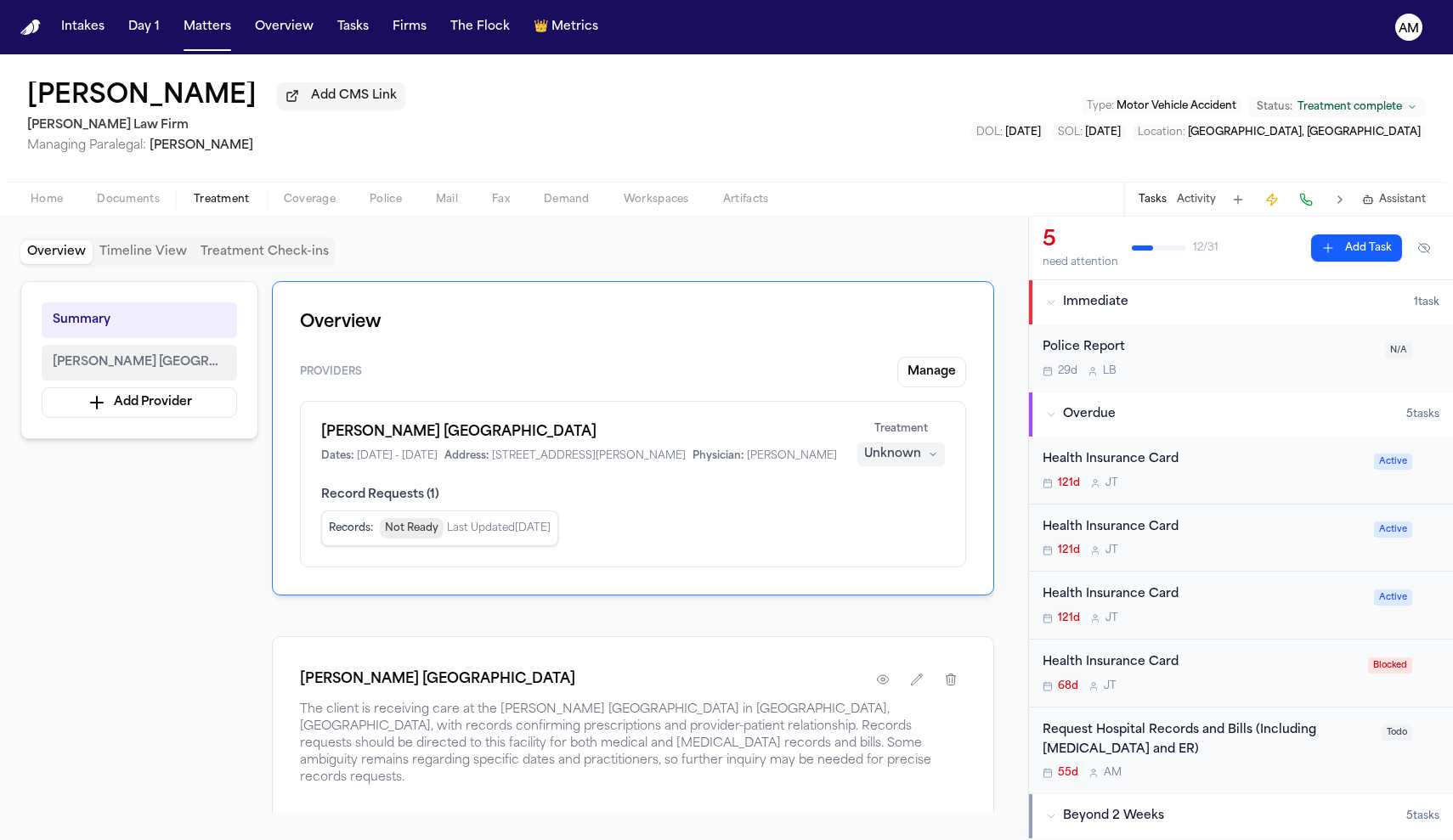
click at [159, 371] on span "Joseph Maxwell Cleland Atlanta VA Medical Center" at bounding box center [139, 362] width 174 height 20
click at [881, 686] on icon "button" at bounding box center [883, 679] width 14 height 14
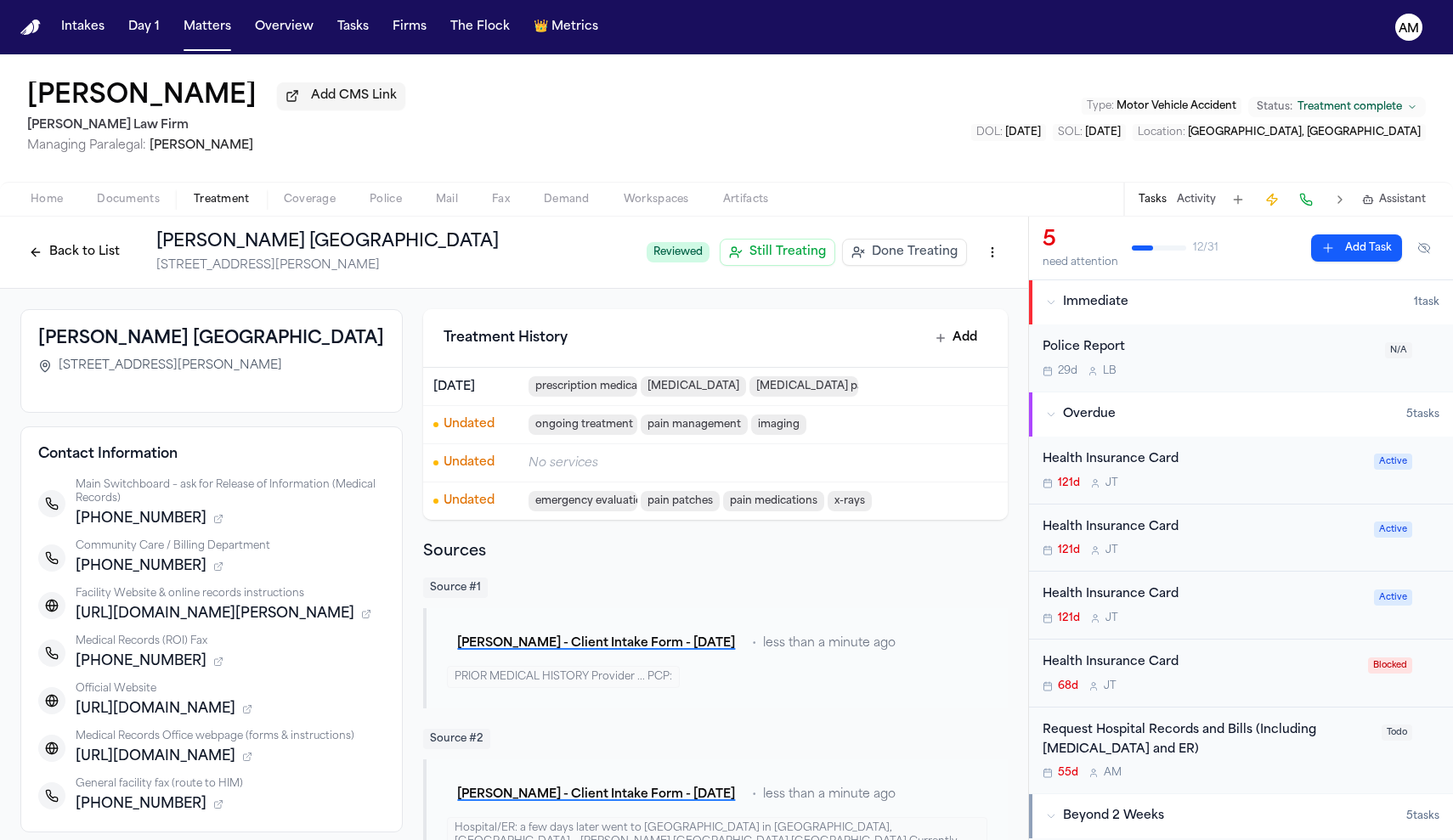
click at [371, 619] on icon "button" at bounding box center [366, 614] width 11 height 11
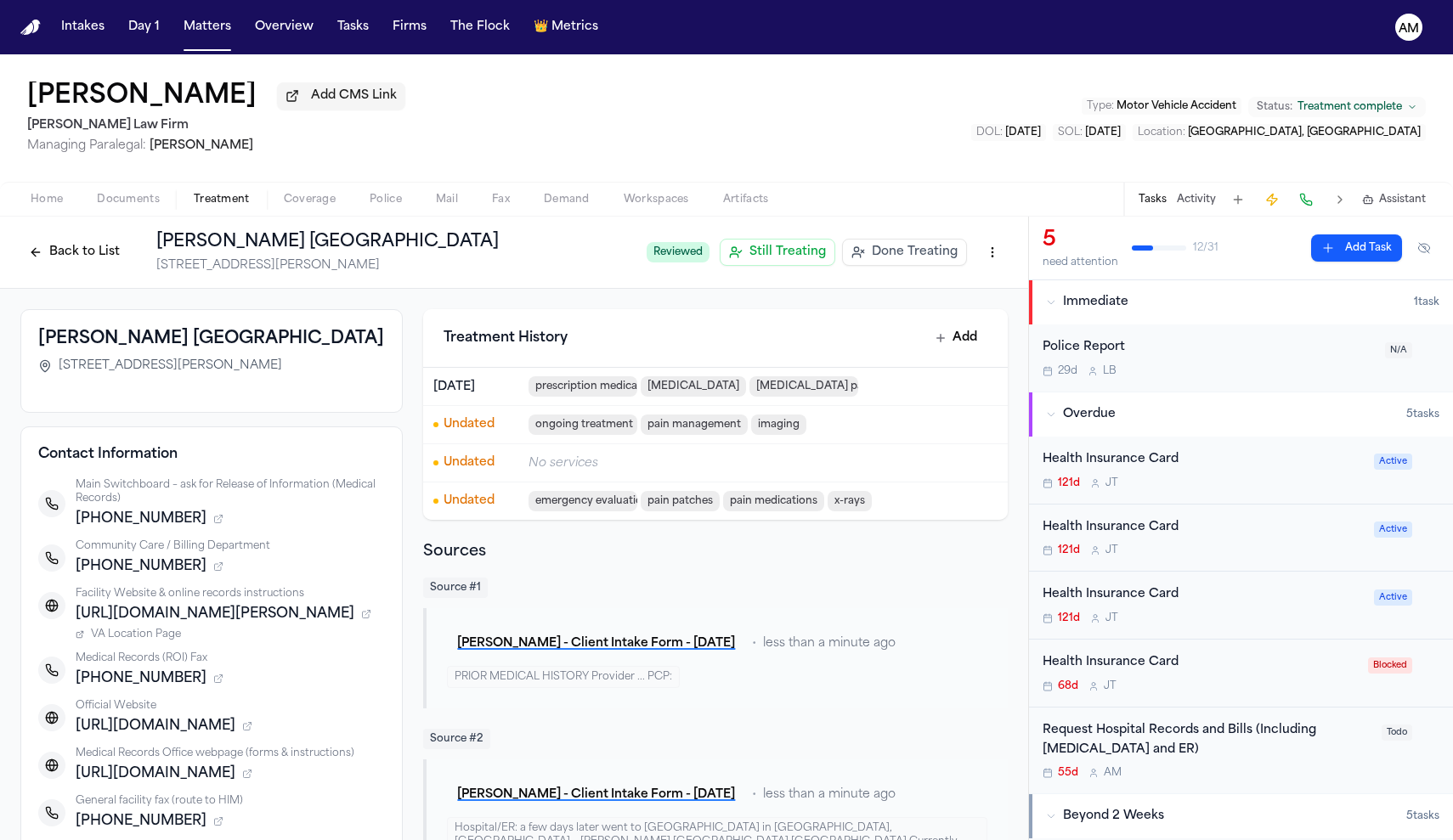
click at [131, 641] on span "VA Location Page" at bounding box center [136, 635] width 90 height 14
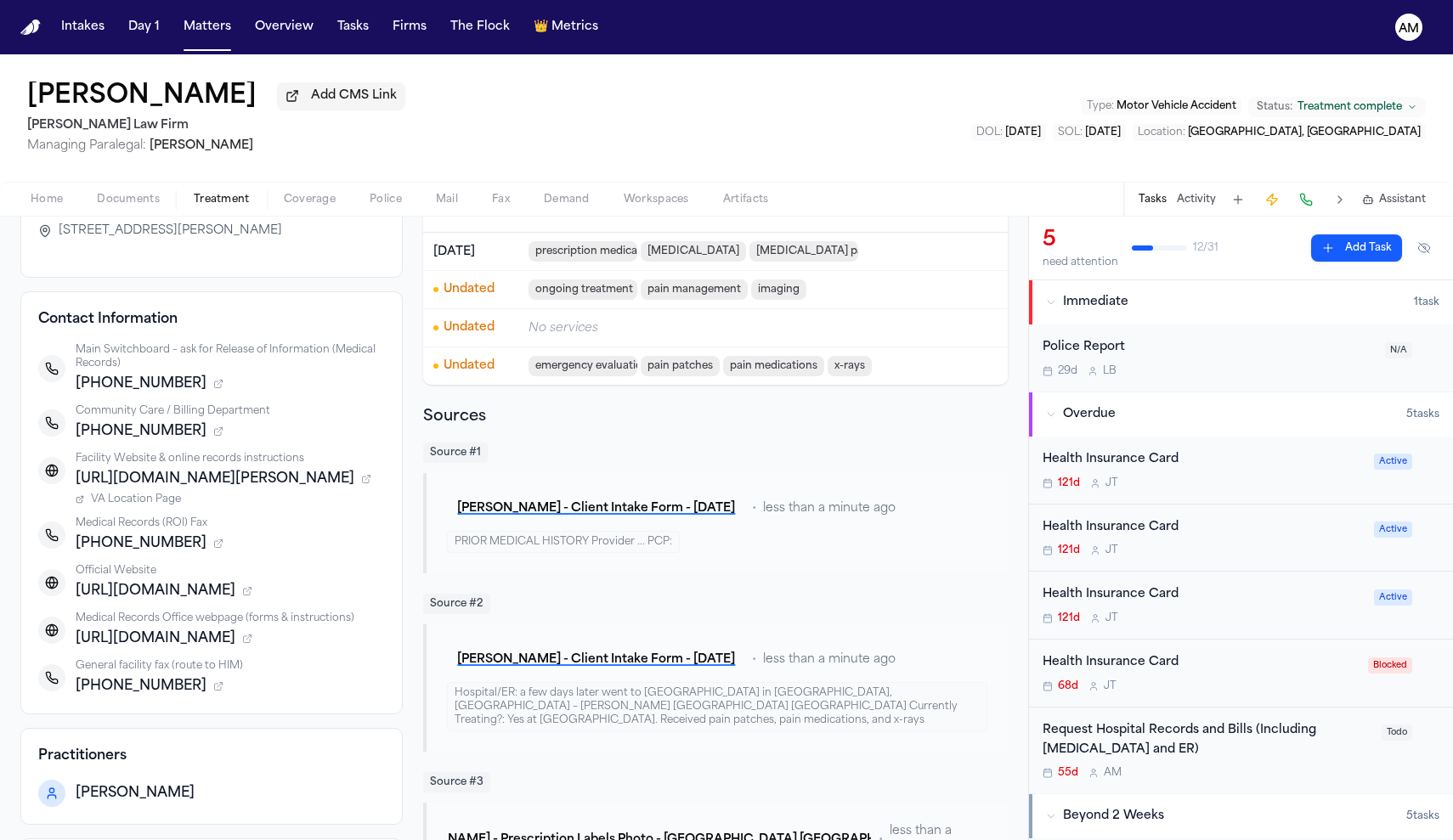
scroll to position [140, 0]
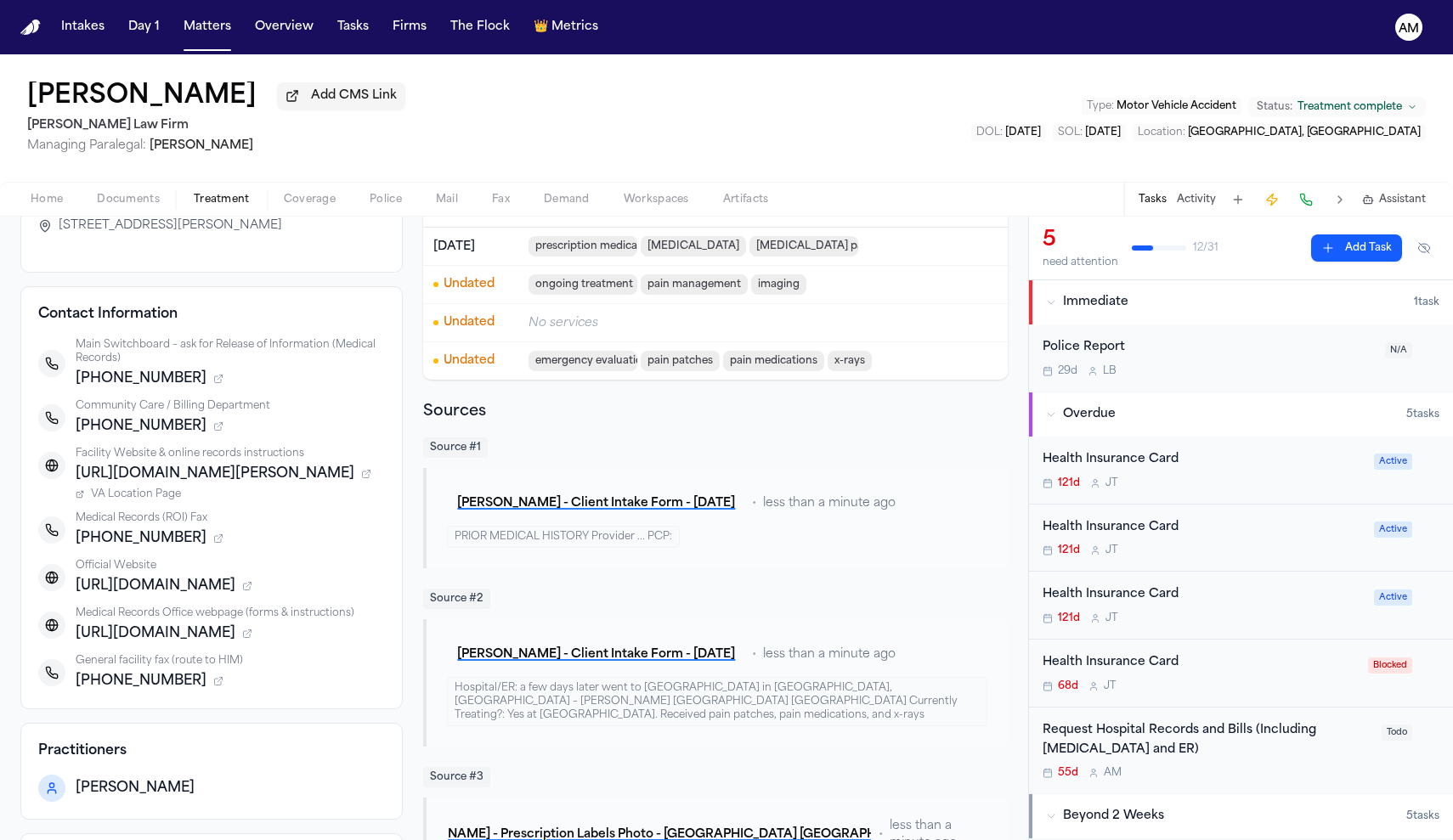
click at [1194, 735] on div "Request Hospital Records and Bills (Including Radiology and ER)" at bounding box center [1207, 740] width 329 height 39
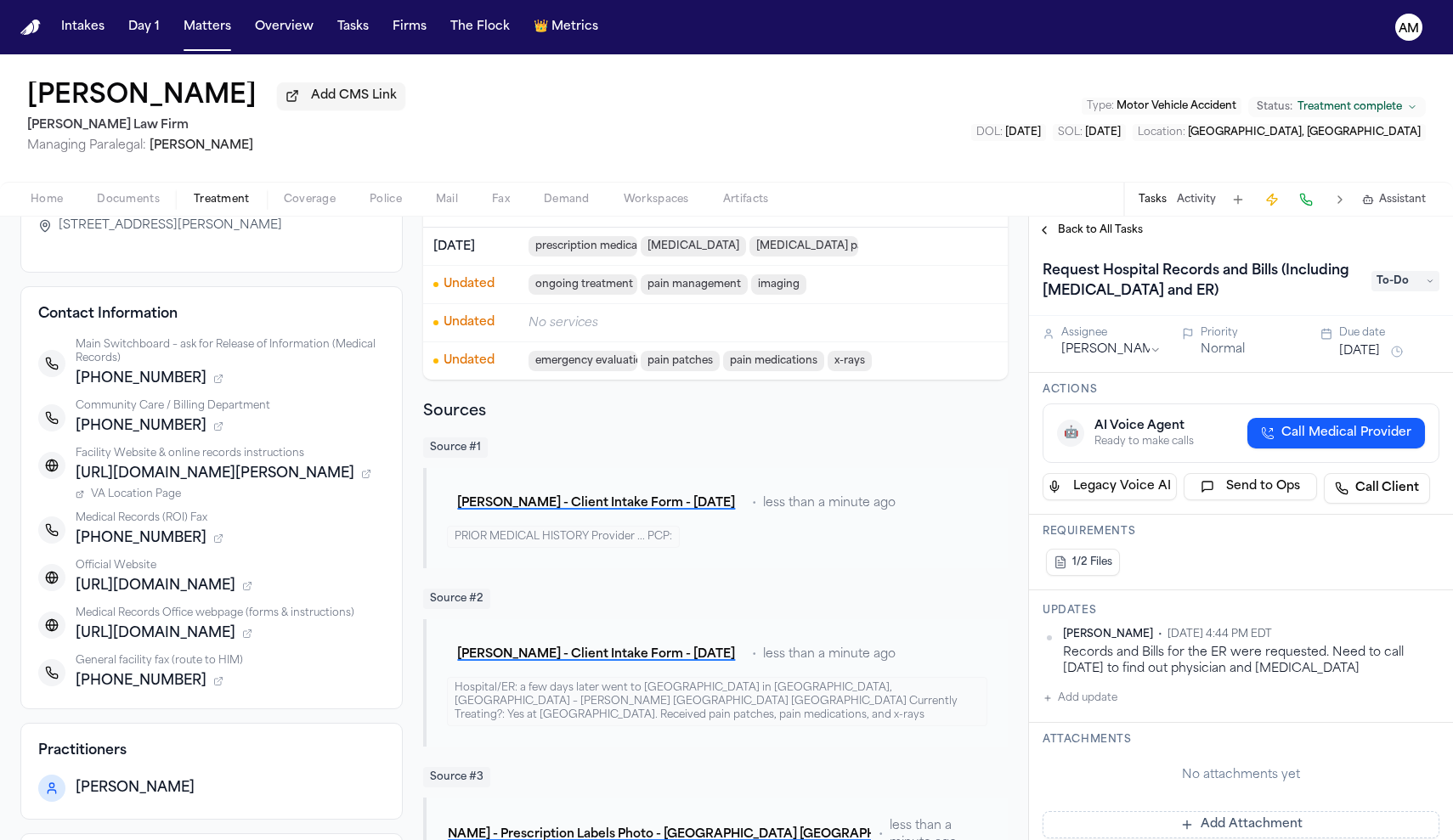
click at [1103, 704] on button "Add update" at bounding box center [1080, 698] width 75 height 20
click at [1079, 753] on button "Private" at bounding box center [1077, 753] width 14 height 14
click at [1090, 722] on textarea "Add your update" at bounding box center [1251, 711] width 363 height 34
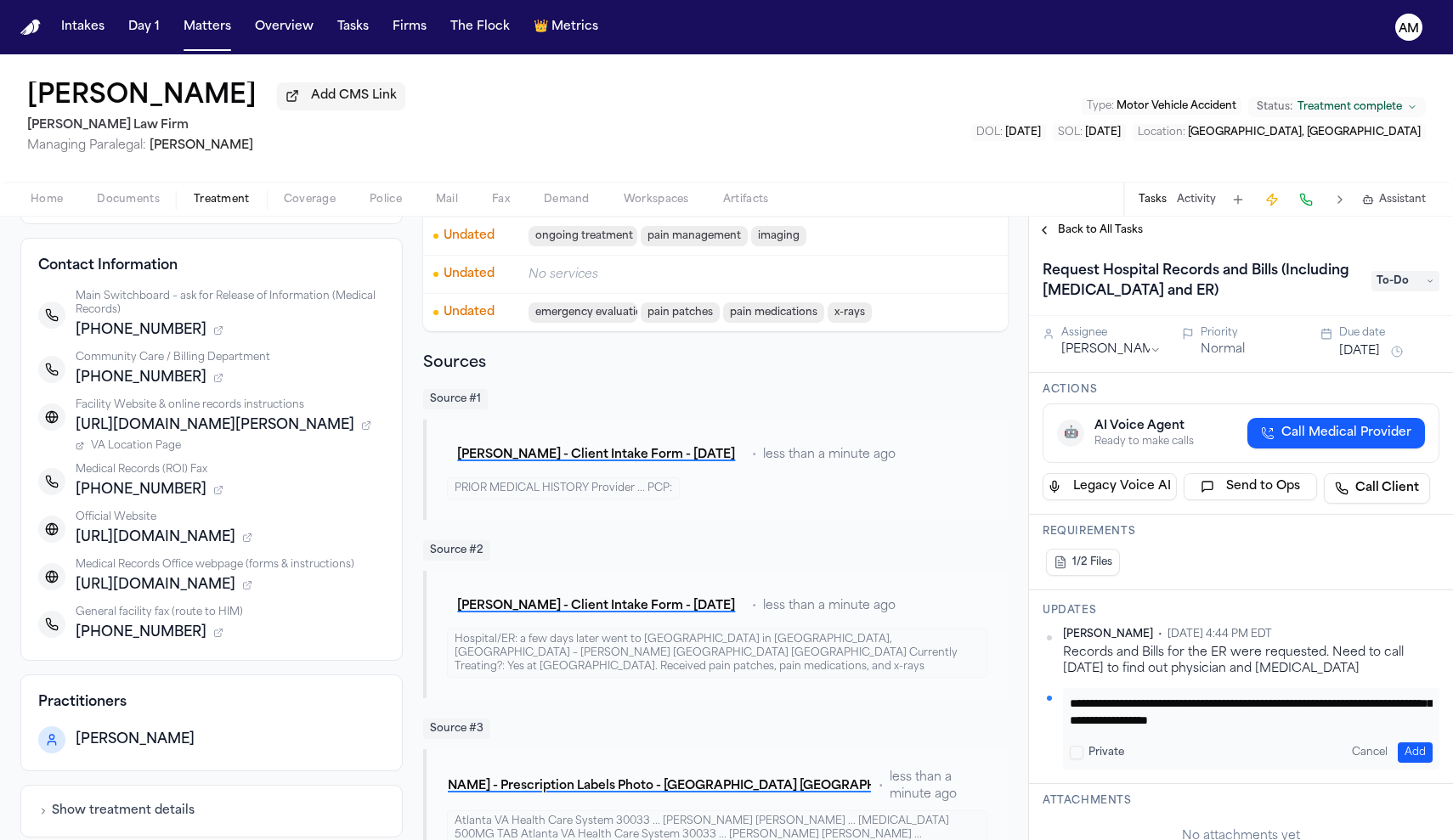
scroll to position [34, 0]
click at [1410, 756] on button "Add" at bounding box center [1415, 752] width 35 height 20
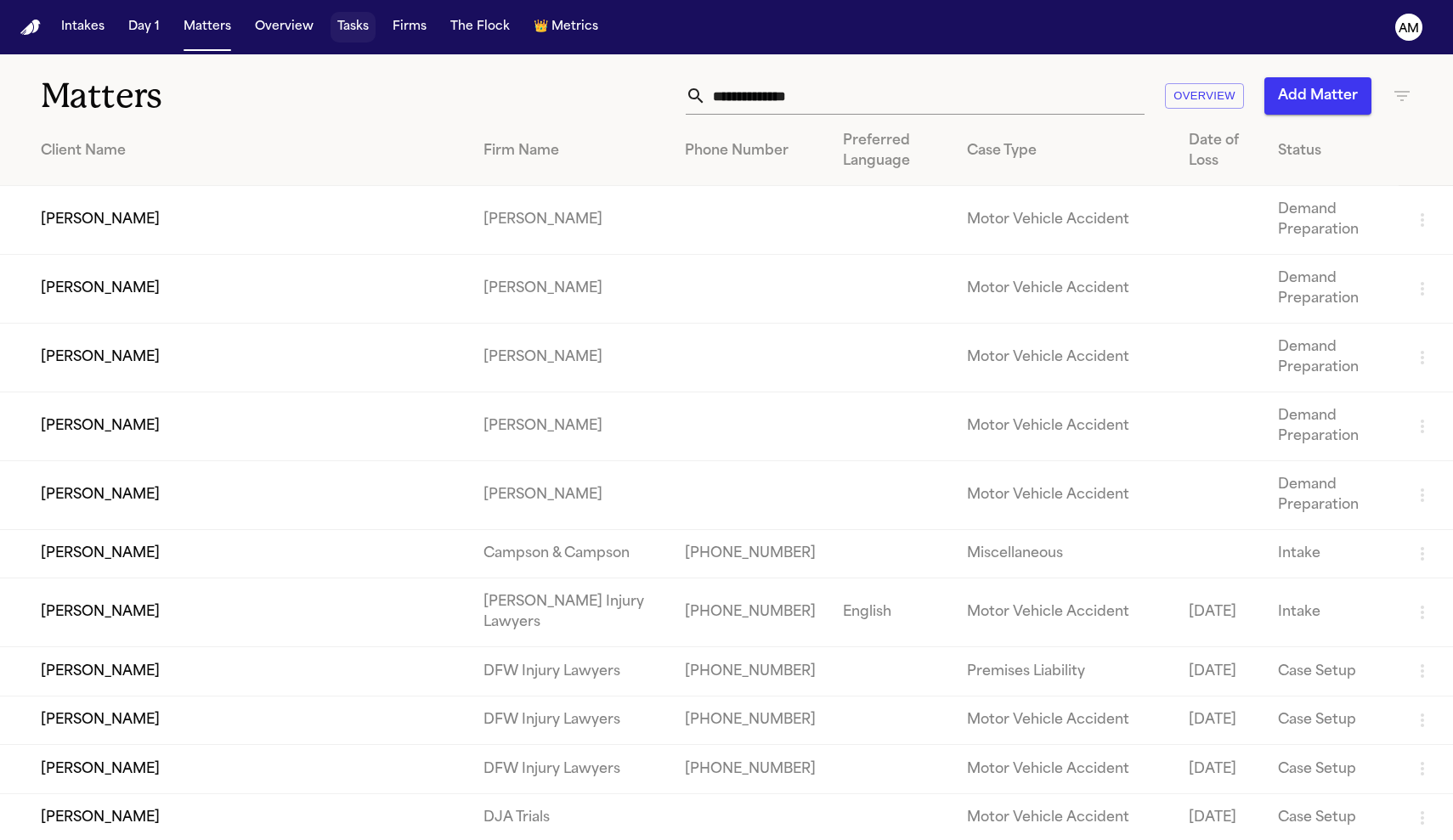
click at [348, 41] on button "Tasks" at bounding box center [353, 27] width 45 height 31
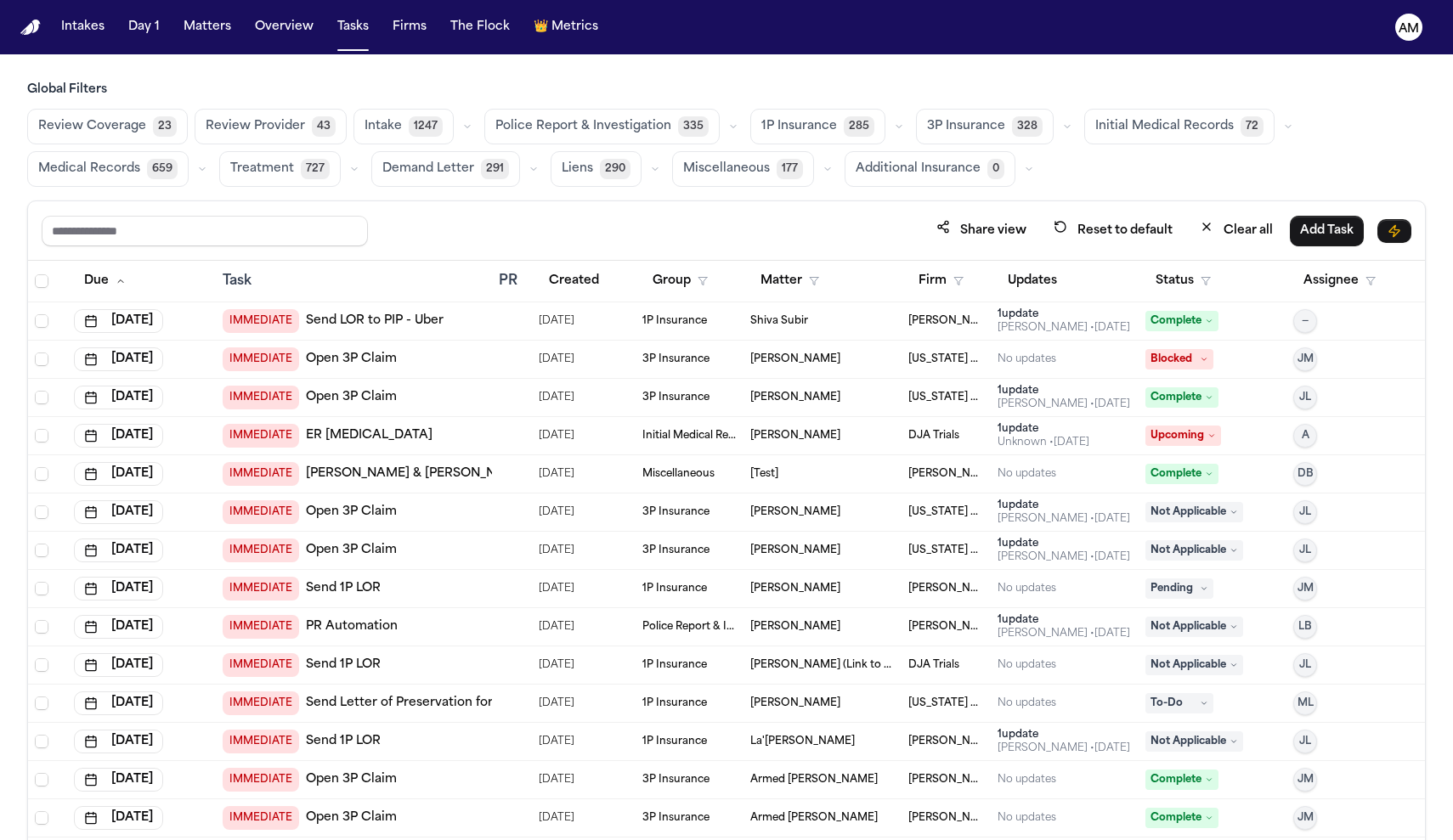
click at [61, 169] on span "Medical Records" at bounding box center [88, 170] width 102 height 17
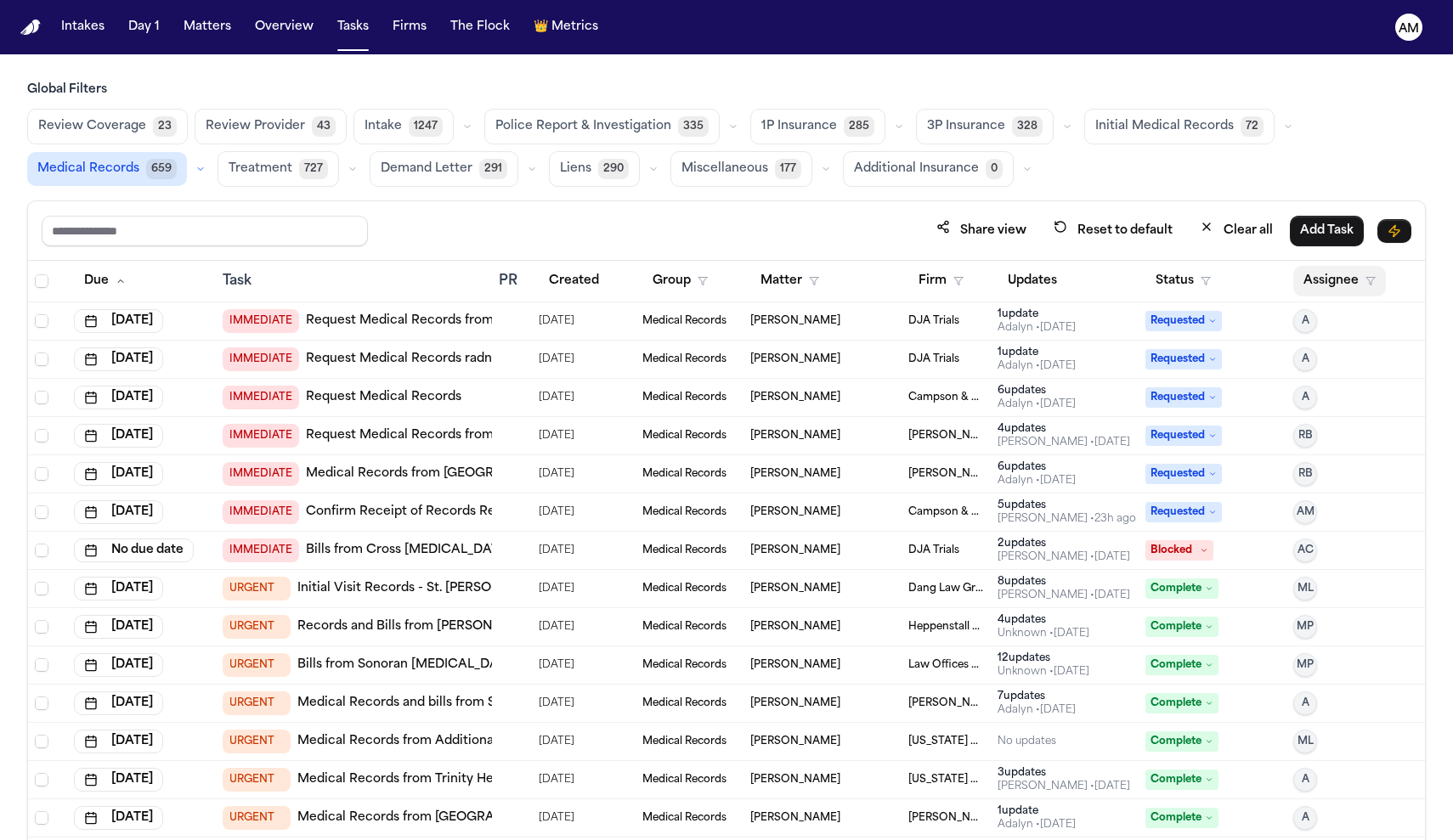
click at [1303, 289] on button "Assignee" at bounding box center [1340, 281] width 93 height 31
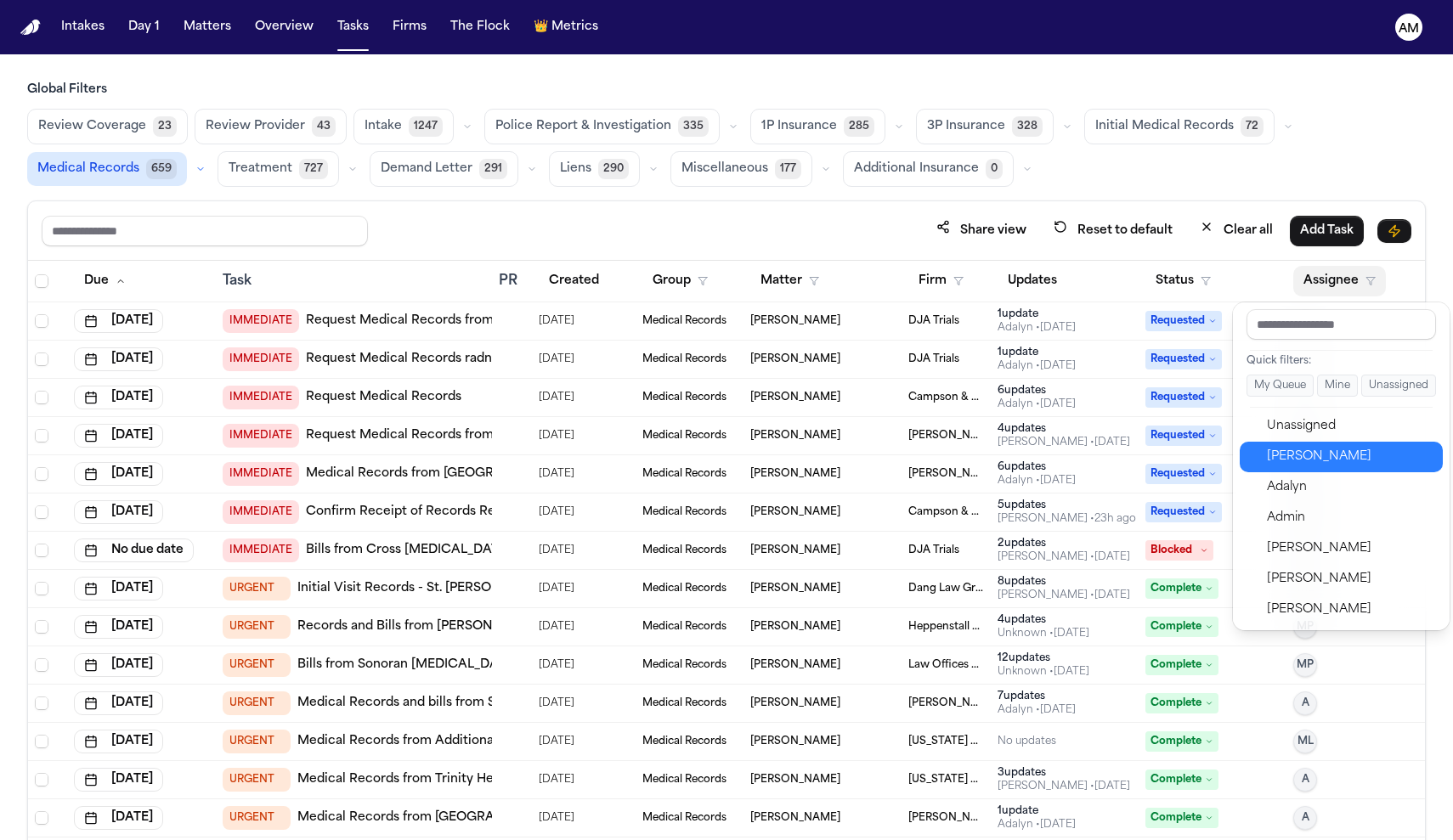
click at [1307, 466] on div "[PERSON_NAME]" at bounding box center [1349, 456] width 166 height 20
